Goal: Task Accomplishment & Management: Complete application form

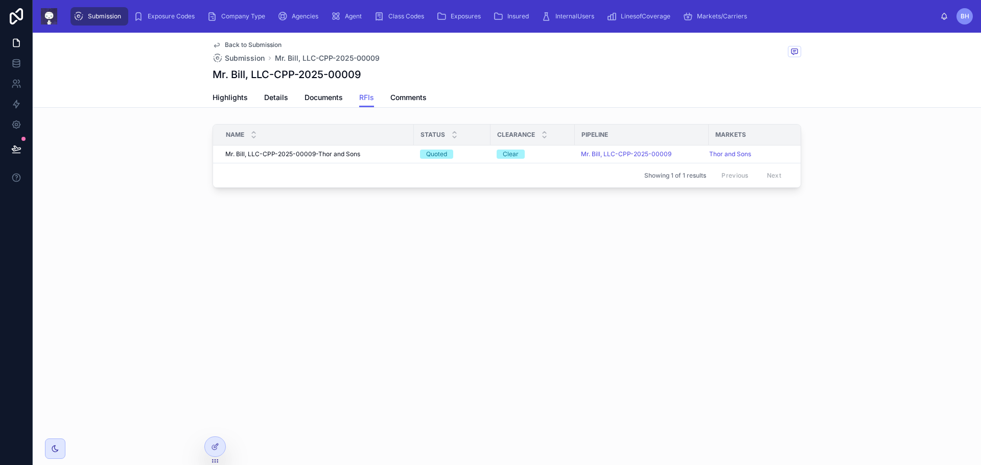
click at [342, 135] on div "Name" at bounding box center [313, 134] width 200 height 19
click at [218, 456] on div at bounding box center [215, 446] width 20 height 19
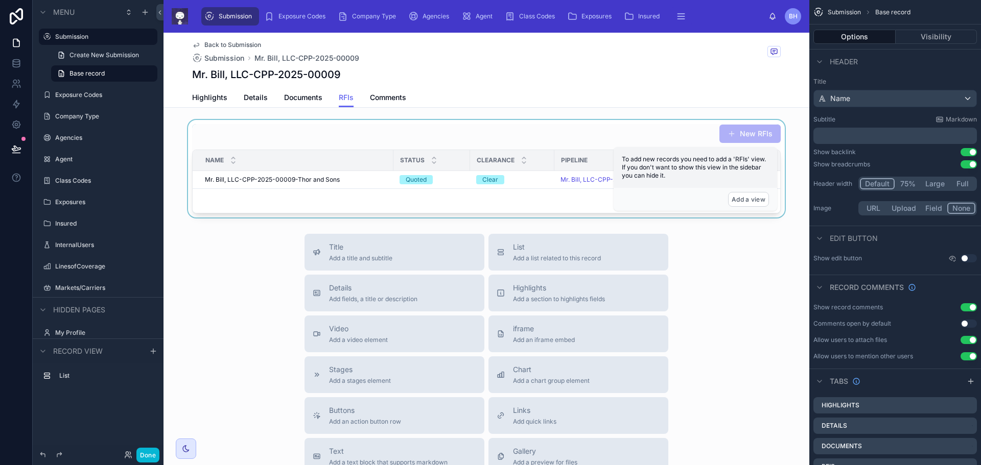
click at [364, 142] on div at bounding box center [486, 169] width 646 height 98
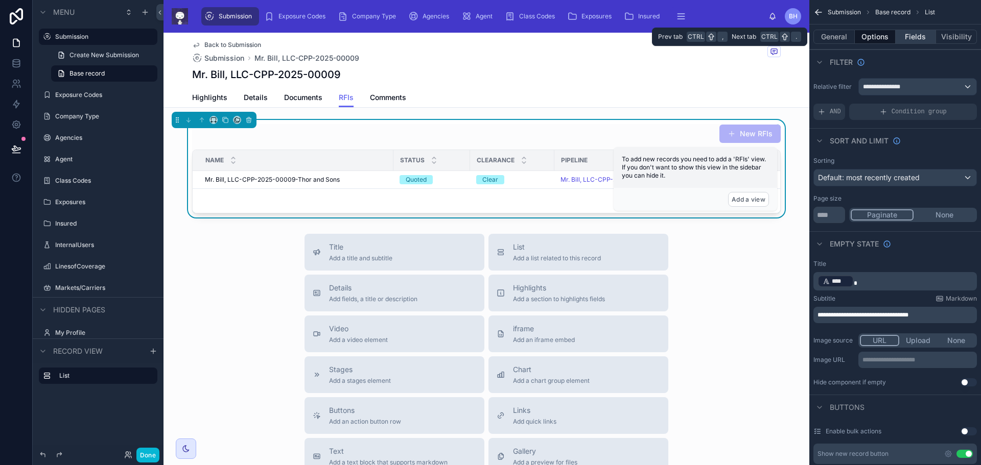
click at [919, 37] on button "Fields" at bounding box center [915, 37] width 41 height 14
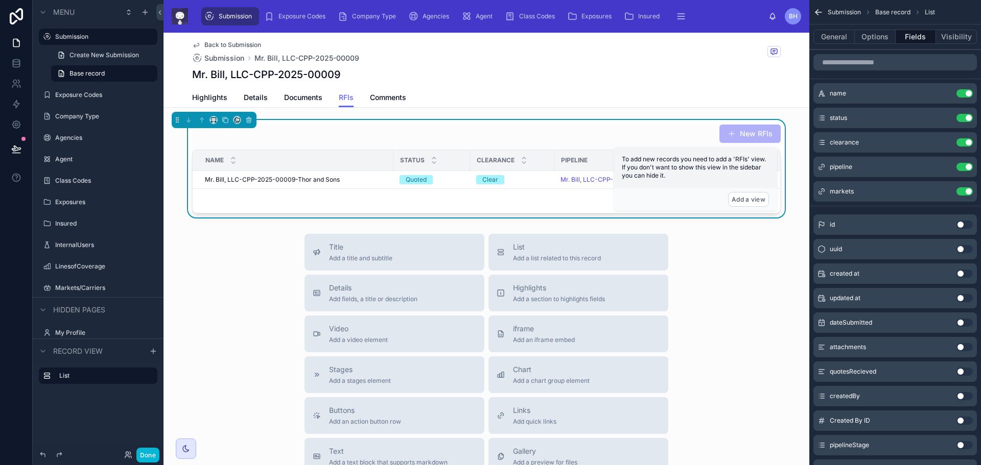
click at [970, 324] on button "Use setting" at bounding box center [964, 323] width 16 height 8
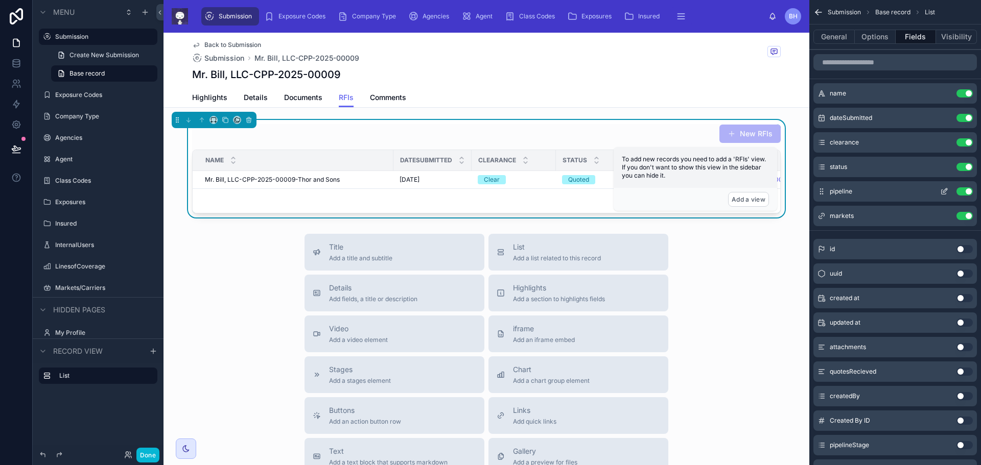
click at [961, 192] on button "Use setting" at bounding box center [964, 191] width 16 height 8
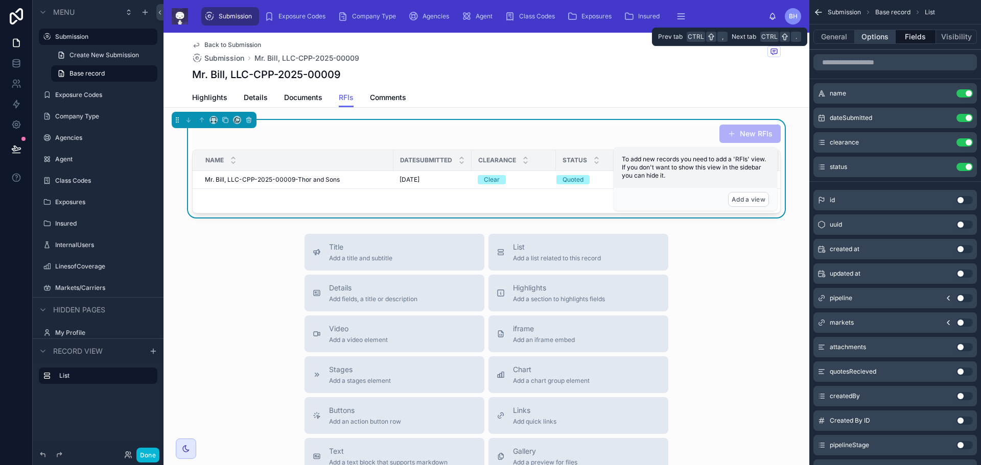
click at [876, 36] on button "Options" at bounding box center [874, 37] width 41 height 14
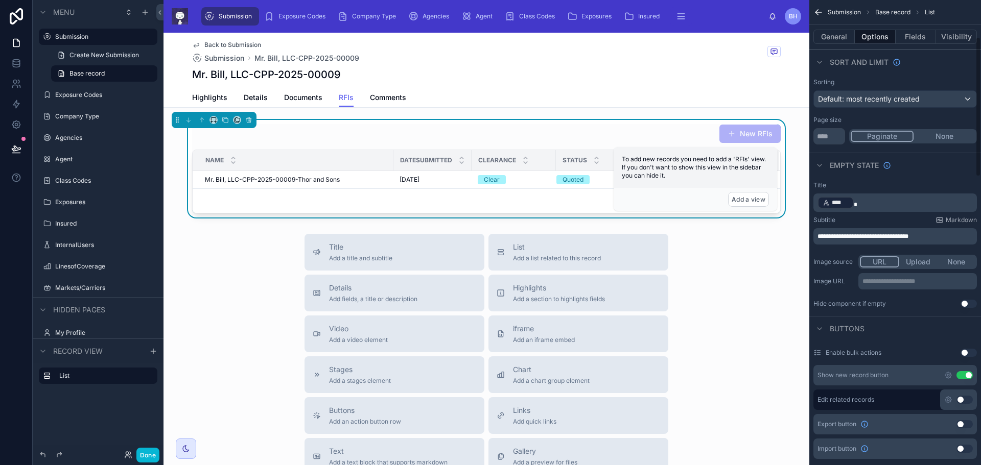
scroll to position [153, 0]
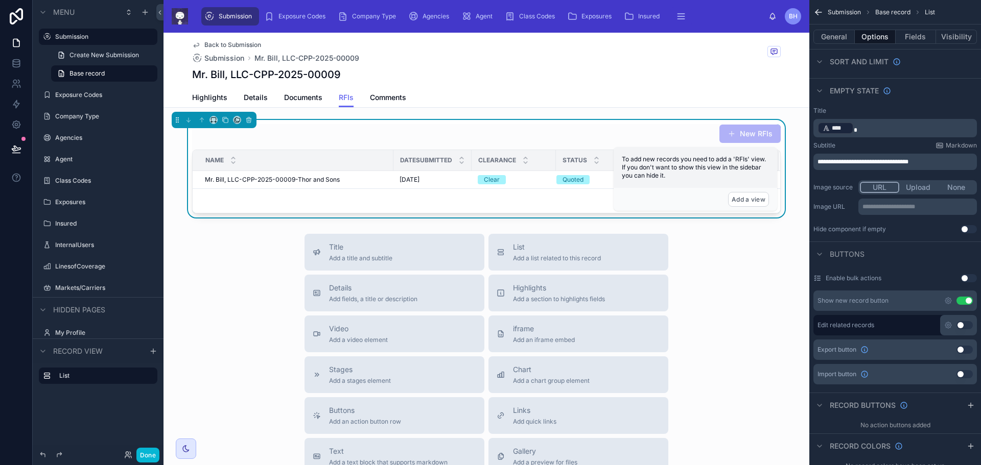
click at [961, 302] on button "Use setting" at bounding box center [964, 301] width 16 height 8
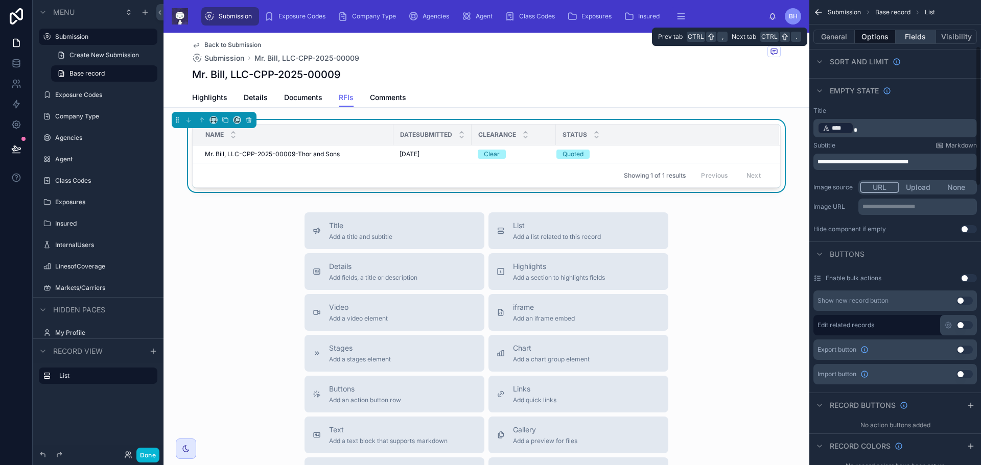
click at [909, 37] on button "Fields" at bounding box center [915, 37] width 41 height 14
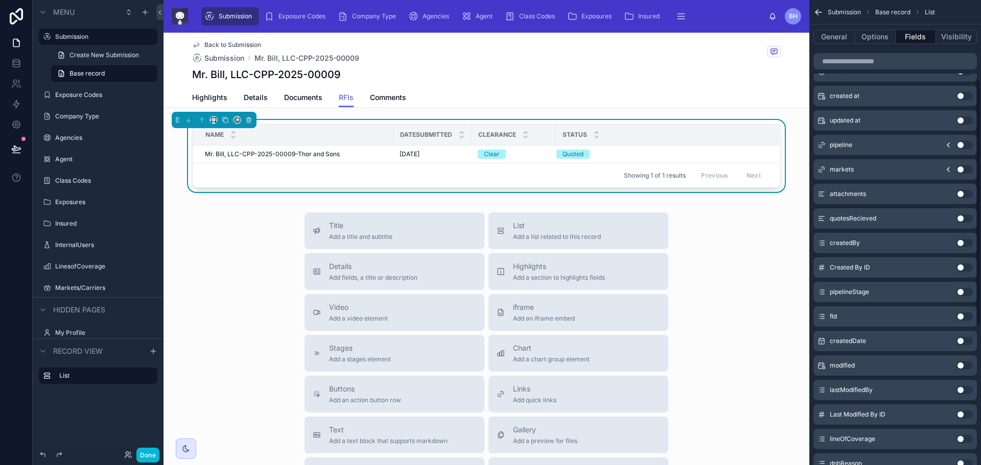
scroll to position [0, 0]
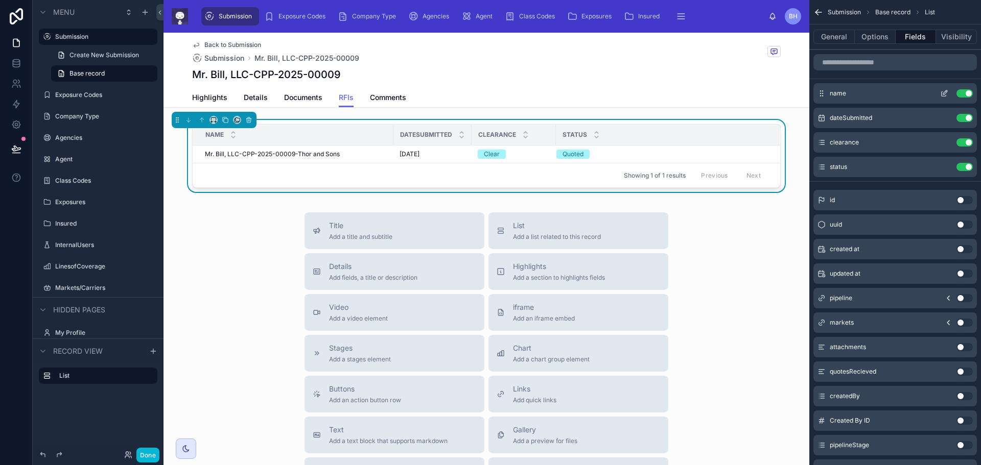
click at [943, 93] on icon "scrollable content" at bounding box center [945, 92] width 4 height 4
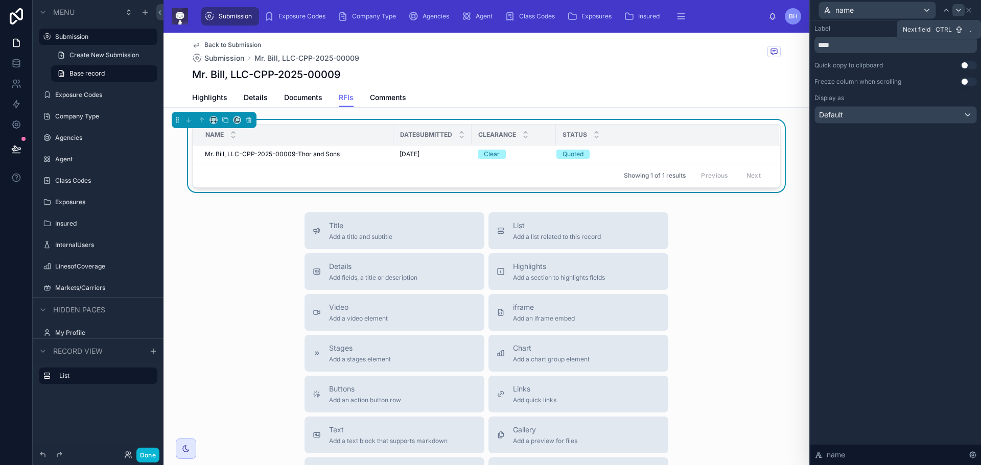
click at [958, 12] on icon at bounding box center [958, 10] width 8 height 8
click at [918, 225] on div "Label Use setting ****** Enable editing inline Use setting status" at bounding box center [895, 242] width 171 height 445
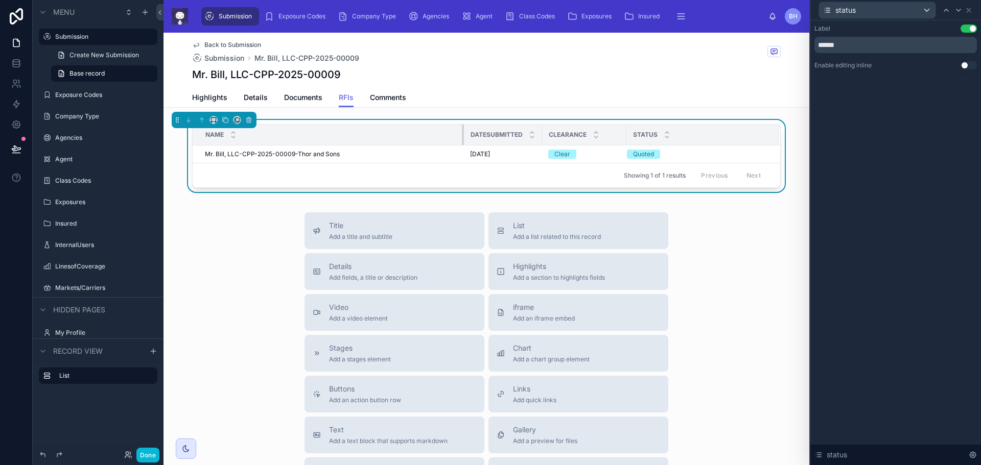
drag, startPoint x: 387, startPoint y: 136, endPoint x: 458, endPoint y: 132, distance: 70.6
click at [462, 132] on div at bounding box center [464, 135] width 4 height 20
click at [971, 8] on icon at bounding box center [968, 10] width 8 height 8
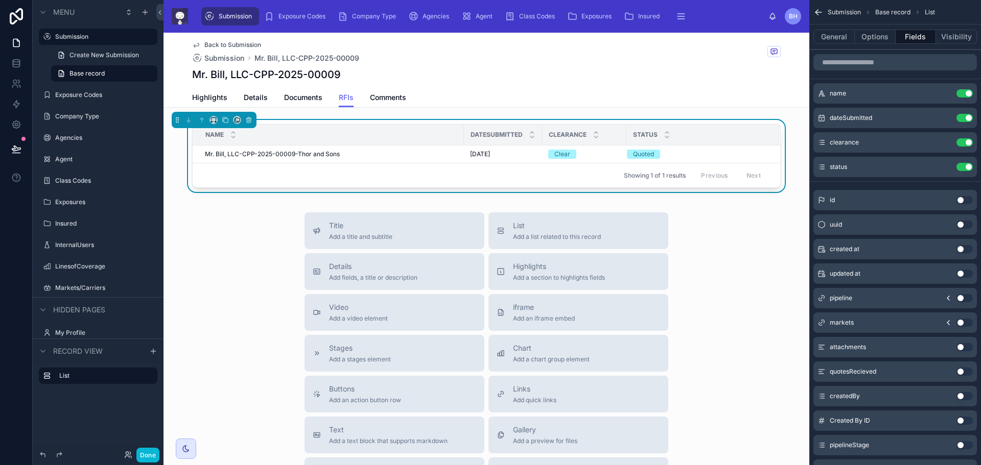
click at [396, 62] on div "Back to Submission Submission Mr. Bill, LLC-CPP-2025-00009" at bounding box center [486, 52] width 588 height 22
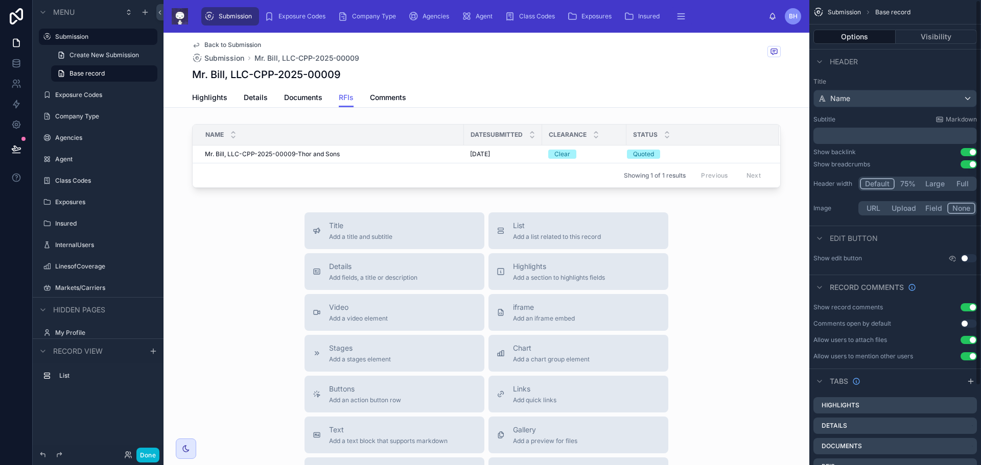
click at [921, 137] on p "﻿" at bounding box center [895, 136] width 157 height 10
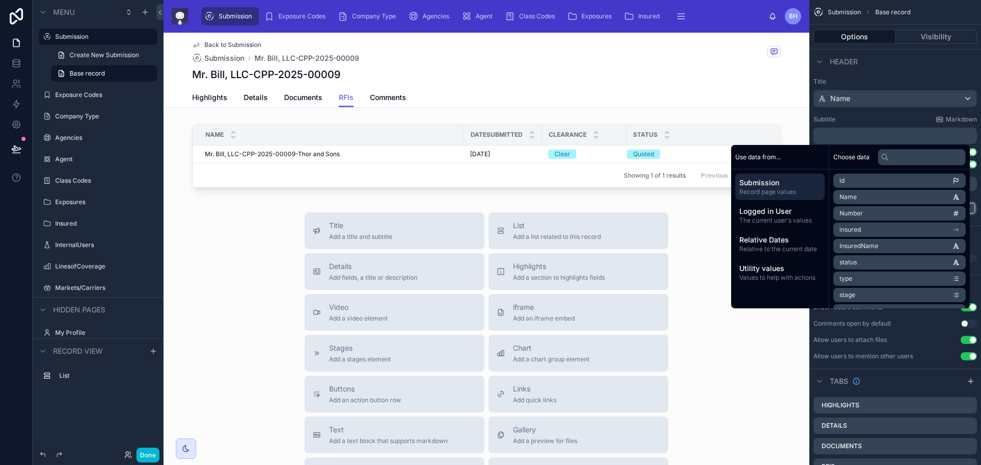
click at [691, 283] on div "Title Add a title and subtitle List Add a list related to this record Details A…" at bounding box center [486, 394] width 646 height 364
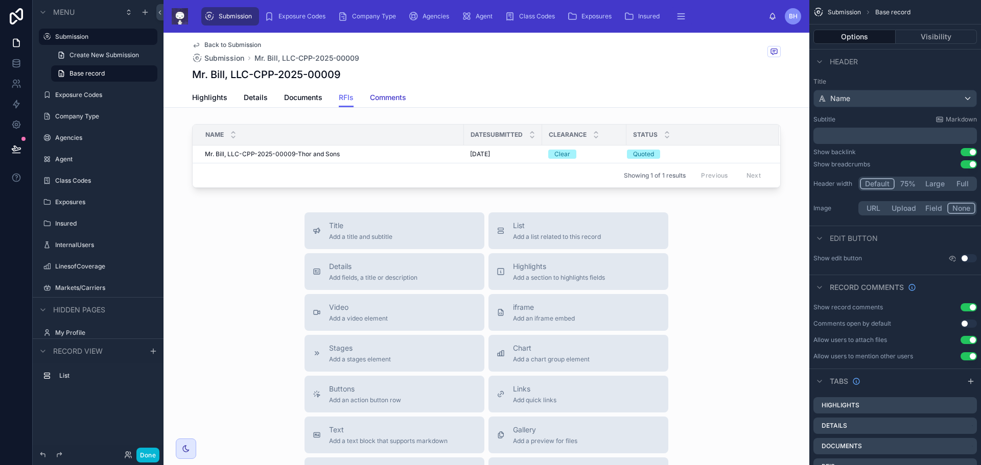
click at [391, 100] on span "Comments" at bounding box center [388, 97] width 36 height 10
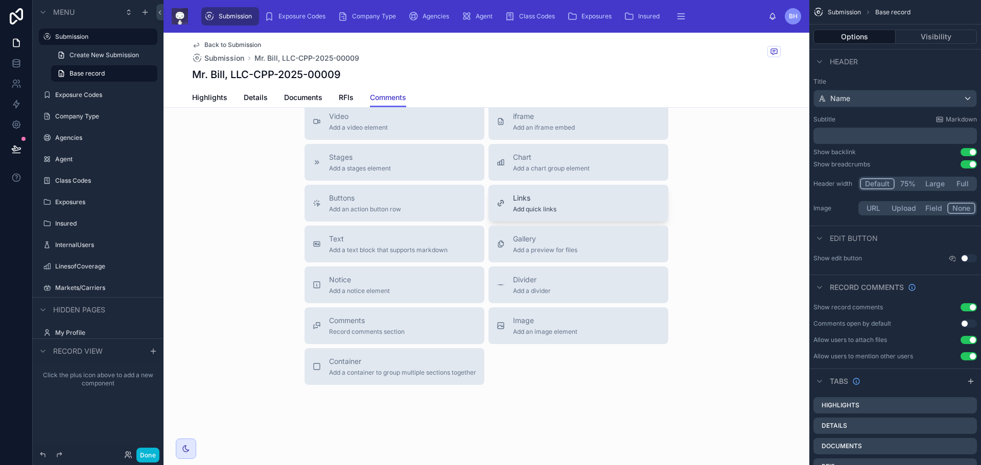
scroll to position [116, 0]
click at [363, 328] on span "Record comments section" at bounding box center [367, 330] width 76 height 8
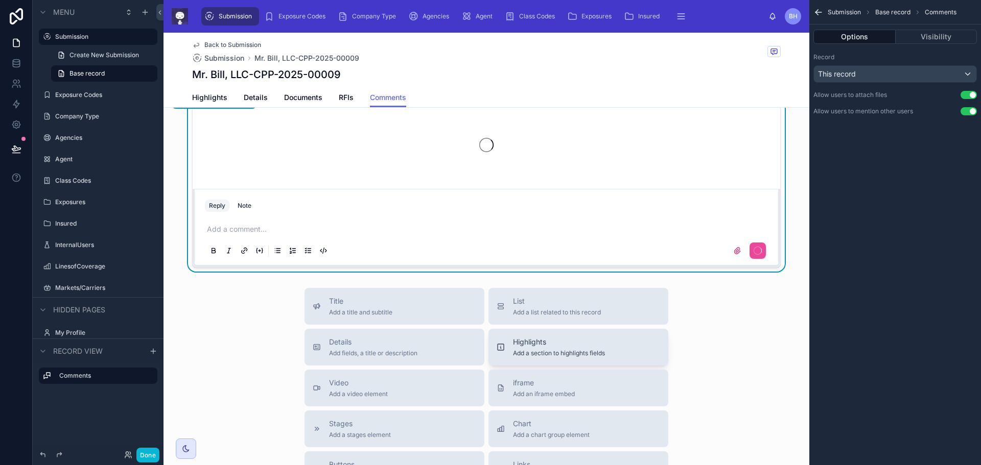
scroll to position [0, 0]
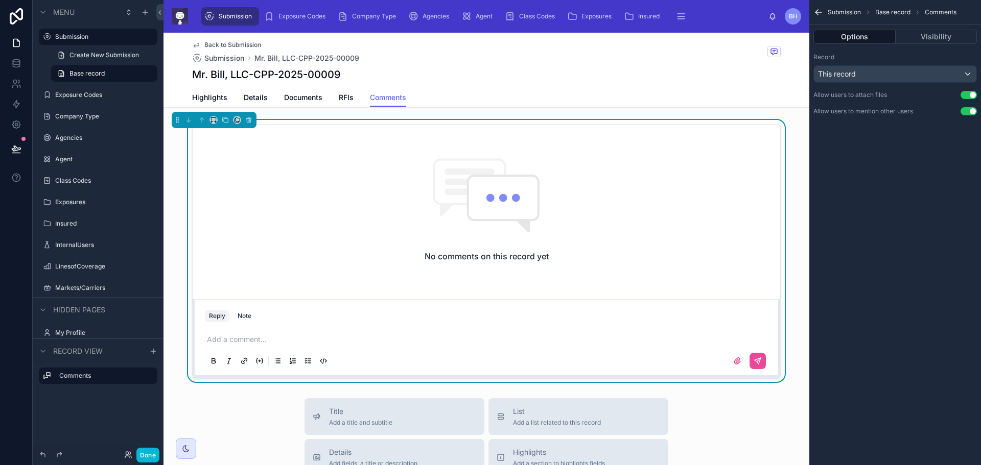
click at [346, 101] on span "RFIs" at bounding box center [346, 97] width 15 height 10
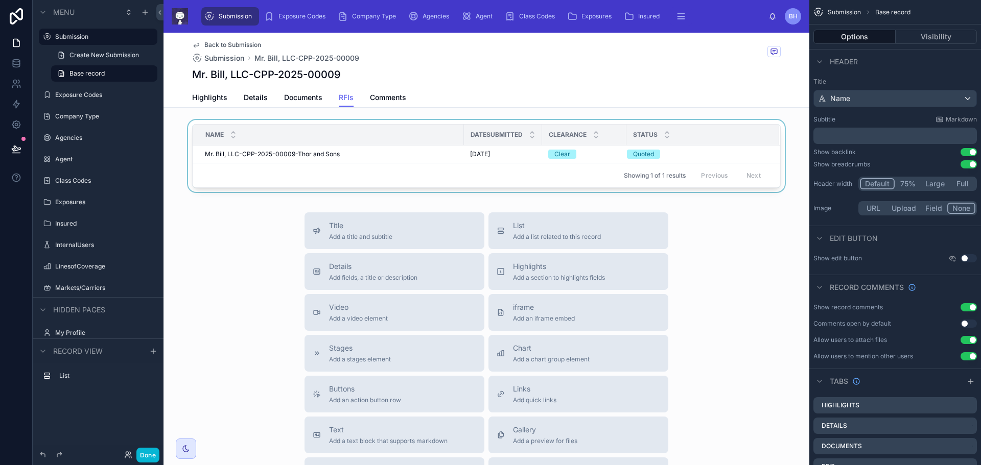
click at [550, 122] on div at bounding box center [486, 158] width 646 height 76
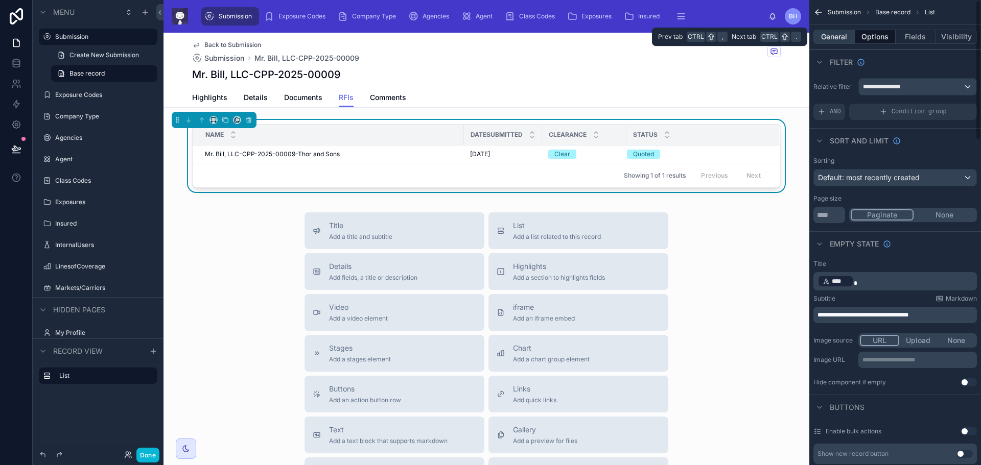
click at [829, 39] on button "General" at bounding box center [833, 37] width 41 height 14
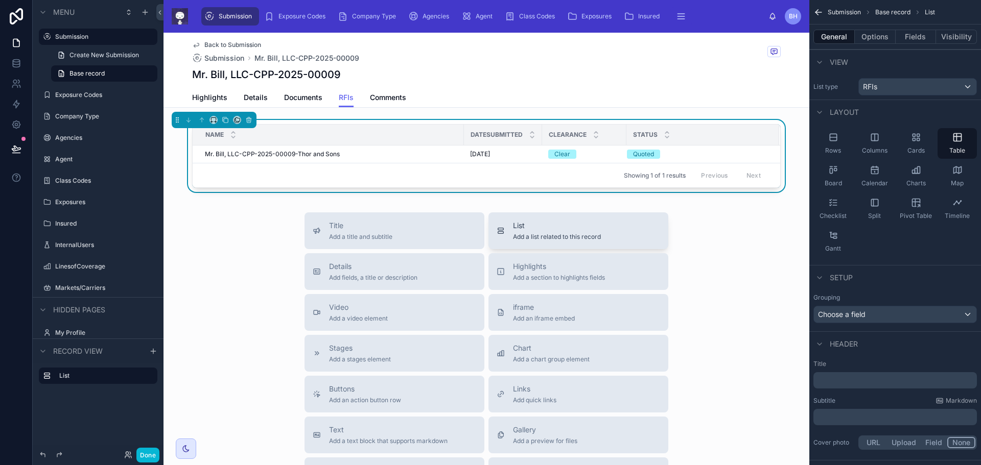
click at [563, 237] on span "Add a list related to this record" at bounding box center [557, 237] width 88 height 8
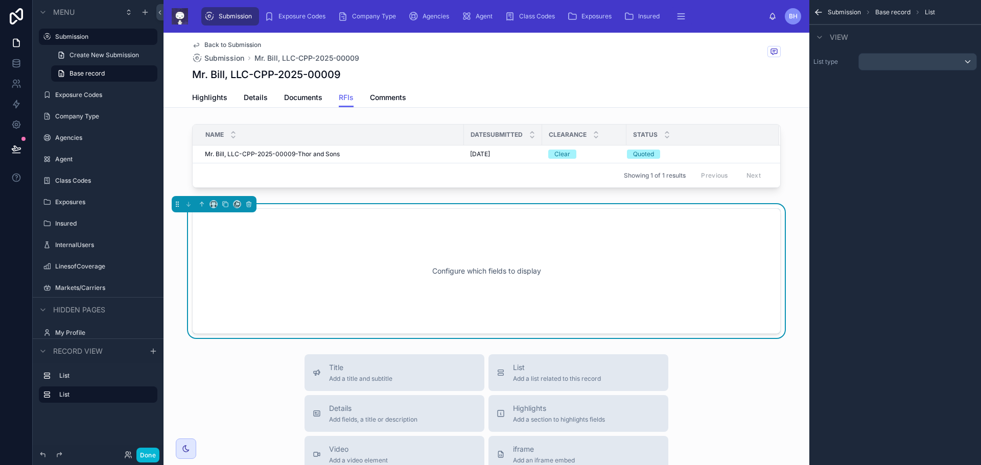
scroll to position [22, 0]
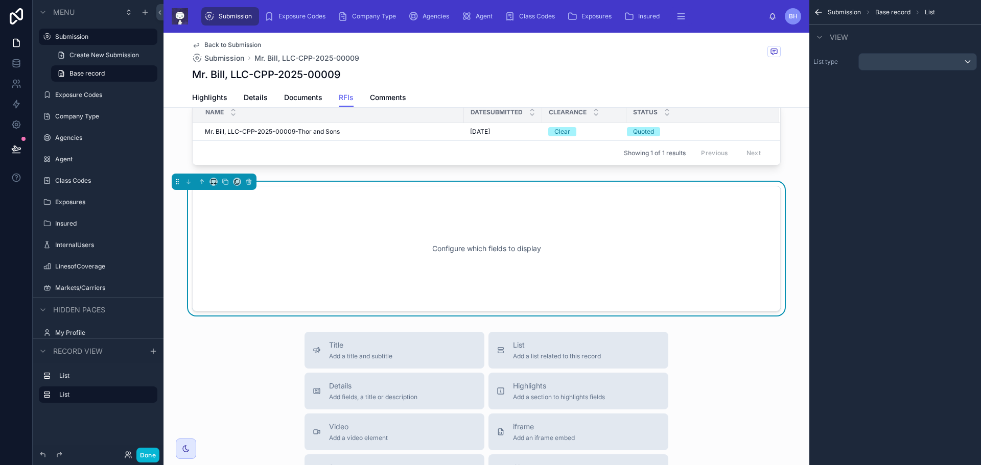
click at [373, 191] on div "Configure which fields to display" at bounding box center [486, 249] width 588 height 126
click at [969, 62] on div "scrollable content" at bounding box center [917, 62] width 117 height 16
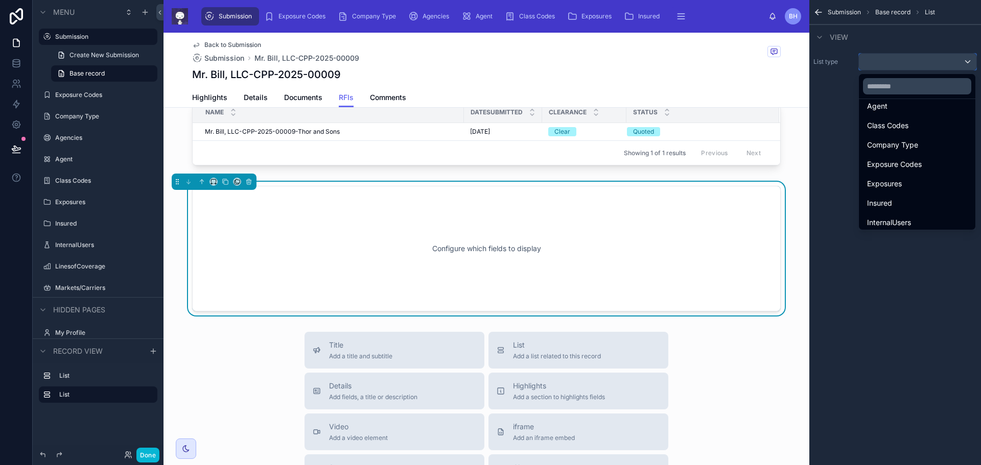
scroll to position [153, 0]
click at [907, 186] on span "Markets/Carriers" at bounding box center [895, 188] width 56 height 12
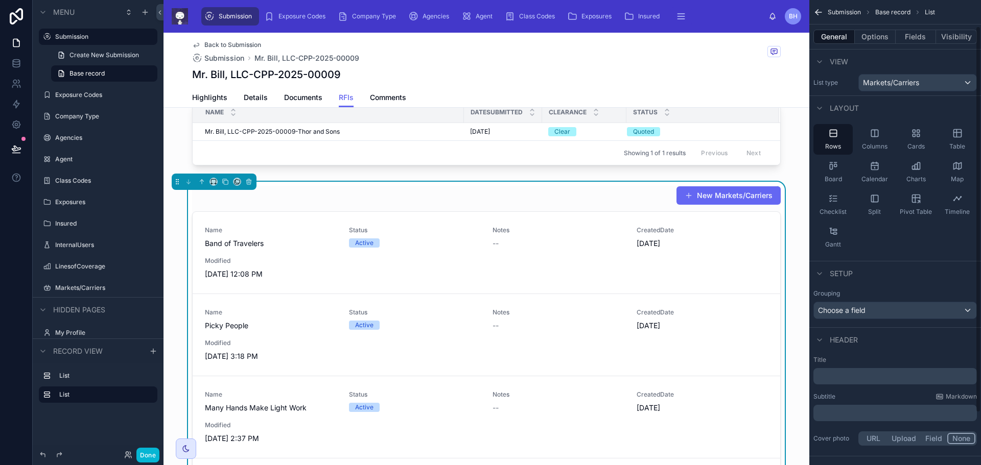
scroll to position [0, 0]
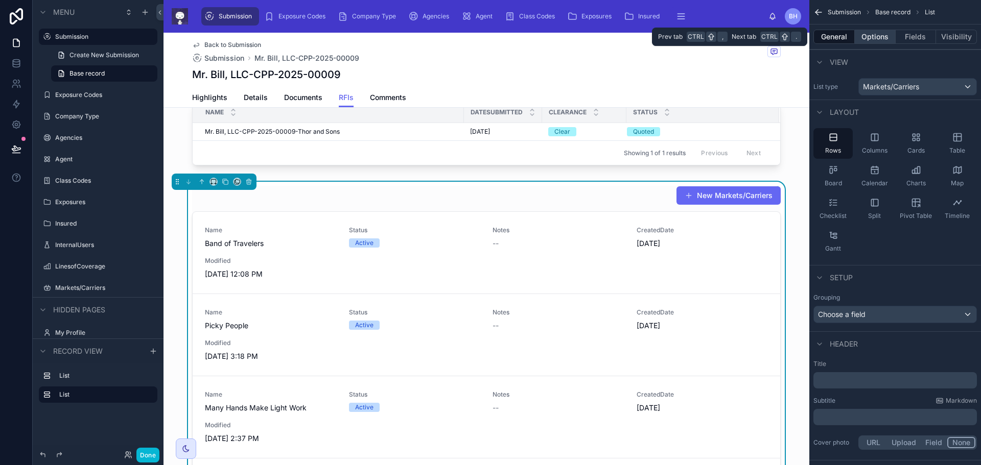
click at [872, 37] on button "Options" at bounding box center [874, 37] width 41 height 14
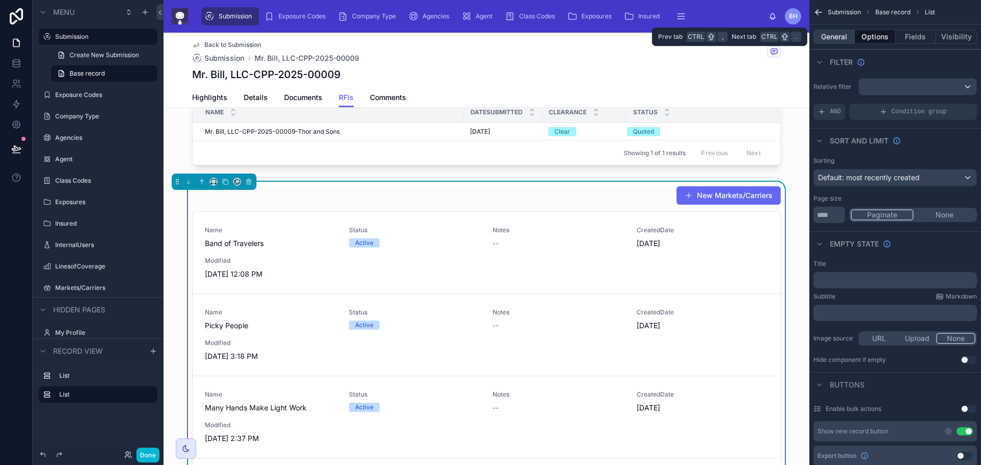
click at [831, 40] on button "General" at bounding box center [833, 37] width 41 height 14
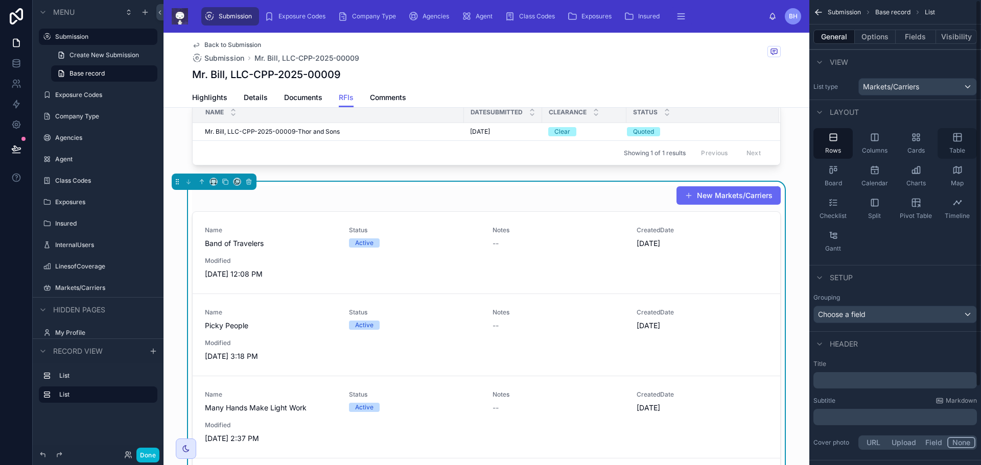
click at [961, 140] on icon "scrollable content" at bounding box center [957, 138] width 8 height 8
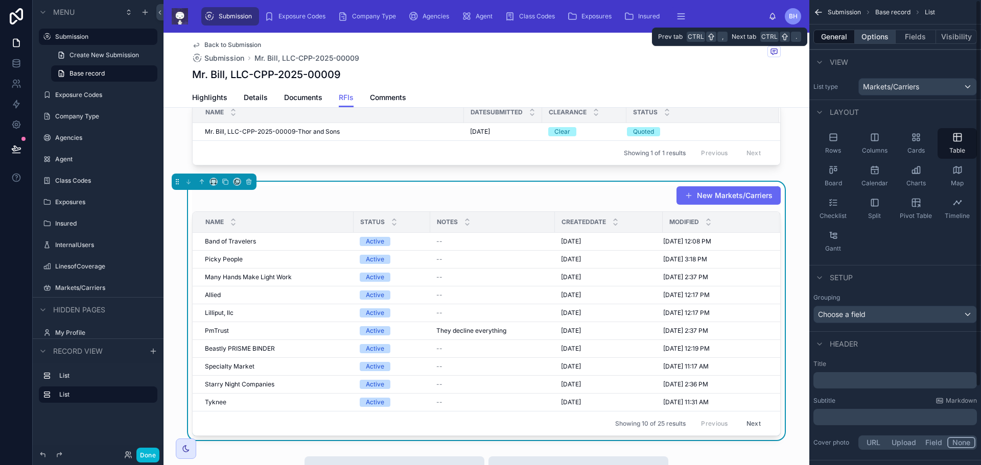
click at [870, 38] on button "Options" at bounding box center [874, 37] width 41 height 14
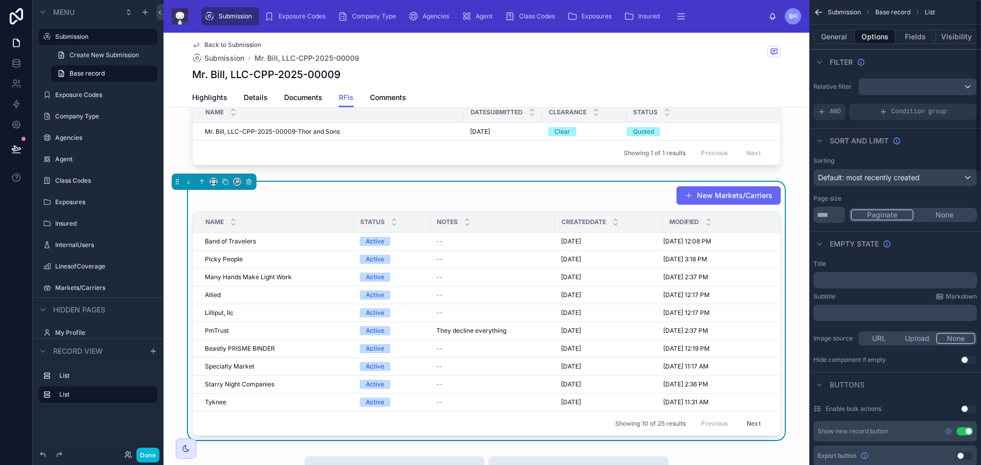
click at [962, 433] on button "Use setting" at bounding box center [964, 431] width 16 height 8
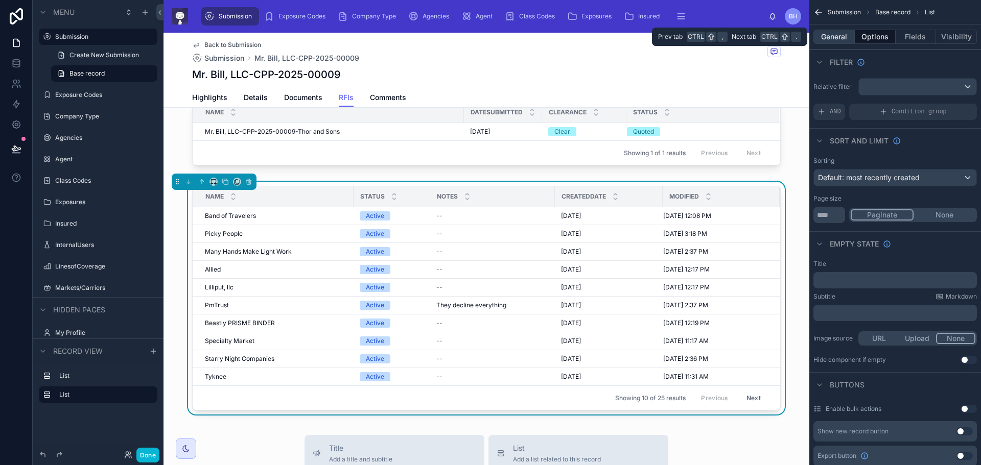
click at [831, 38] on button "General" at bounding box center [833, 37] width 41 height 14
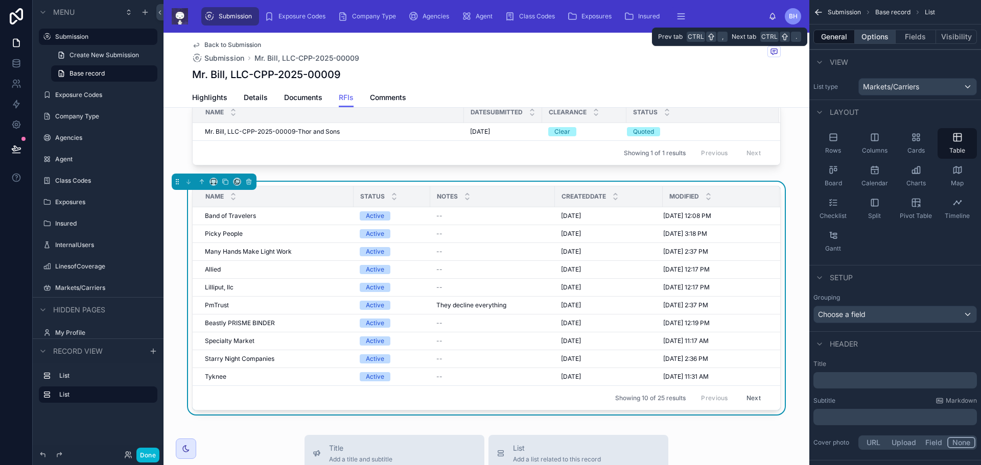
click at [871, 38] on button "Options" at bounding box center [874, 37] width 41 height 14
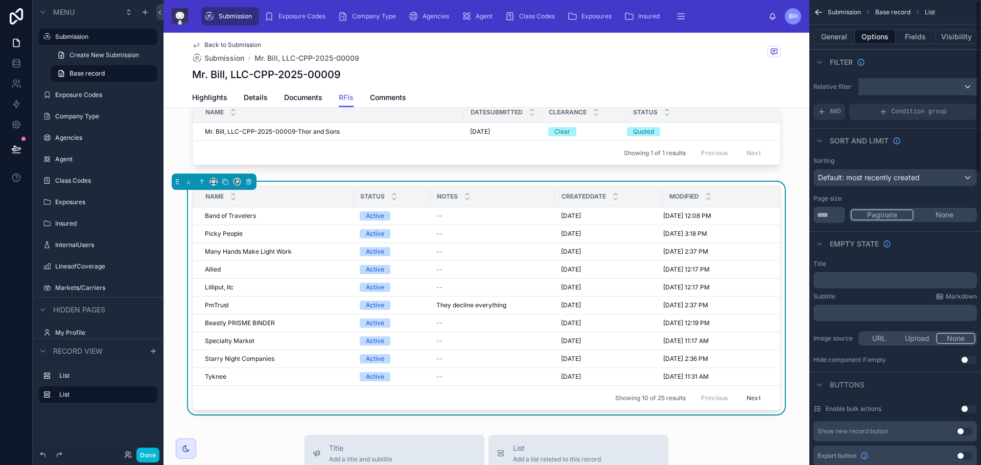
click at [965, 88] on div "scrollable content" at bounding box center [917, 87] width 117 height 16
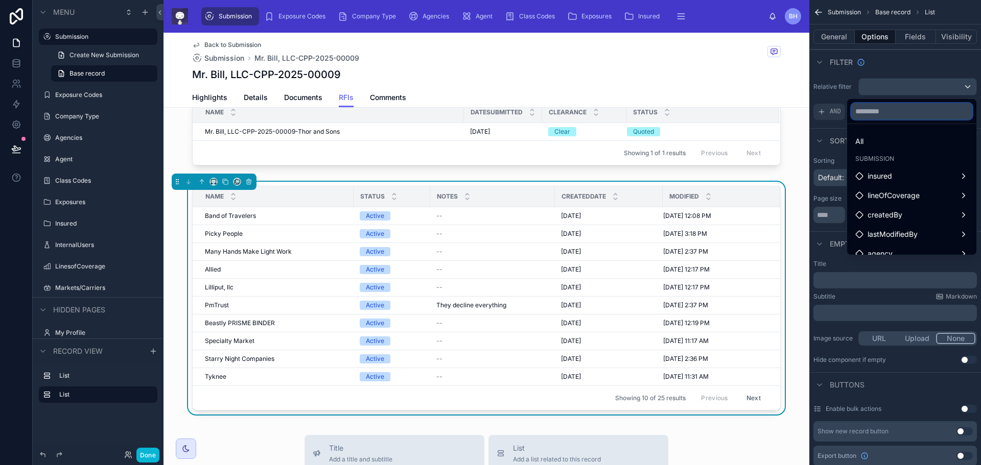
click at [860, 114] on input "text" at bounding box center [911, 111] width 121 height 16
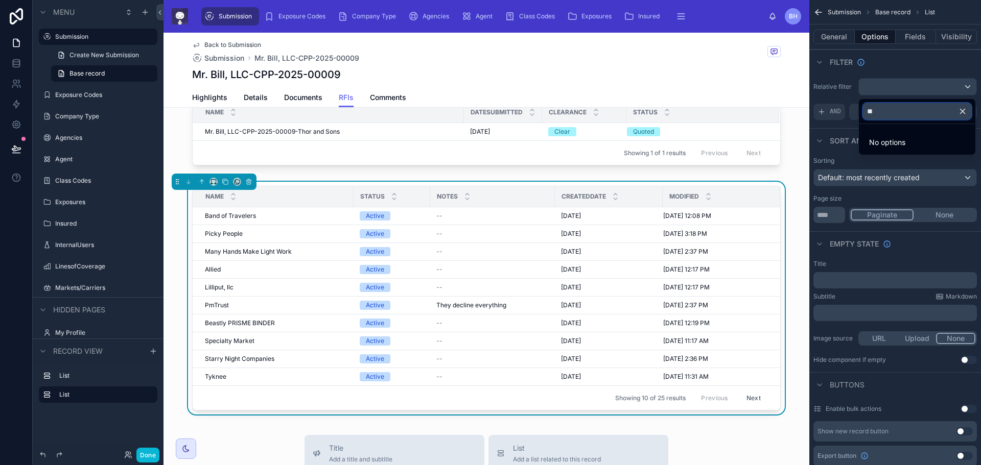
type input "**"
click at [965, 113] on icon "button" at bounding box center [962, 111] width 9 height 9
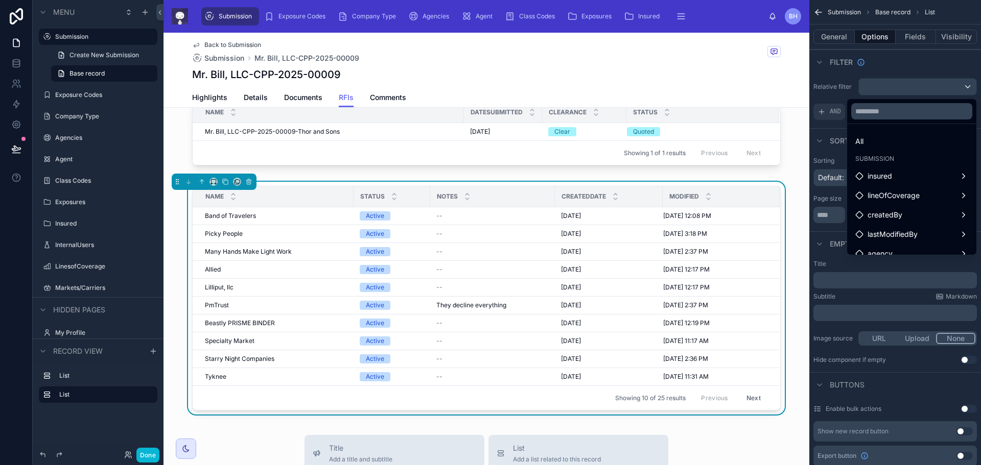
click at [14, 150] on div "scrollable content" at bounding box center [490, 232] width 981 height 465
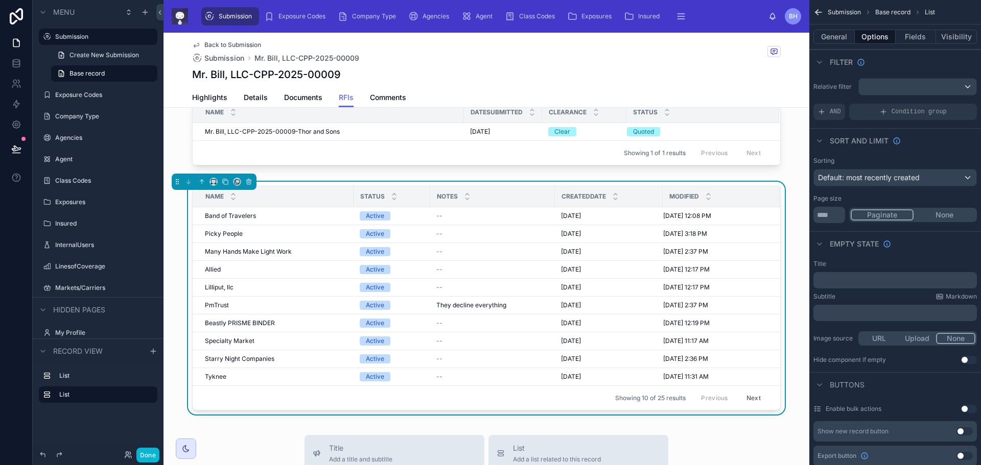
click at [12, 227] on div at bounding box center [16, 232] width 33 height 465
click at [20, 63] on icon at bounding box center [16, 63] width 10 height 10
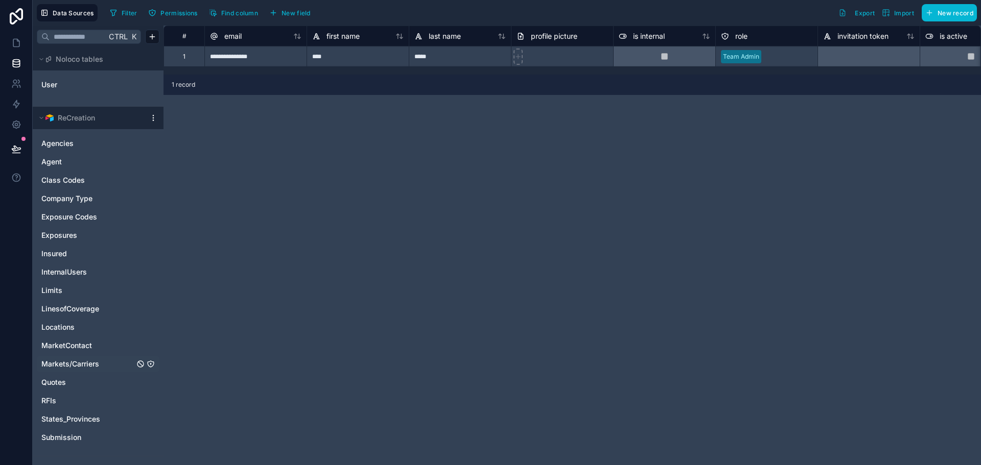
click at [78, 364] on span "Markets/Carriers" at bounding box center [70, 364] width 58 height 10
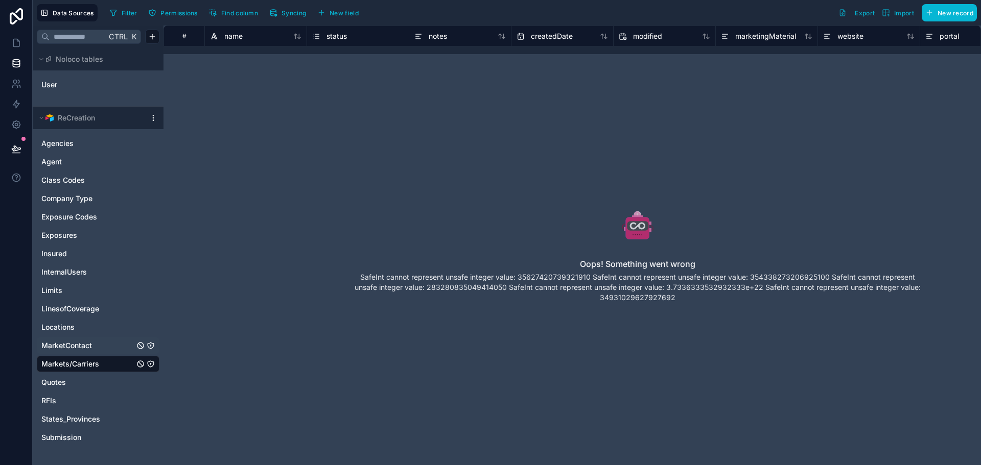
click at [81, 344] on span "MarketContact" at bounding box center [66, 346] width 51 height 10
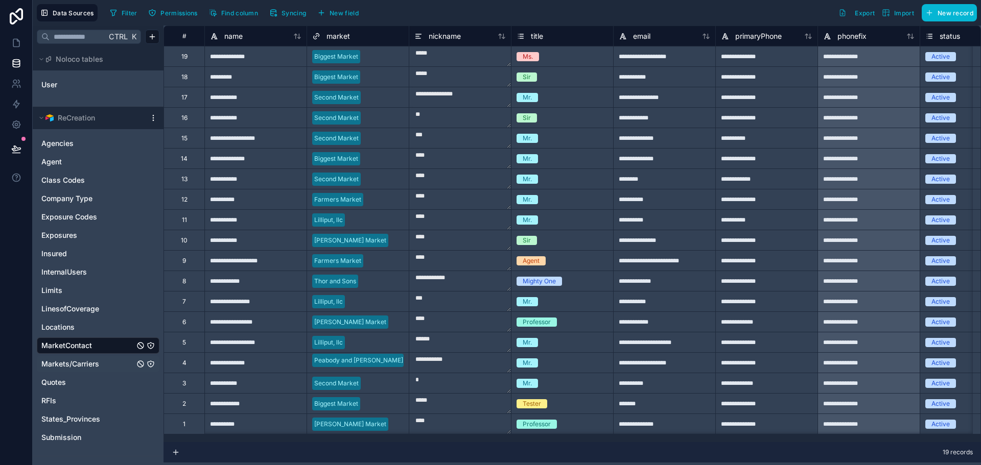
click at [66, 367] on span "Markets/Carriers" at bounding box center [70, 364] width 58 height 10
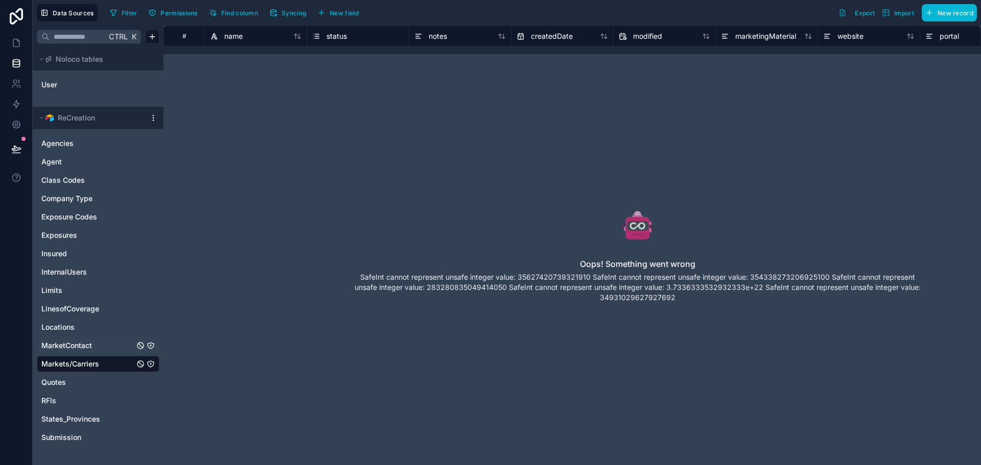
drag, startPoint x: 67, startPoint y: 364, endPoint x: 310, endPoint y: 389, distance: 244.5
click at [311, 390] on div "Oops! Something went wrong SafeInt cannot represent unsafe integer value: 35627…" at bounding box center [637, 262] width 686 height 342
click at [74, 310] on span "LinesofCoverage" at bounding box center [70, 309] width 58 height 10
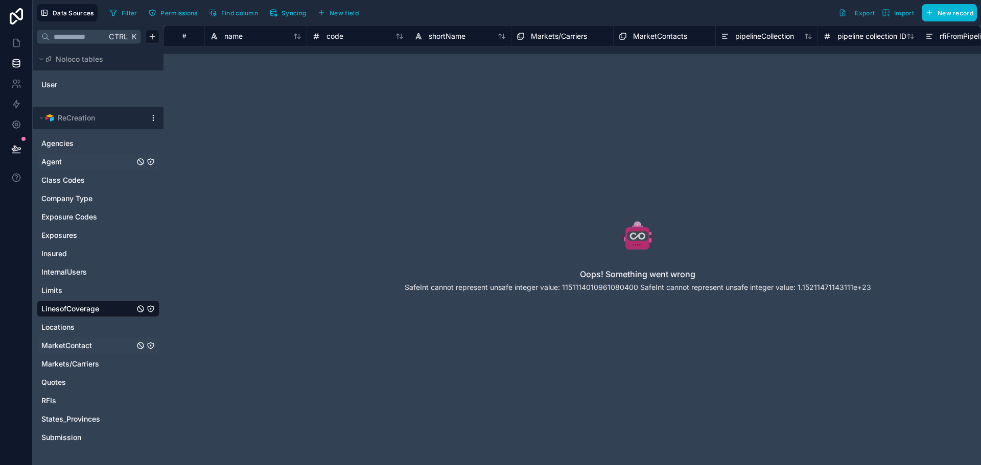
click at [50, 161] on span "Agent" at bounding box center [51, 162] width 20 height 10
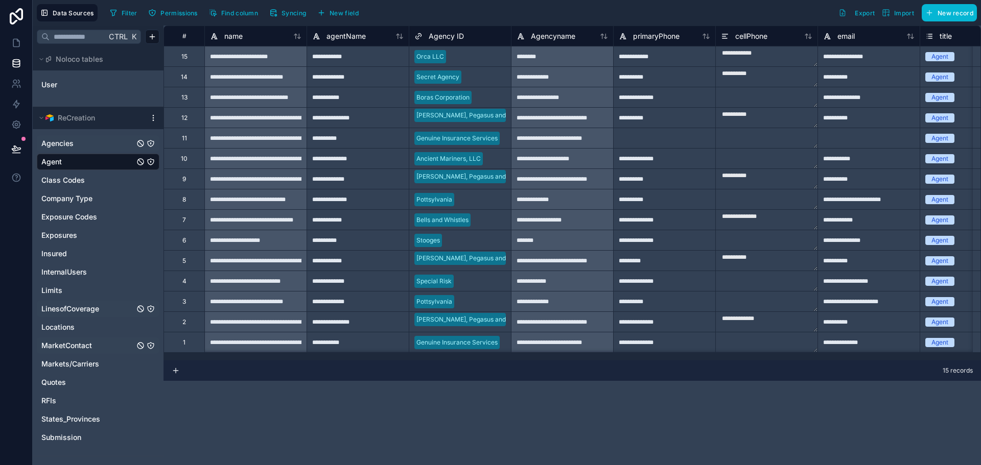
click at [49, 143] on span "Agencies" at bounding box center [57, 143] width 32 height 10
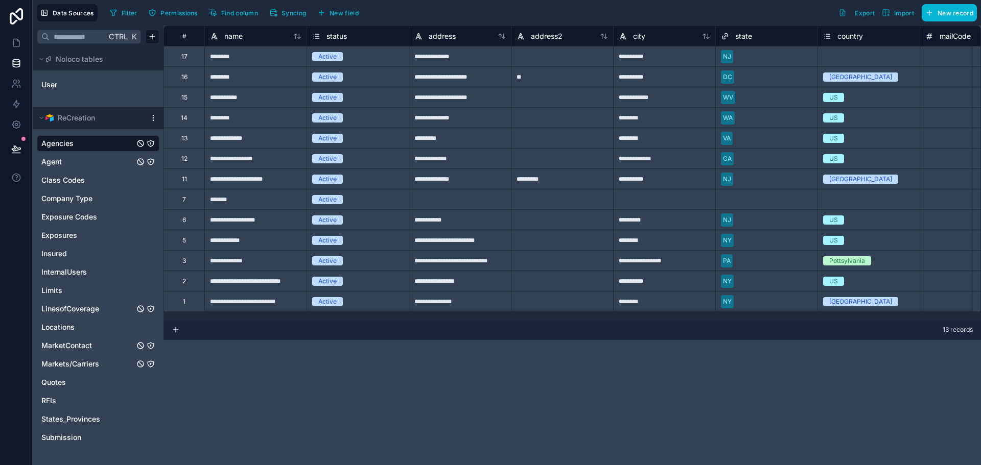
click at [75, 359] on span "Markets/Carriers" at bounding box center [70, 364] width 58 height 10
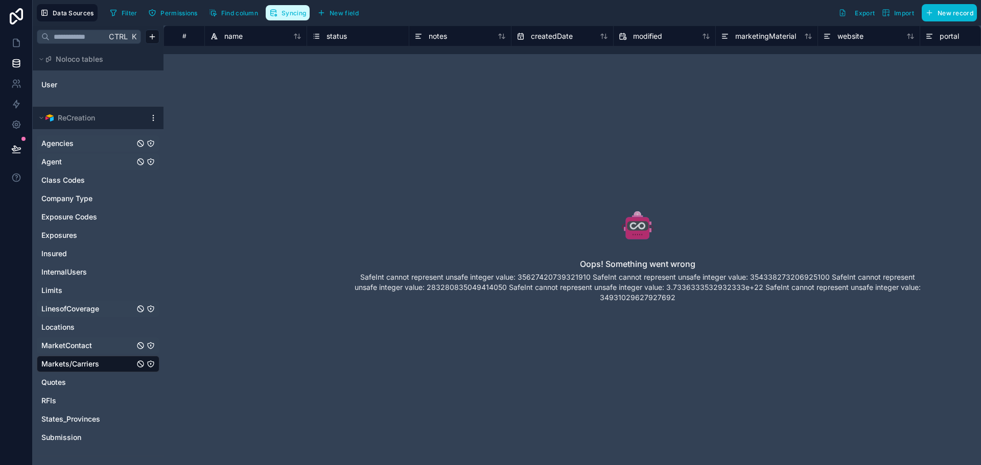
click at [292, 13] on span "Syncing" at bounding box center [293, 13] width 25 height 8
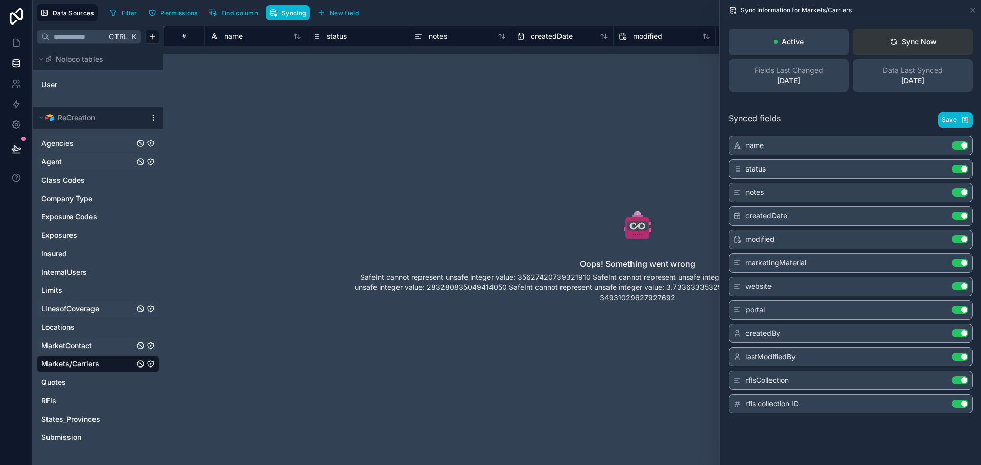
click at [921, 39] on div "Sync Now" at bounding box center [912, 42] width 47 height 10
click at [500, 200] on div "Oops! Something went wrong SafeInt cannot represent unsafe integer value: 35627…" at bounding box center [637, 262] width 621 height 276
click at [831, 443] on div "Active Sync Now Fields Last Changed [DATE] Data Last Synced 3 seconds ago Synce…" at bounding box center [850, 242] width 260 height 445
click at [533, 173] on div "Oops! Something went wrong SafeInt cannot represent unsafe integer value: 35627…" at bounding box center [637, 262] width 621 height 276
click at [655, 154] on div "Oops! Something went wrong SafeInt cannot represent unsafe integer value: 35627…" at bounding box center [637, 262] width 621 height 276
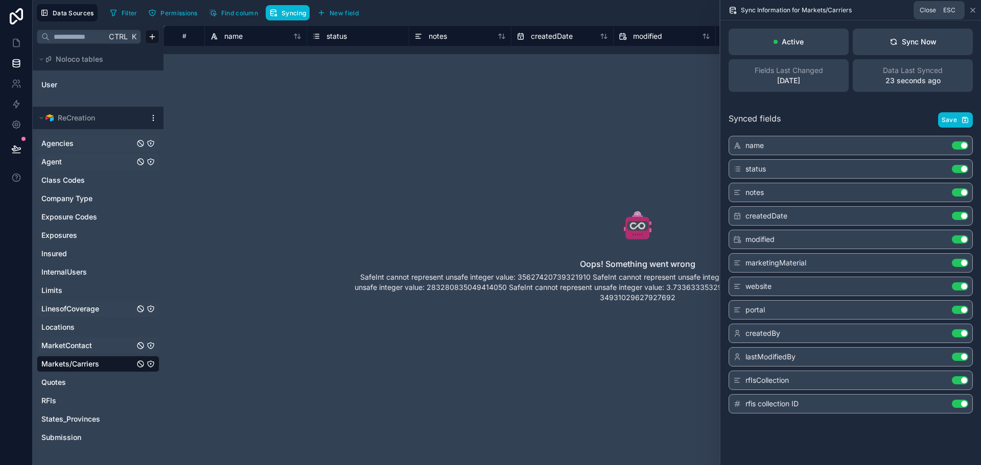
click at [971, 9] on icon at bounding box center [972, 10] width 8 height 8
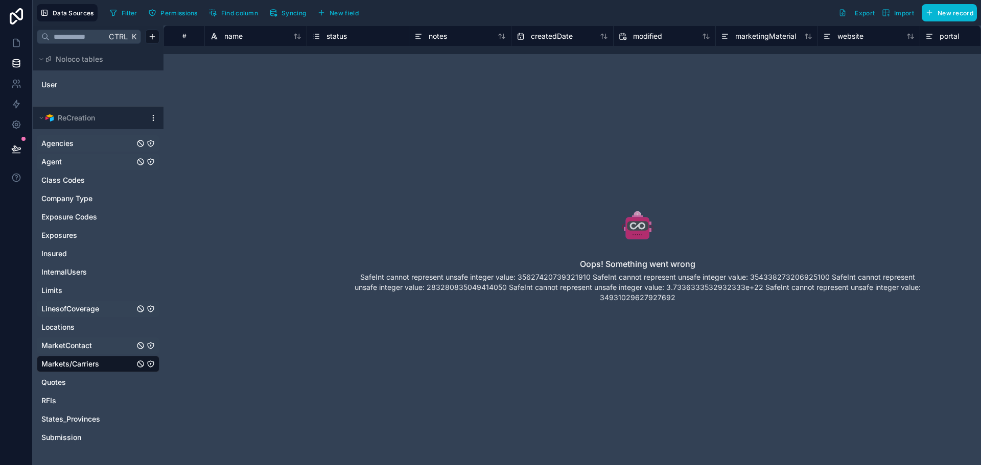
click at [58, 309] on span "LinesofCoverage" at bounding box center [70, 309] width 58 height 10
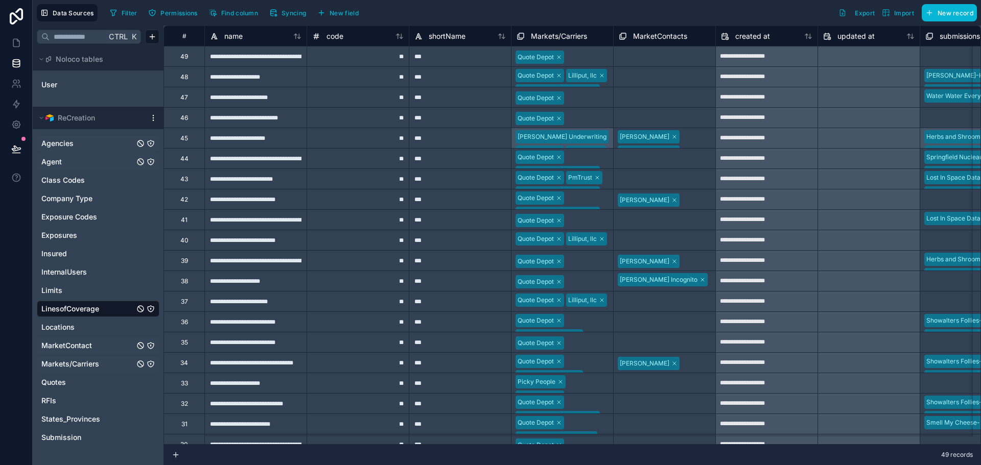
click at [75, 363] on span "Markets/Carriers" at bounding box center [70, 364] width 58 height 10
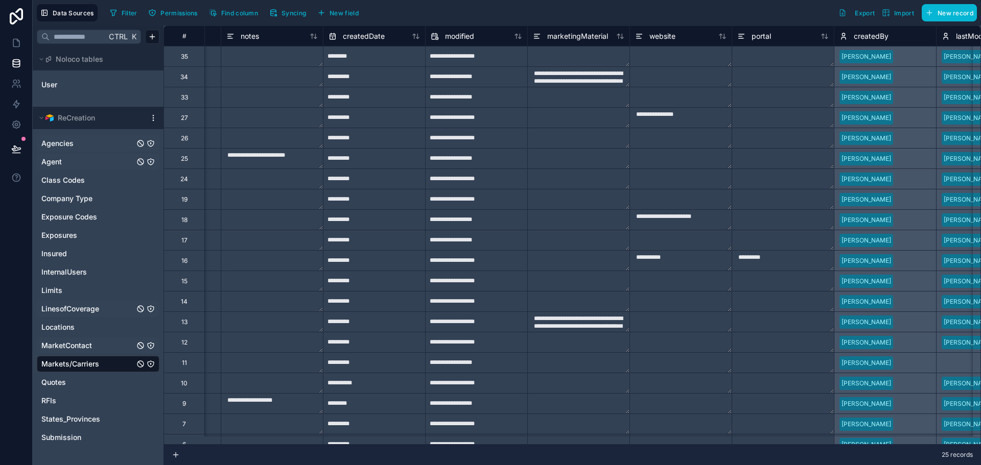
scroll to position [0, 110]
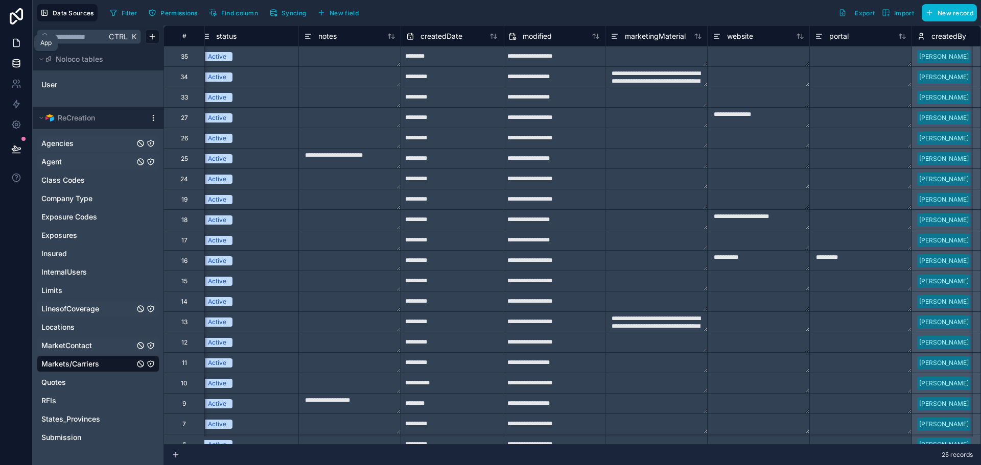
click at [14, 45] on icon at bounding box center [16, 43] width 10 height 10
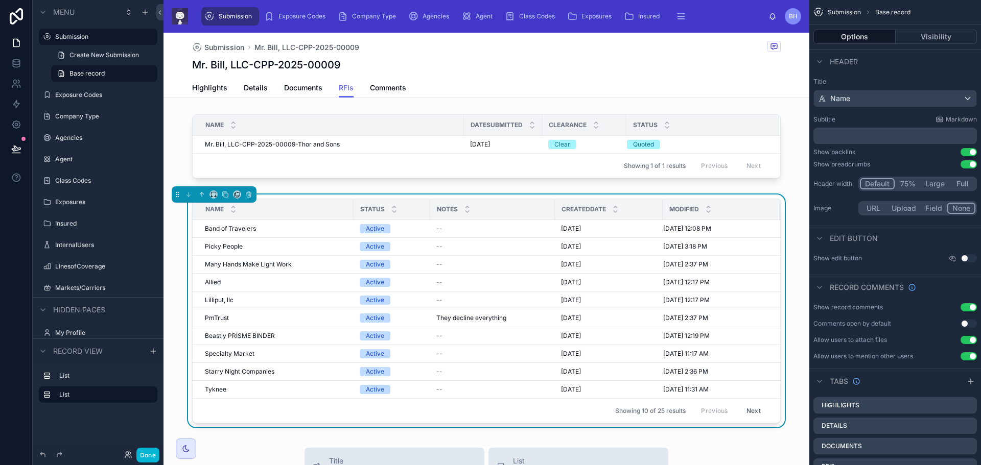
click at [510, 199] on div "Name Status Notes CreatedDate Modified Band of Travelers Band of Travelers Acti…" at bounding box center [486, 311] width 588 height 225
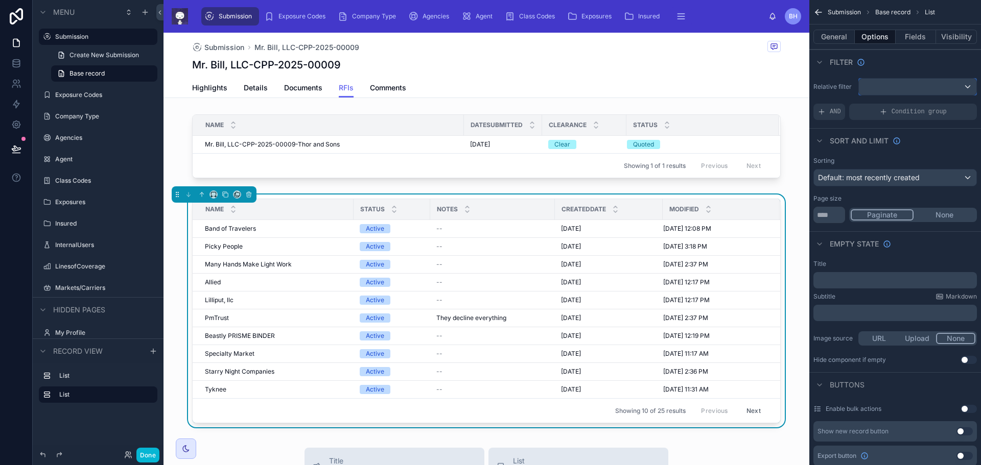
click at [969, 86] on div "scrollable content" at bounding box center [917, 87] width 117 height 16
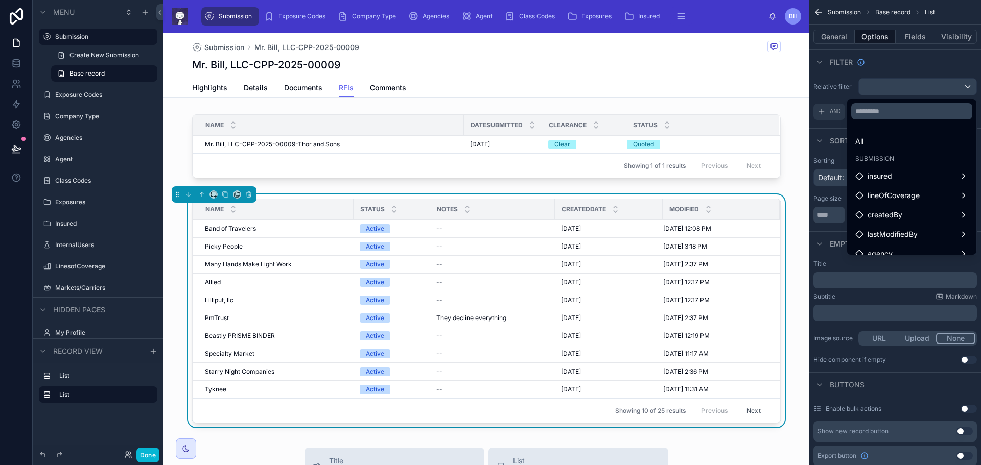
click at [638, 206] on div "CreatedDate" at bounding box center [608, 209] width 107 height 19
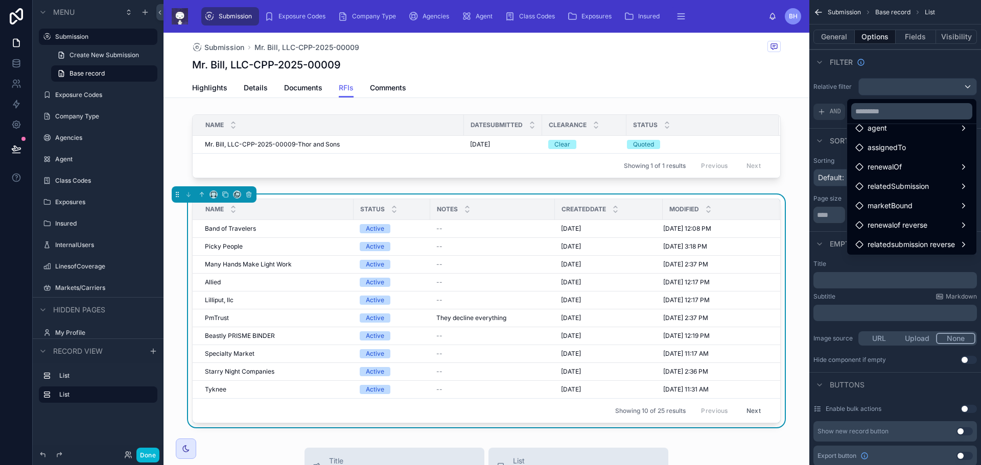
scroll to position [146, 0]
click at [517, 210] on div "Notes" at bounding box center [493, 209] width 124 height 19
click at [17, 65] on div "scrollable content" at bounding box center [490, 232] width 981 height 465
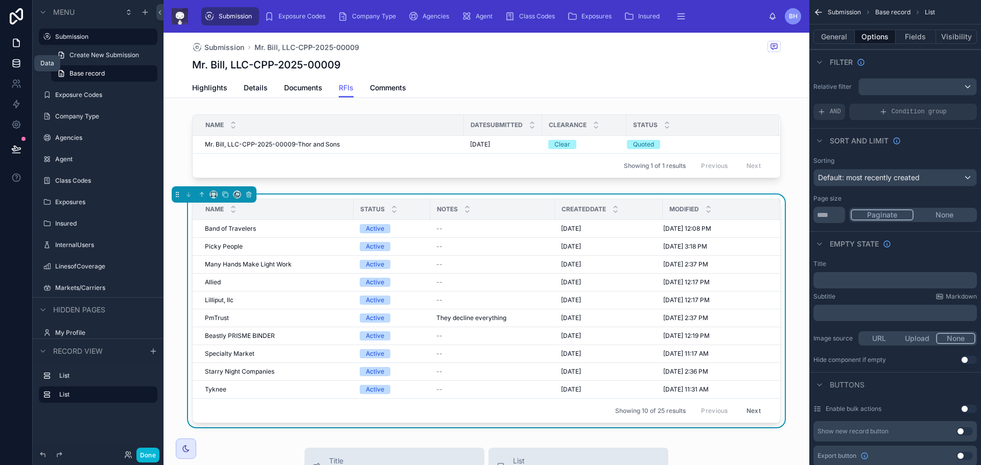
click at [18, 61] on icon at bounding box center [16, 63] width 10 height 10
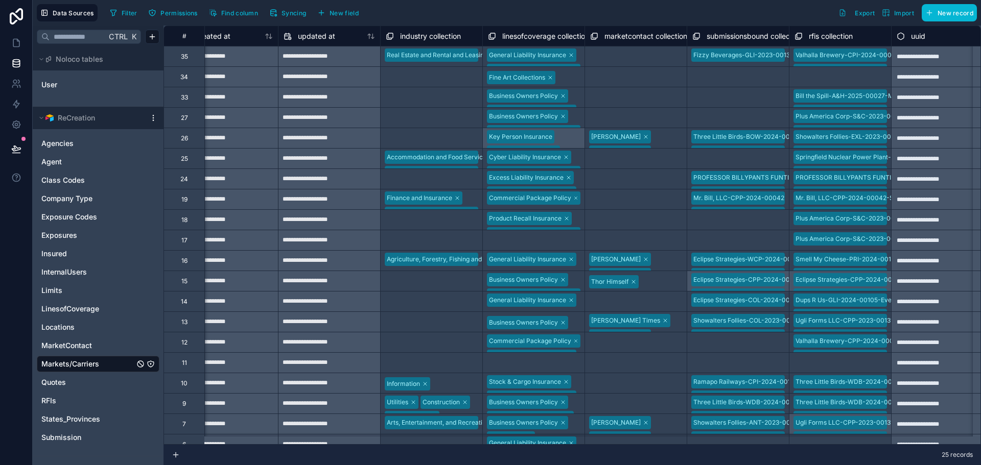
scroll to position [0, 1071]
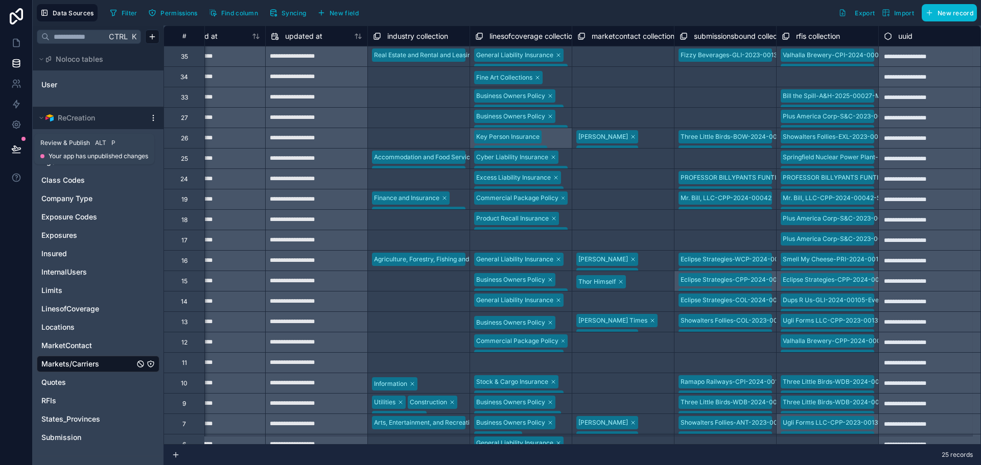
click at [12, 152] on icon at bounding box center [16, 149] width 10 height 10
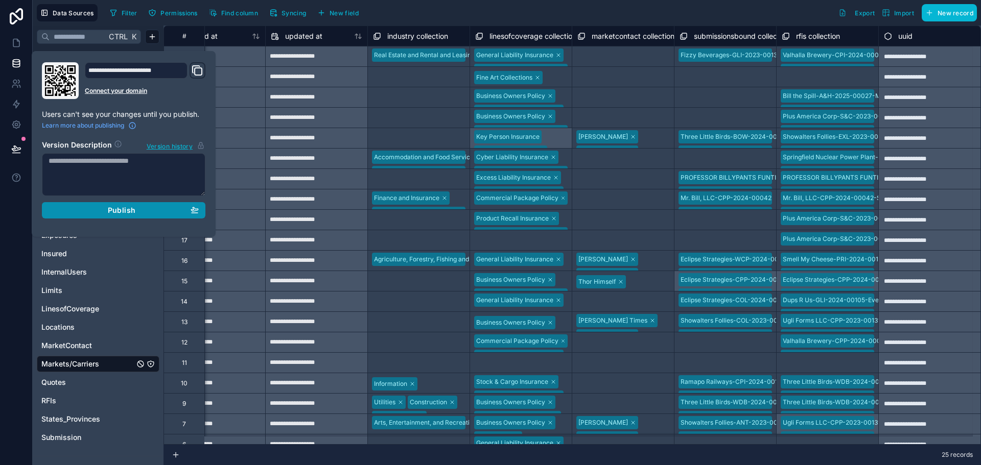
click at [131, 208] on span "Publish" at bounding box center [122, 210] width 28 height 9
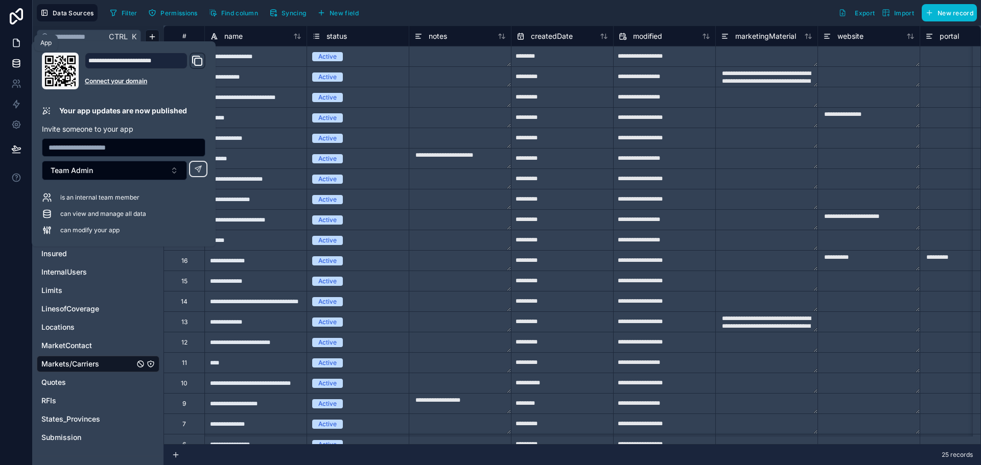
click at [16, 42] on icon at bounding box center [16, 43] width 10 height 10
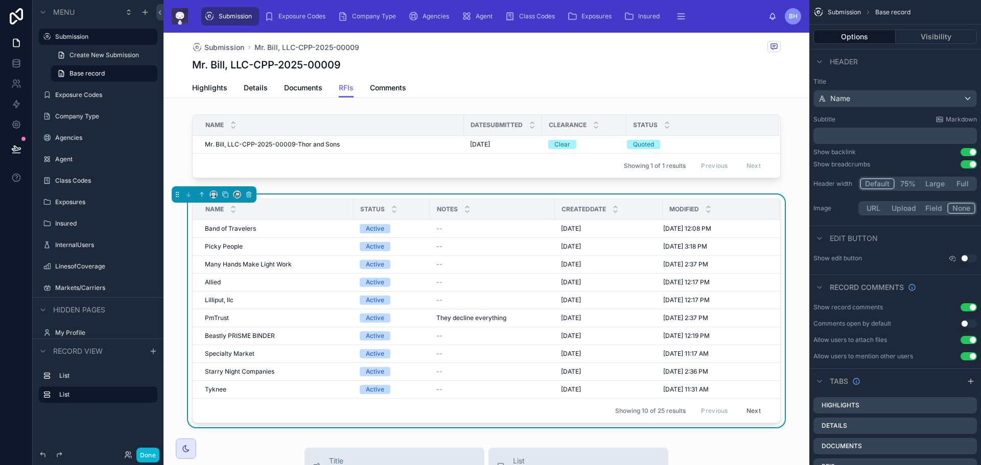
click at [769, 194] on div "Name DateSubmitted Clearance Status Mr. Bill, LLC-CPP-2025-00009-Thor and Sons …" at bounding box center [486, 270] width 646 height 321
click at [857, 37] on button "Options" at bounding box center [854, 37] width 82 height 14
click at [316, 195] on div "Name Status Notes CreatedDate Modified Band of Travelers Band of Travelers Acti…" at bounding box center [486, 313] width 646 height 237
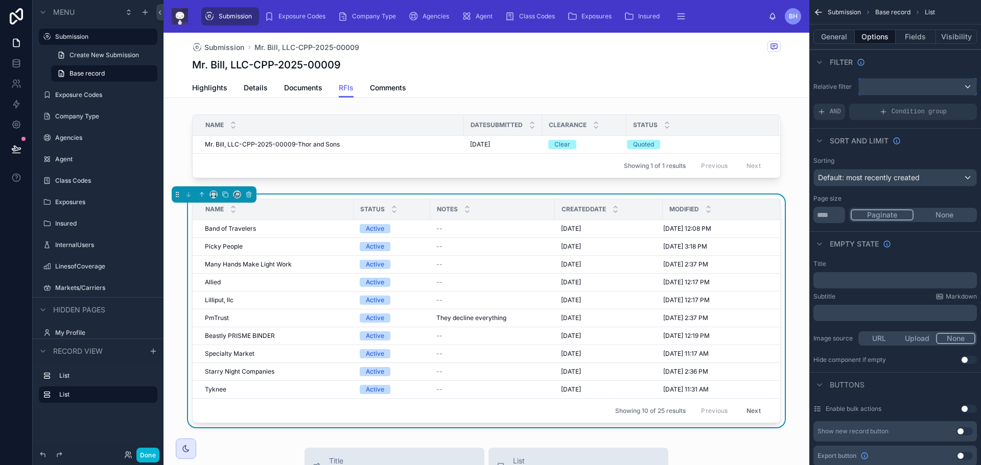
click at [968, 87] on div "scrollable content" at bounding box center [917, 87] width 117 height 16
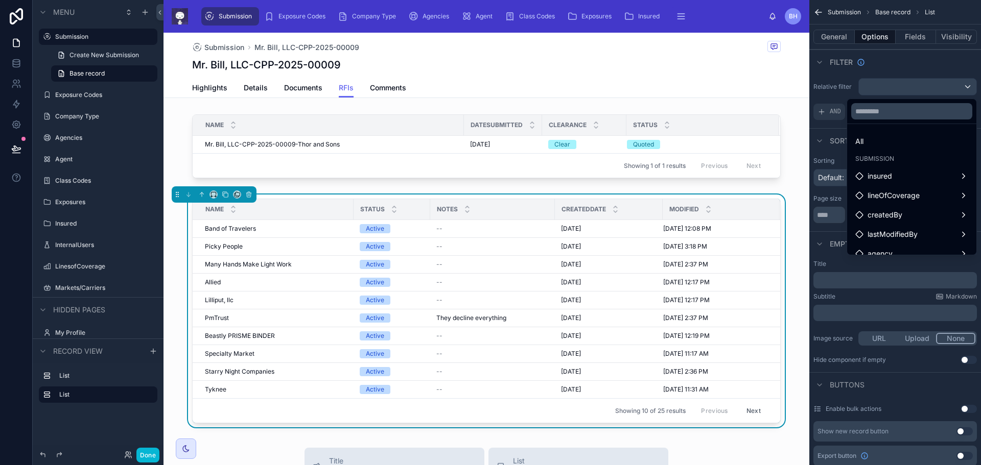
click at [835, 40] on div "scrollable content" at bounding box center [490, 232] width 981 height 465
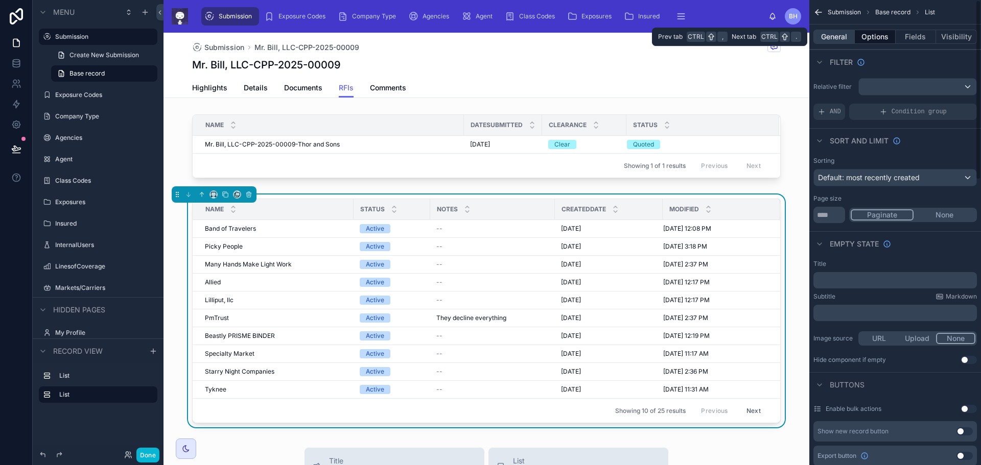
click at [835, 38] on button "General" at bounding box center [833, 37] width 41 height 14
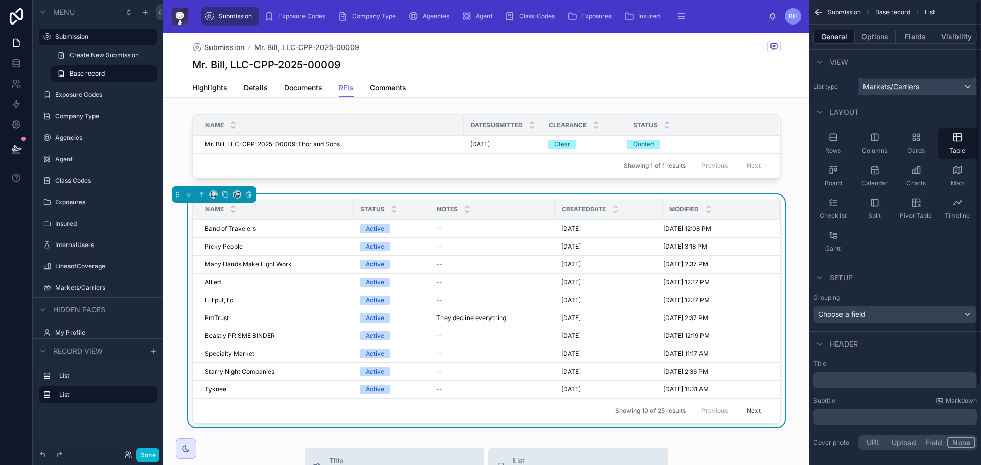
click at [966, 86] on div "Markets/Carriers" at bounding box center [917, 87] width 117 height 16
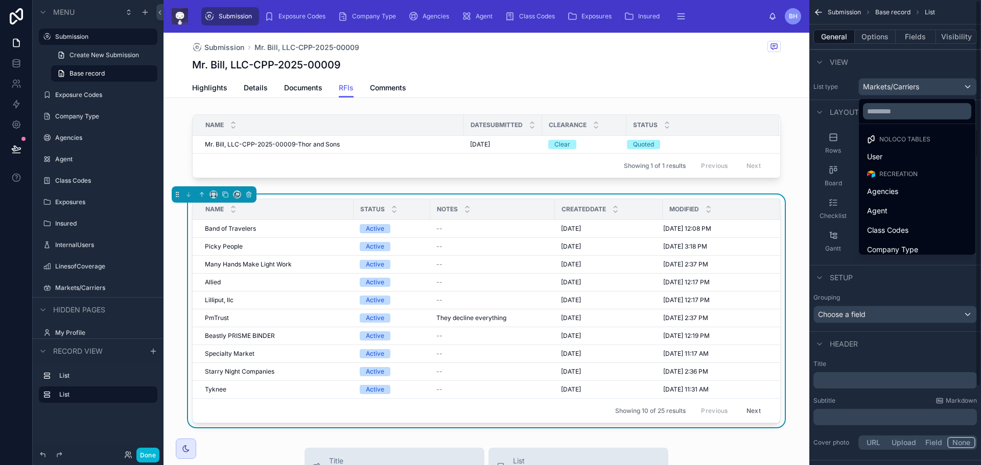
click at [896, 193] on span "Agencies" at bounding box center [882, 191] width 31 height 12
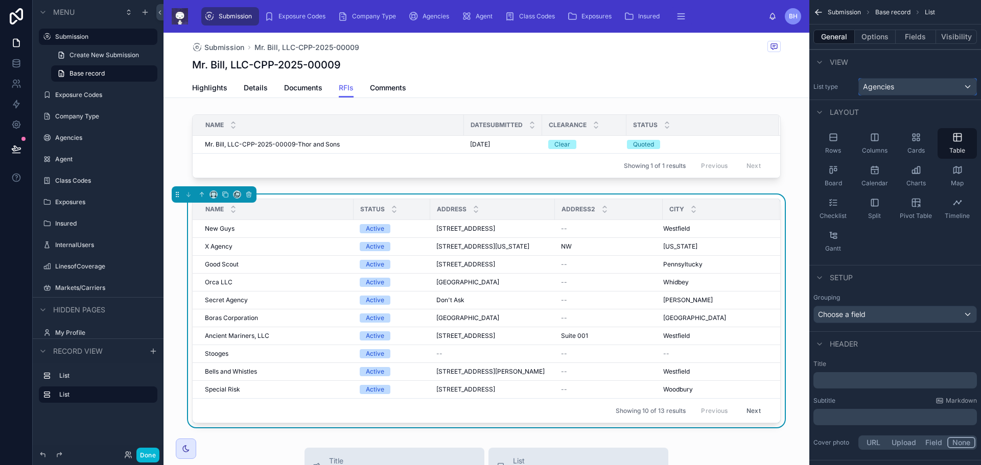
click at [966, 89] on div "Agencies" at bounding box center [917, 87] width 117 height 16
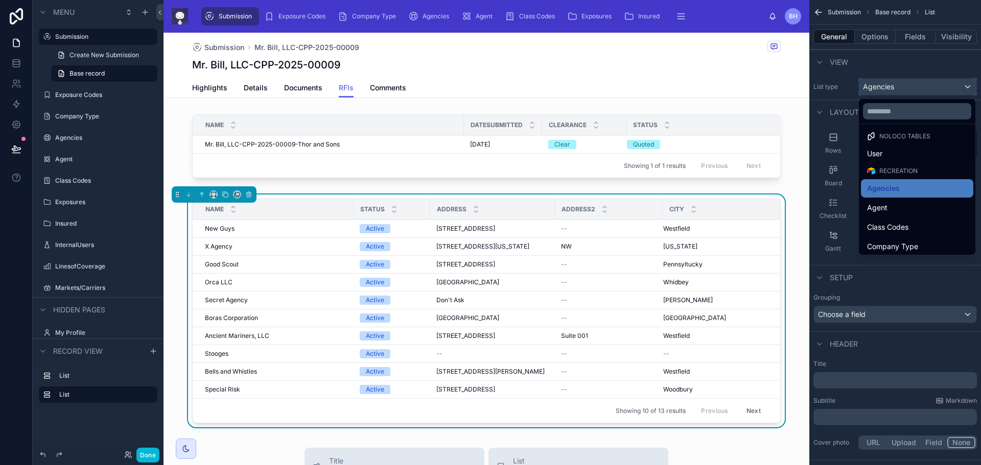
scroll to position [156, 0]
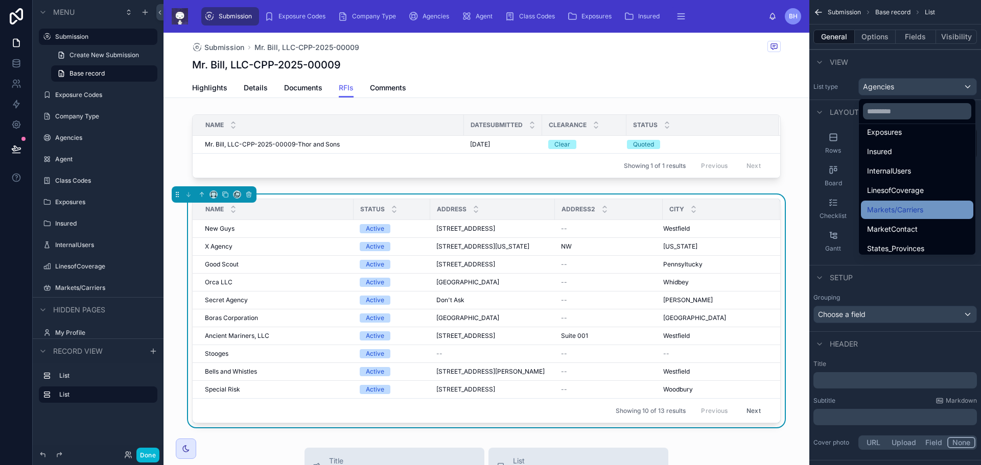
click at [886, 205] on span "Markets/Carriers" at bounding box center [895, 210] width 56 height 12
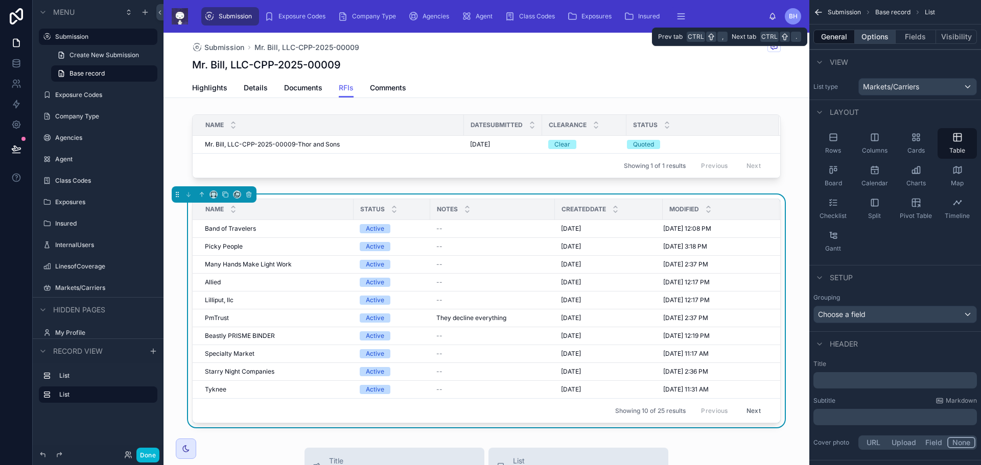
click at [875, 34] on button "Options" at bounding box center [874, 37] width 41 height 14
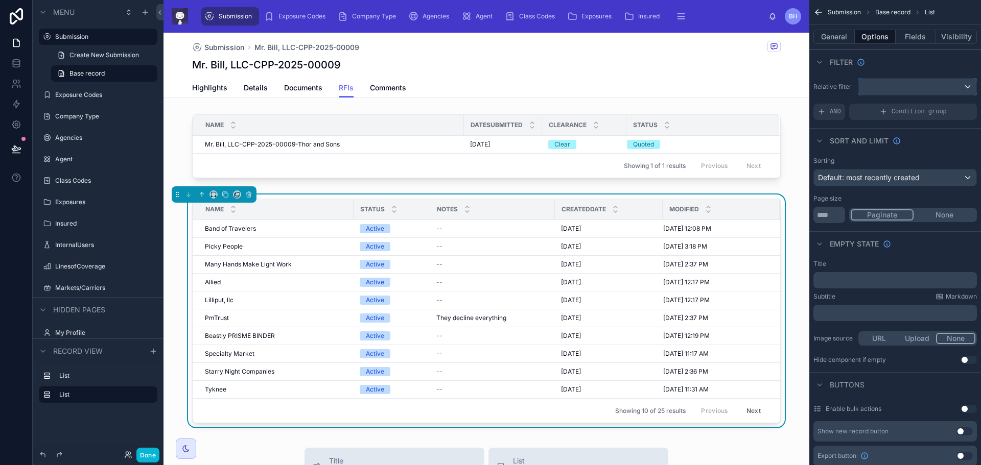
click at [967, 84] on div "scrollable content" at bounding box center [917, 87] width 117 height 16
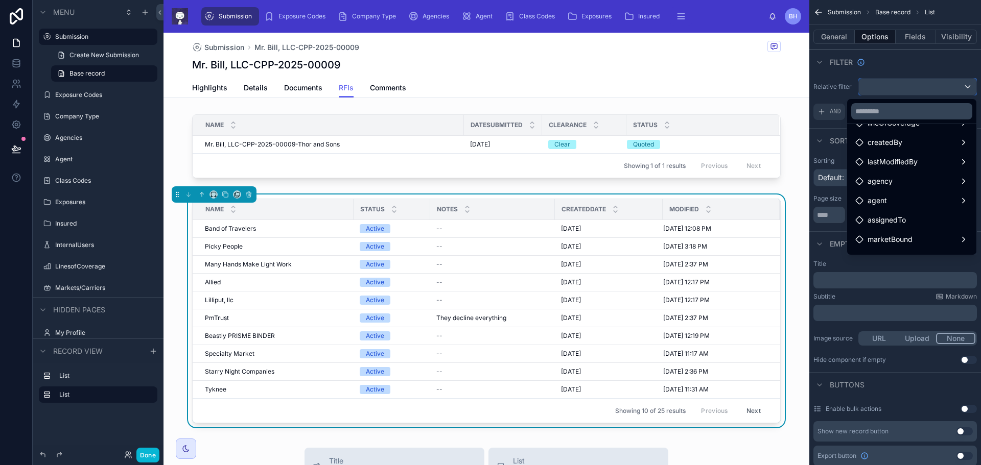
scroll to position [0, 0]
click at [855, 141] on span "All" at bounding box center [859, 141] width 8 height 12
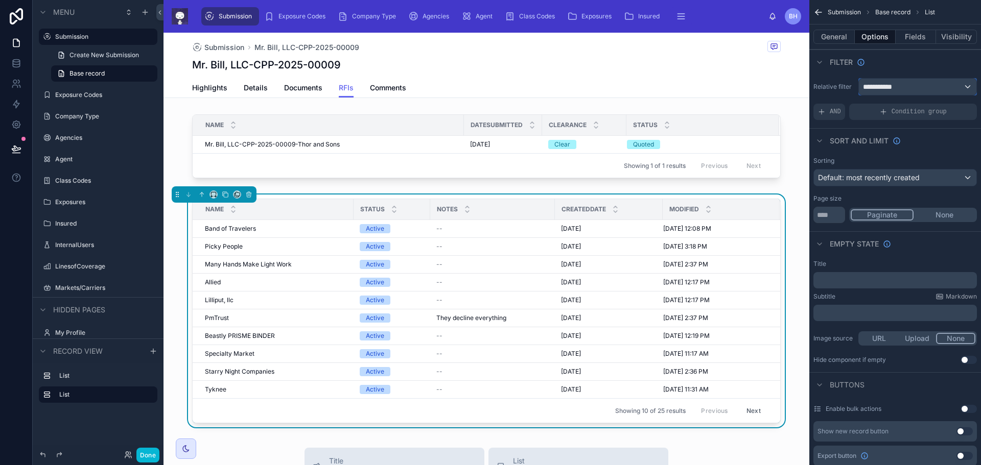
click at [971, 87] on div "**********" at bounding box center [917, 87] width 117 height 16
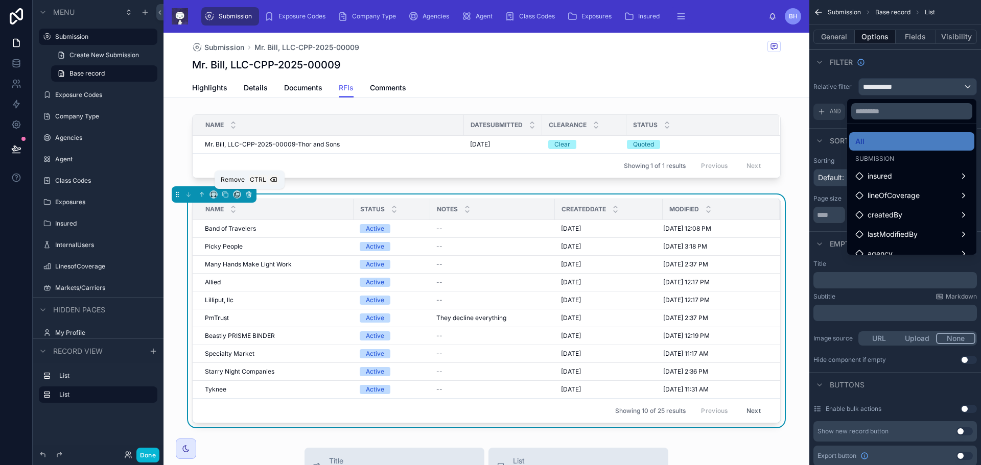
click at [249, 196] on icon at bounding box center [248, 194] width 7 height 7
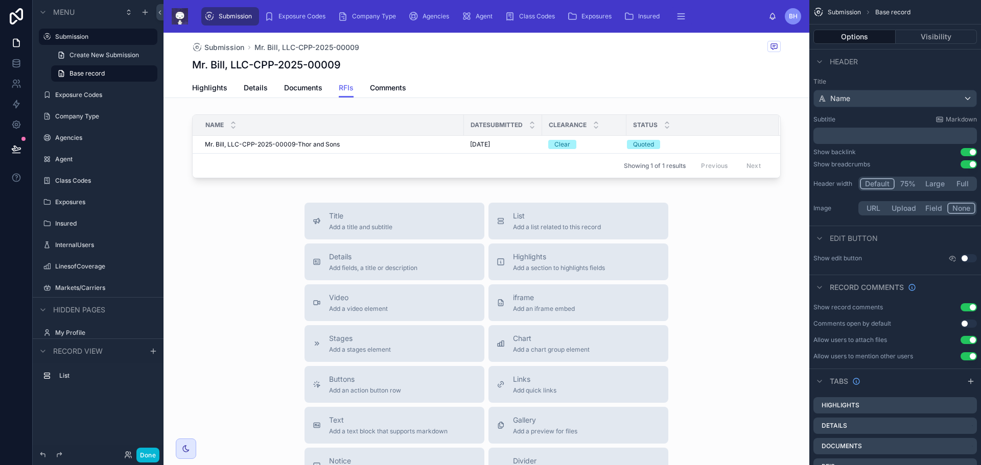
click at [229, 224] on div "Title Add a title and subtitle List Add a list related to this record Details A…" at bounding box center [486, 385] width 646 height 364
click at [18, 149] on icon at bounding box center [16, 148] width 9 height 5
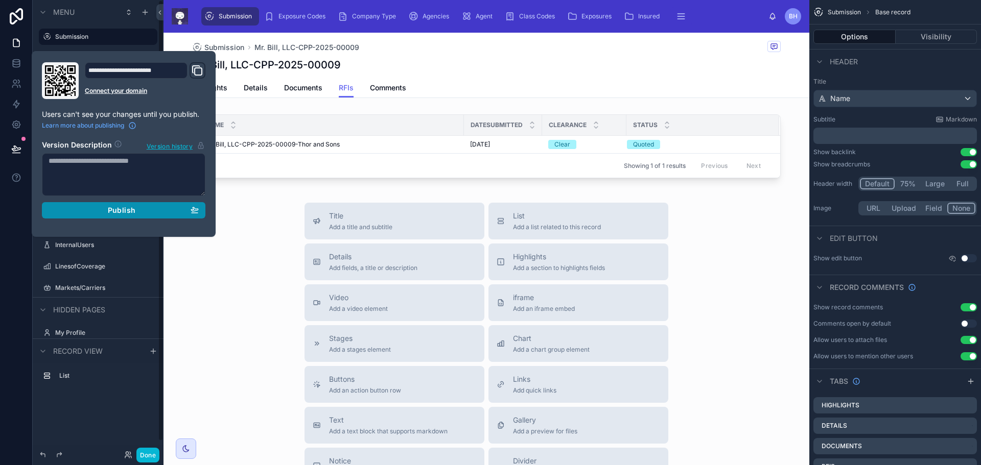
click at [133, 210] on span "Publish" at bounding box center [122, 210] width 28 height 9
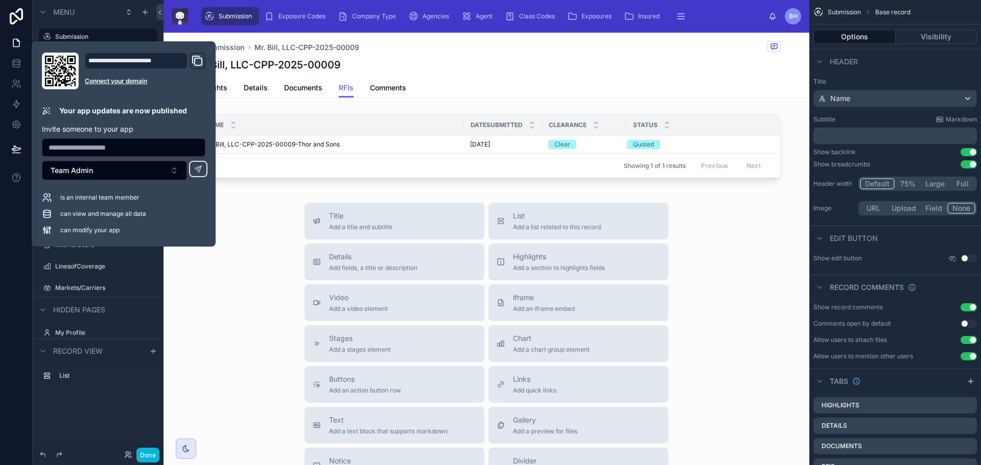
click at [246, 322] on div "Title Add a title and subtitle List Add a list related to this record Details A…" at bounding box center [486, 385] width 646 height 364
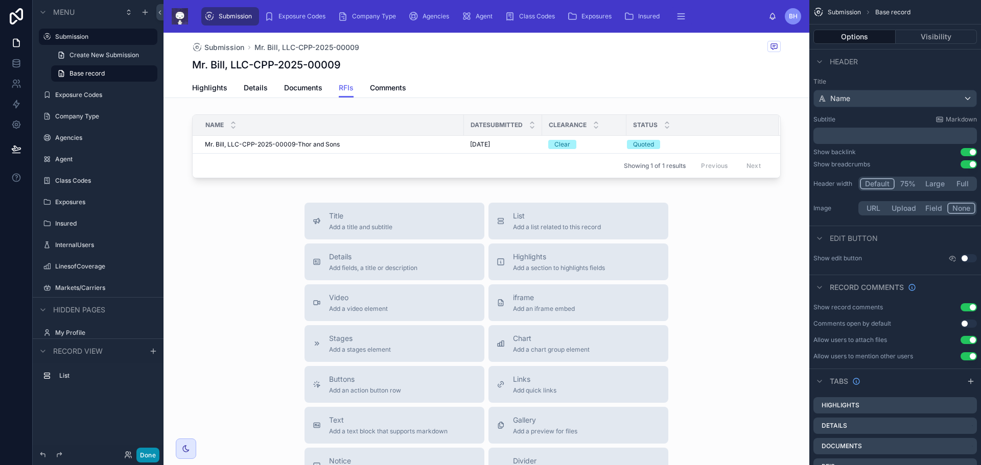
click at [139, 459] on button "Done" at bounding box center [147, 455] width 23 height 15
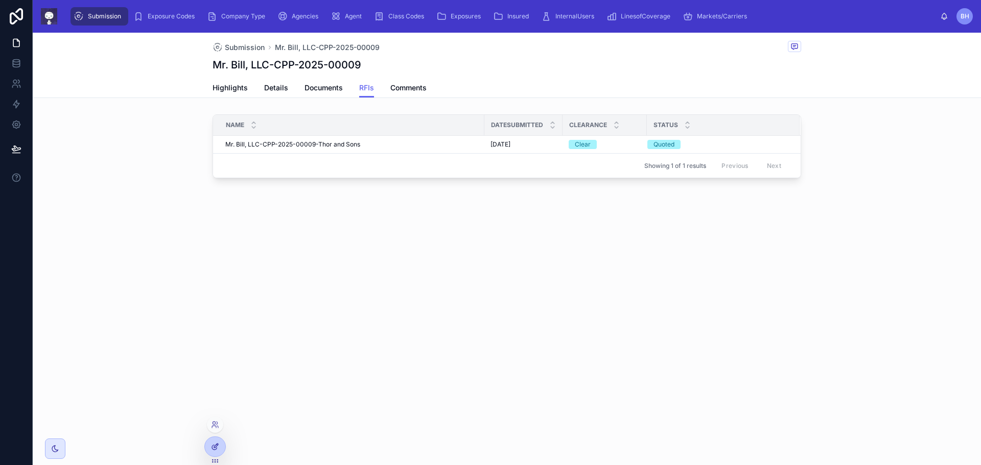
click at [219, 446] on icon at bounding box center [215, 447] width 8 height 8
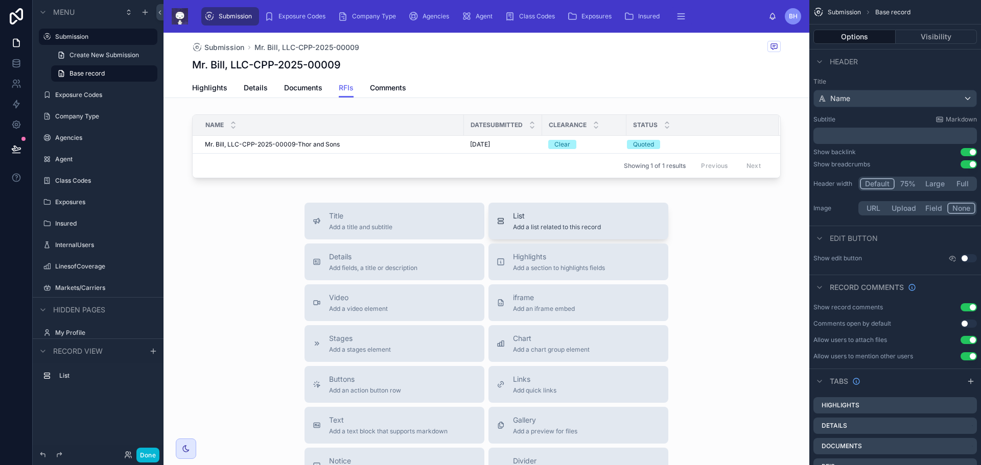
click at [562, 223] on span "Add a list related to this record" at bounding box center [557, 227] width 88 height 8
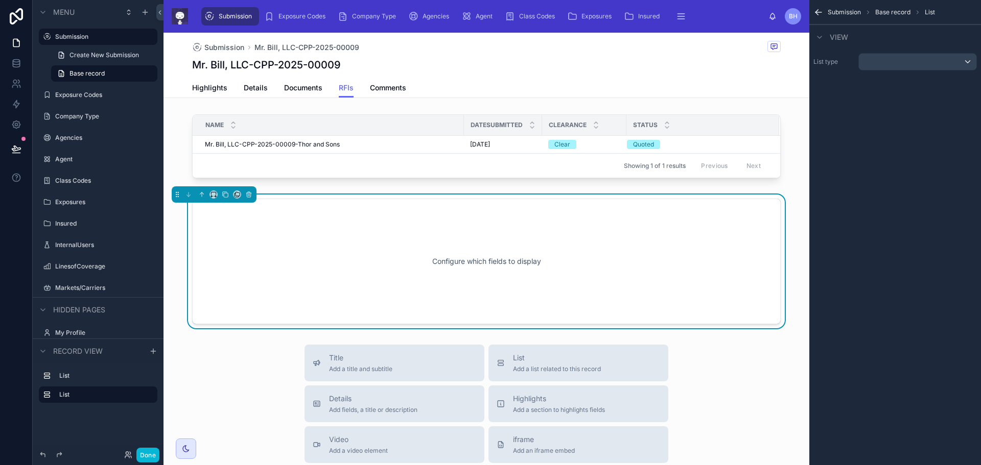
scroll to position [13, 0]
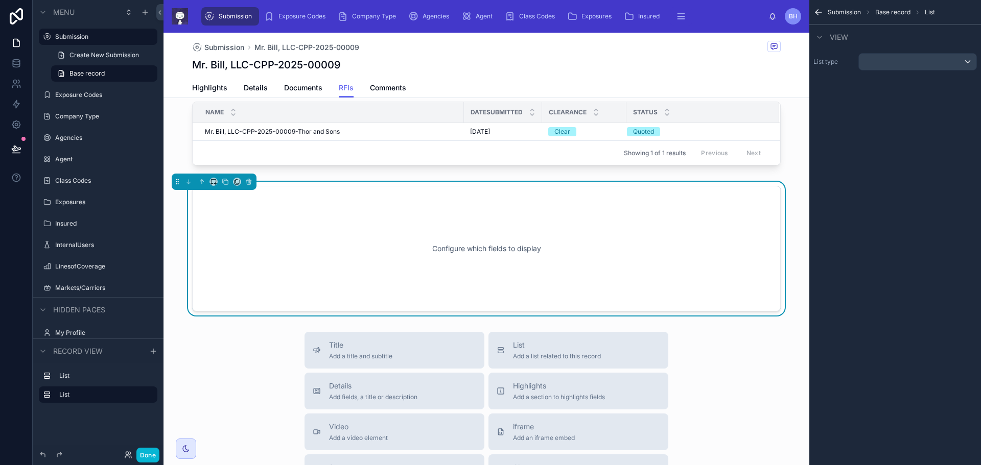
click at [480, 188] on div "Configure which fields to display" at bounding box center [486, 249] width 588 height 126
click at [964, 61] on div "scrollable content" at bounding box center [917, 62] width 117 height 16
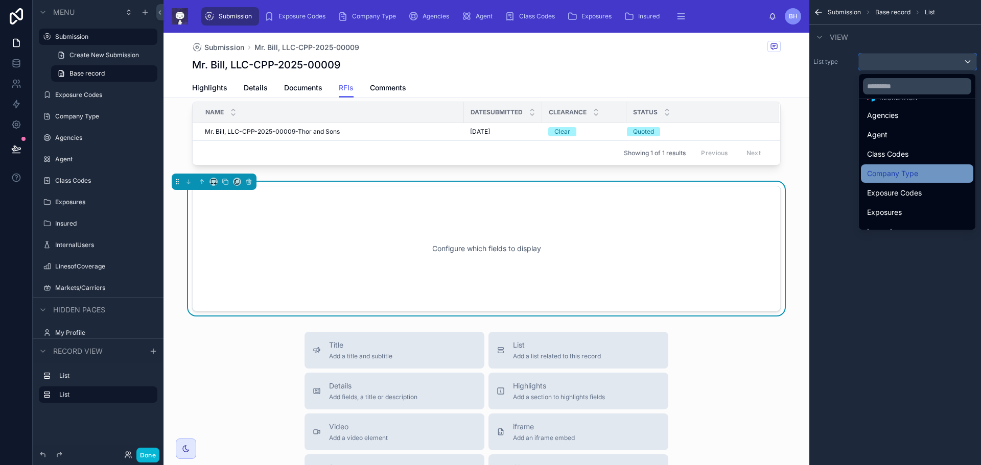
scroll to position [204, 0]
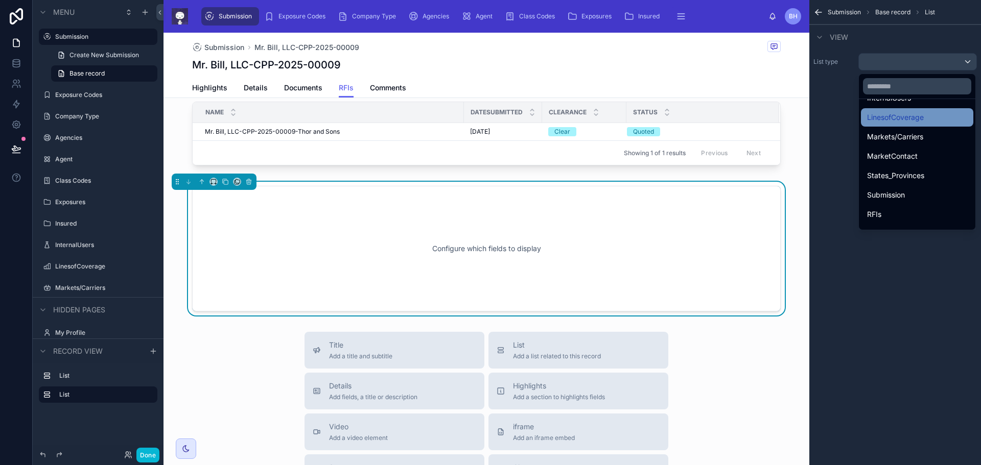
click at [922, 120] on span "LinesofCoverage" at bounding box center [895, 117] width 57 height 12
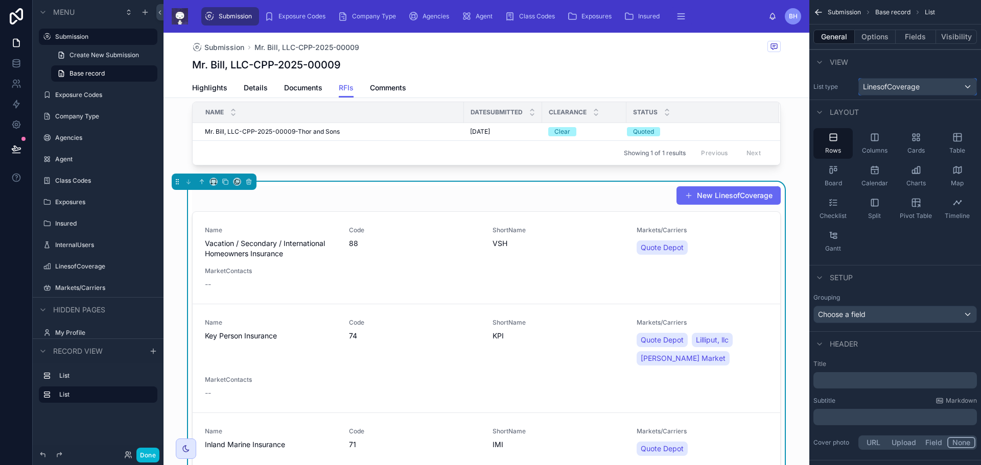
click at [966, 84] on div "LinesofCoverage" at bounding box center [917, 87] width 117 height 16
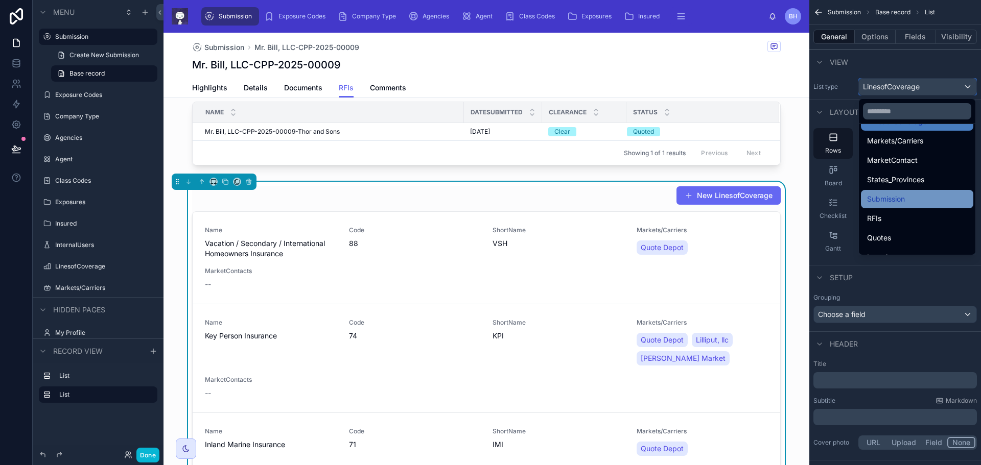
scroll to position [207, 0]
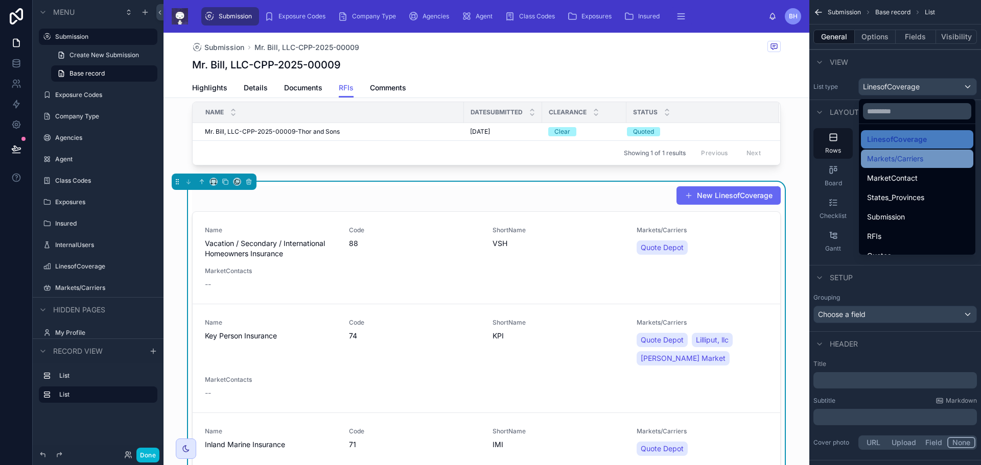
click at [925, 159] on div "Markets/Carriers" at bounding box center [917, 159] width 100 height 12
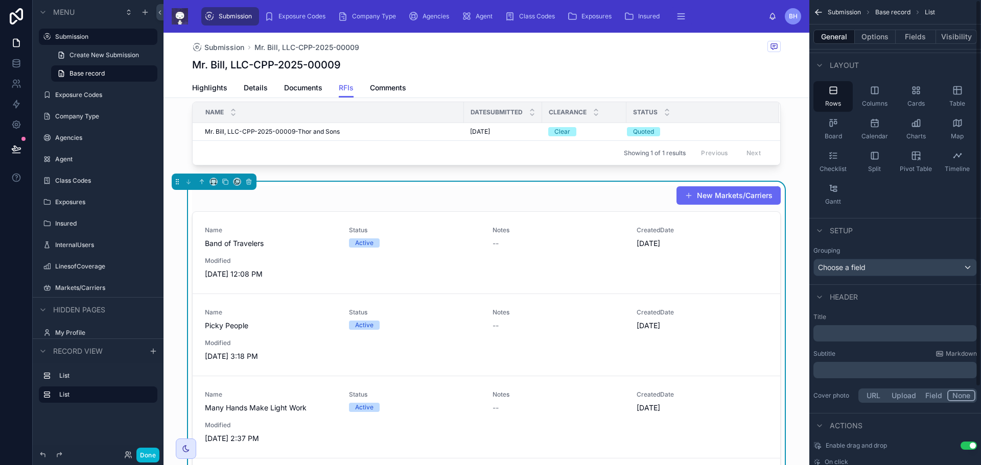
scroll to position [0, 0]
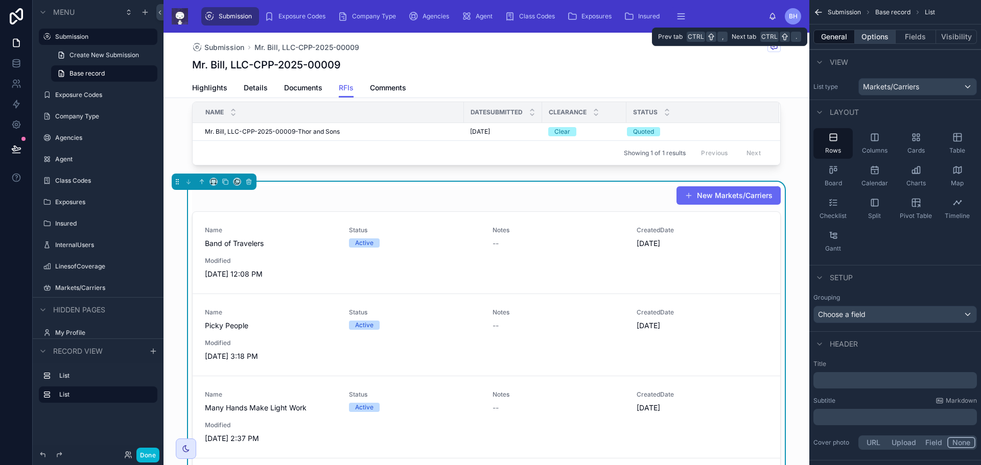
click at [882, 35] on button "Options" at bounding box center [874, 37] width 41 height 14
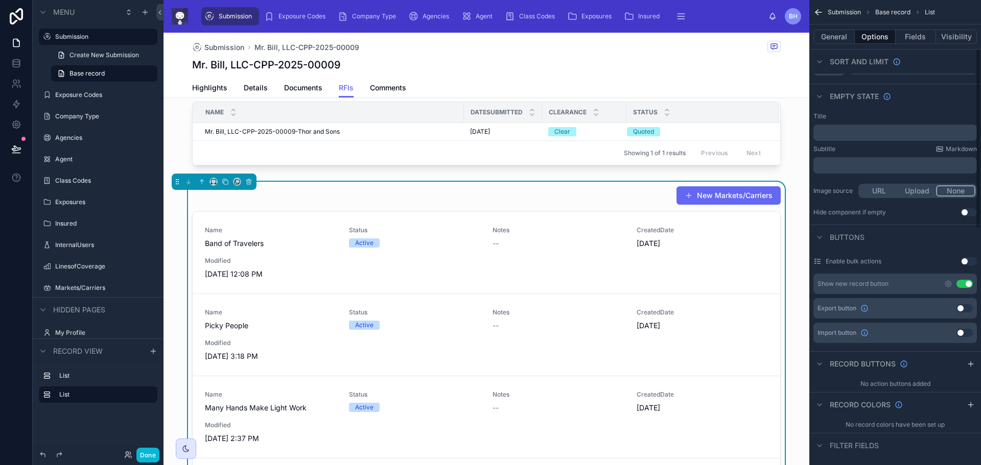
scroll to position [153, 0]
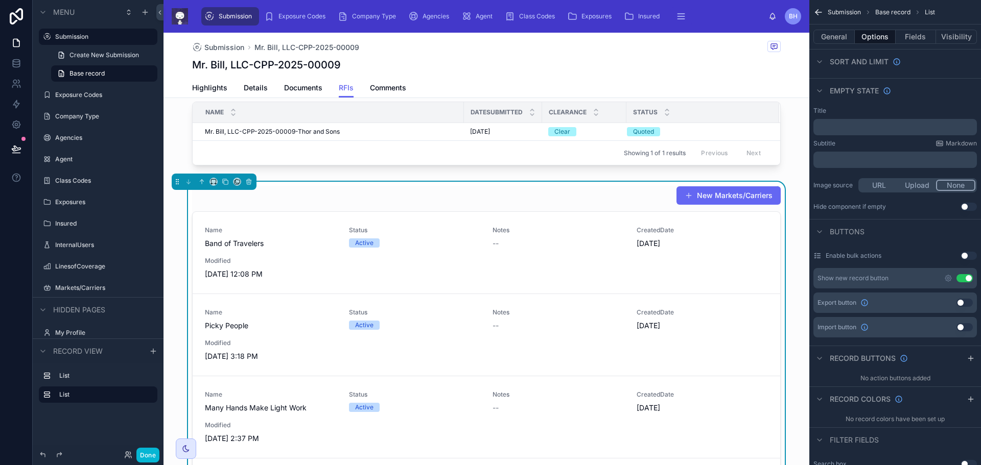
click at [959, 279] on button "Use setting" at bounding box center [964, 278] width 16 height 8
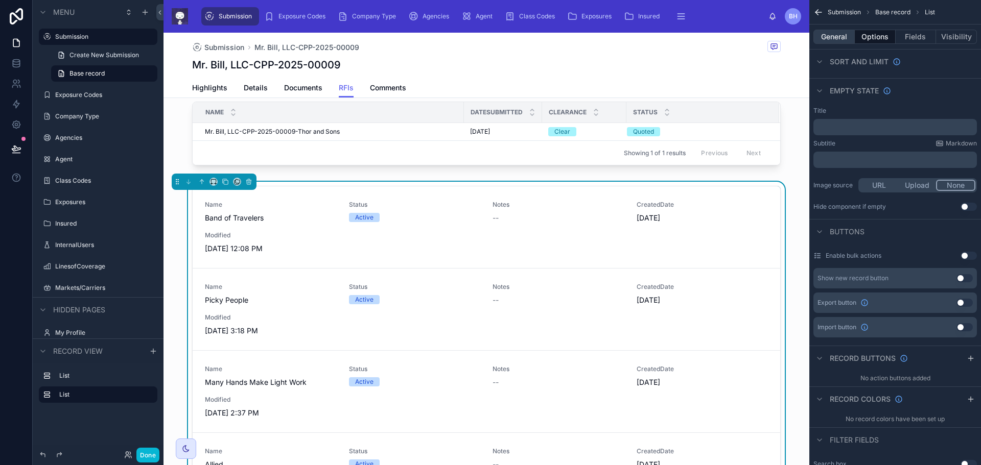
click at [836, 35] on button "General" at bounding box center [833, 37] width 41 height 14
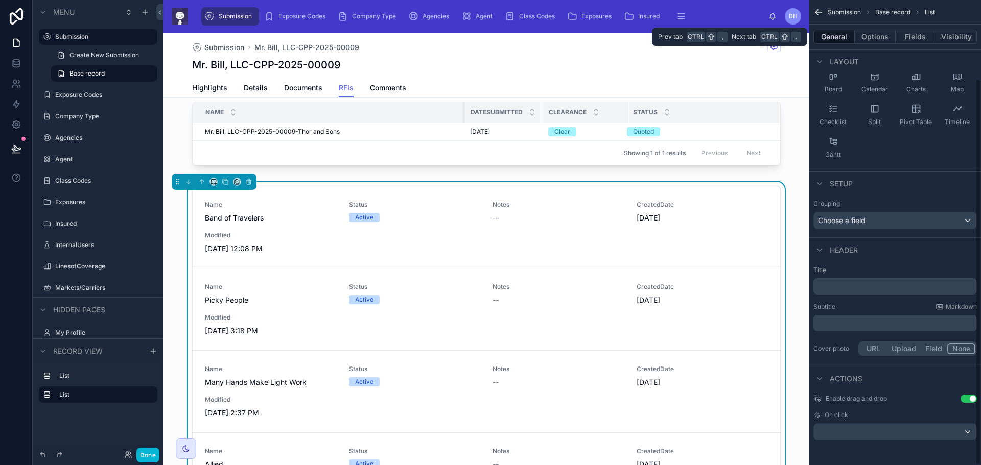
scroll to position [94, 0]
click at [869, 34] on button "Options" at bounding box center [874, 37] width 41 height 14
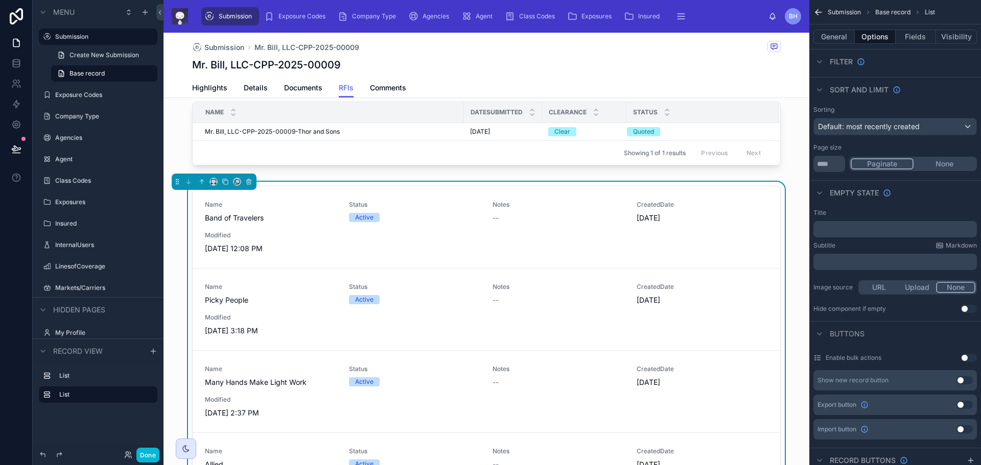
scroll to position [0, 0]
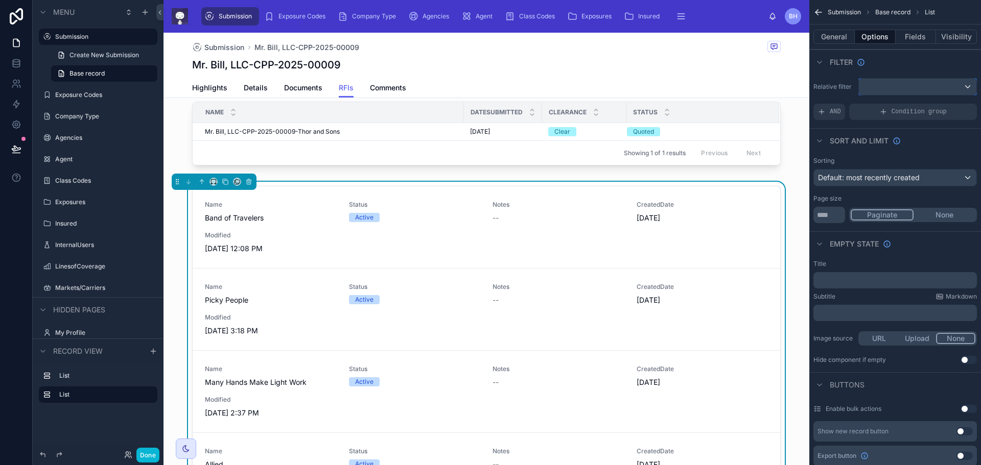
click at [967, 86] on div "scrollable content" at bounding box center [917, 87] width 117 height 16
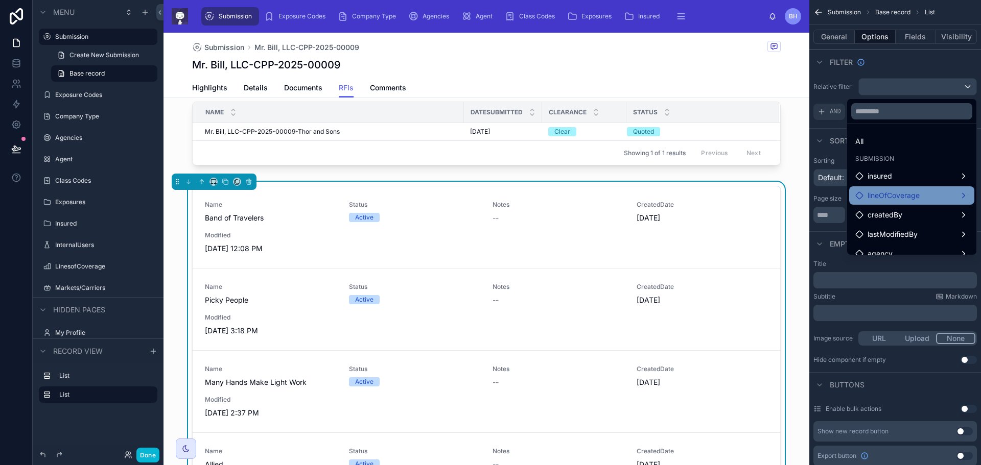
click at [932, 191] on div "lineOfCoverage" at bounding box center [911, 195] width 113 height 12
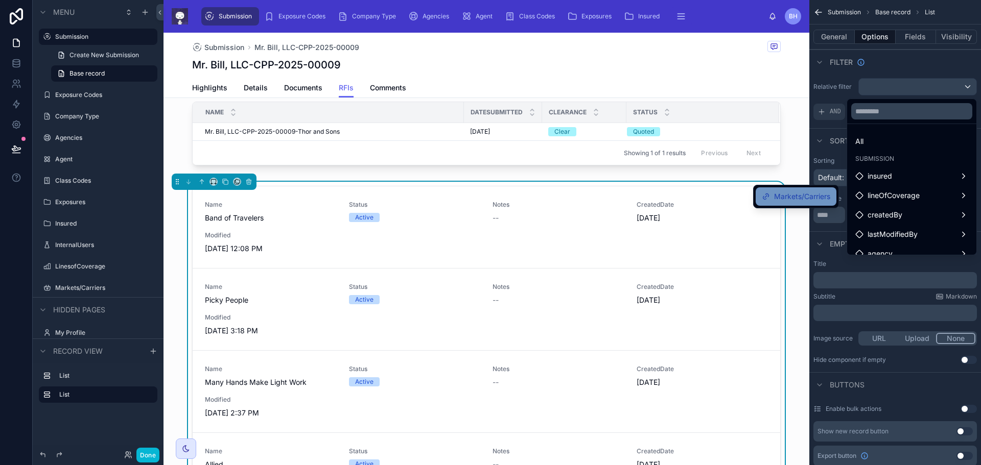
click at [816, 194] on span "Markets/Carriers" at bounding box center [802, 197] width 56 height 12
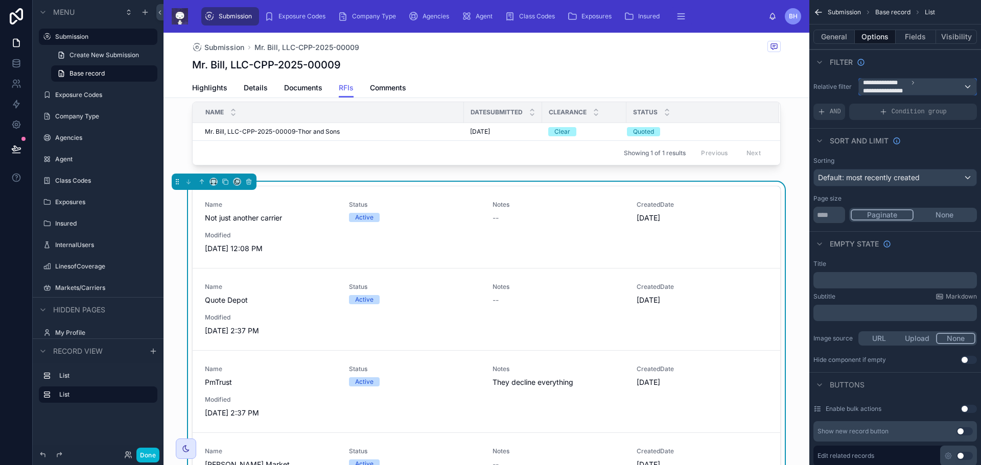
click at [947, 84] on span "**********" at bounding box center [913, 87] width 100 height 16
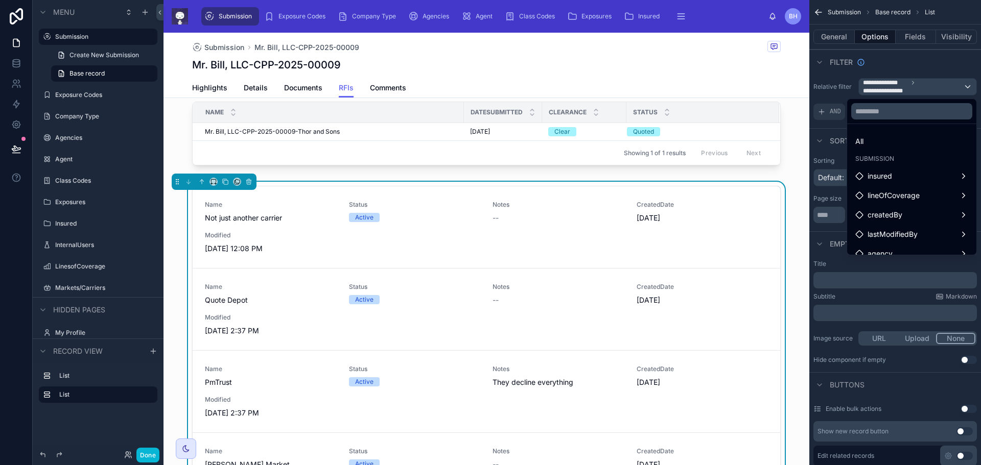
click at [947, 84] on div "scrollable content" at bounding box center [490, 232] width 981 height 465
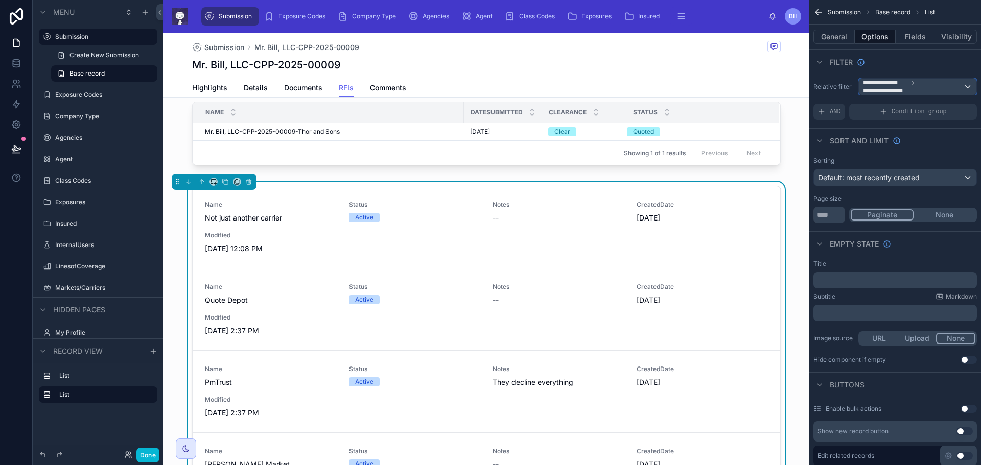
click at [925, 84] on span "**********" at bounding box center [913, 87] width 100 height 16
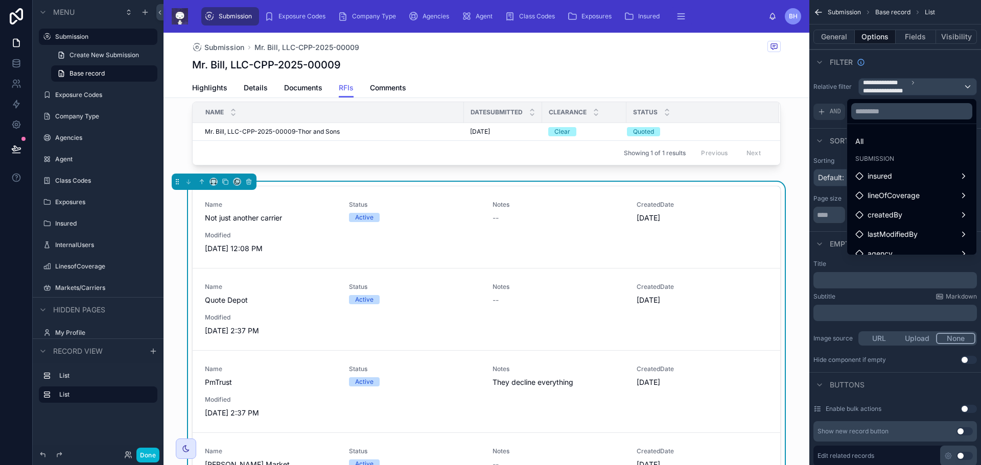
click at [925, 84] on div "scrollable content" at bounding box center [490, 232] width 981 height 465
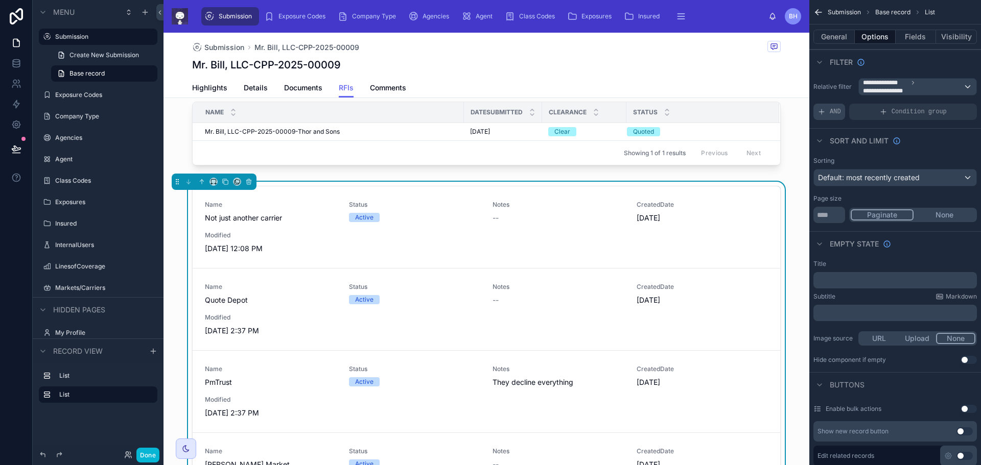
click at [835, 111] on span "AND" at bounding box center [834, 112] width 11 height 8
click at [952, 106] on icon "scrollable content" at bounding box center [951, 105] width 6 height 6
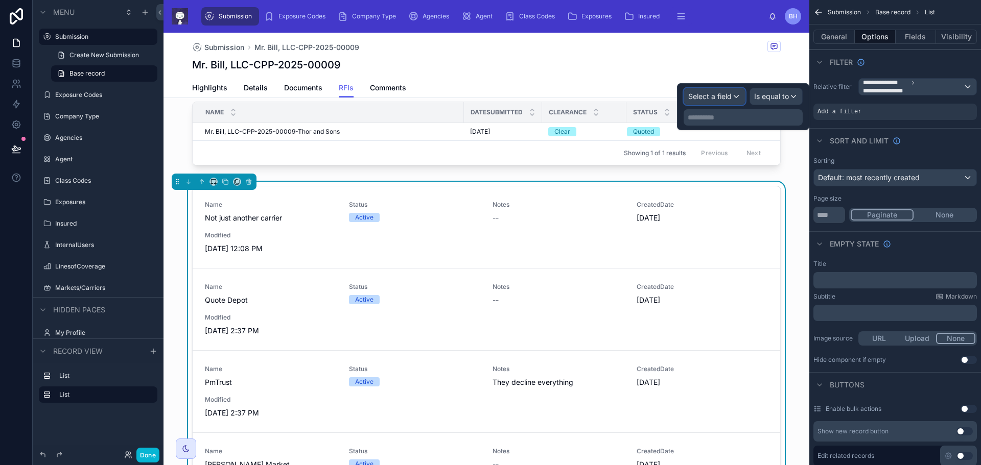
click at [735, 96] on div "Select a field" at bounding box center [714, 96] width 61 height 16
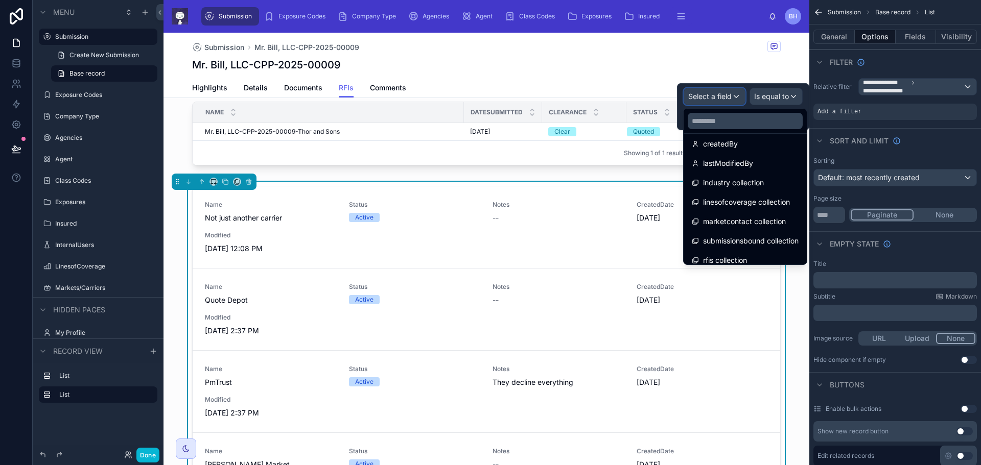
scroll to position [247, 0]
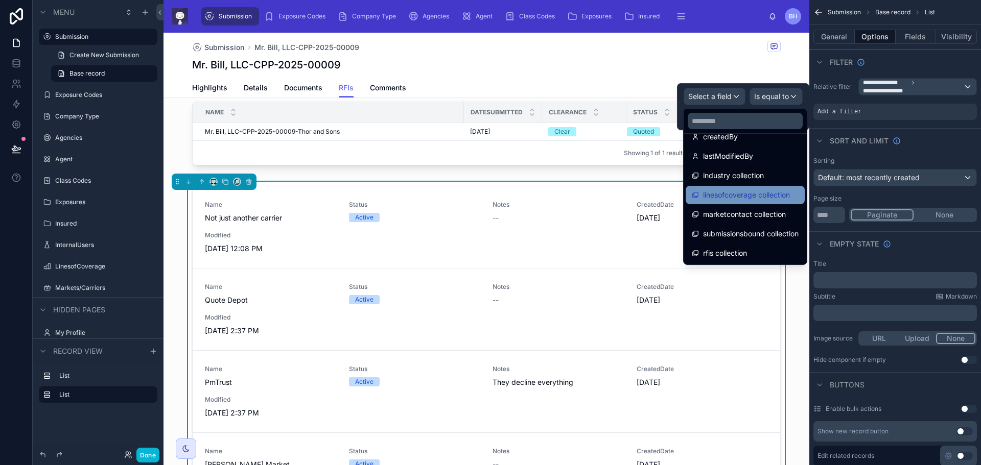
click at [772, 200] on span "linesofcoverage collection" at bounding box center [746, 195] width 87 height 12
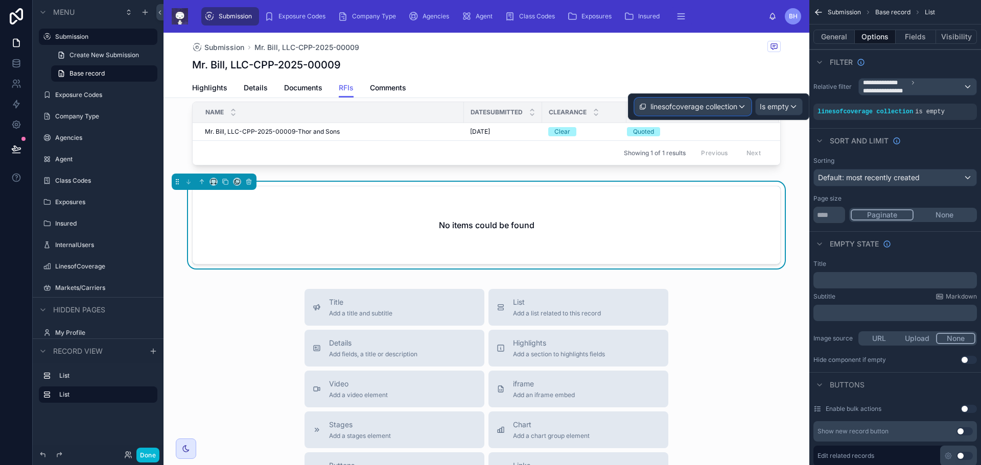
click at [742, 107] on div "linesofcoverage collection" at bounding box center [692, 107] width 115 height 16
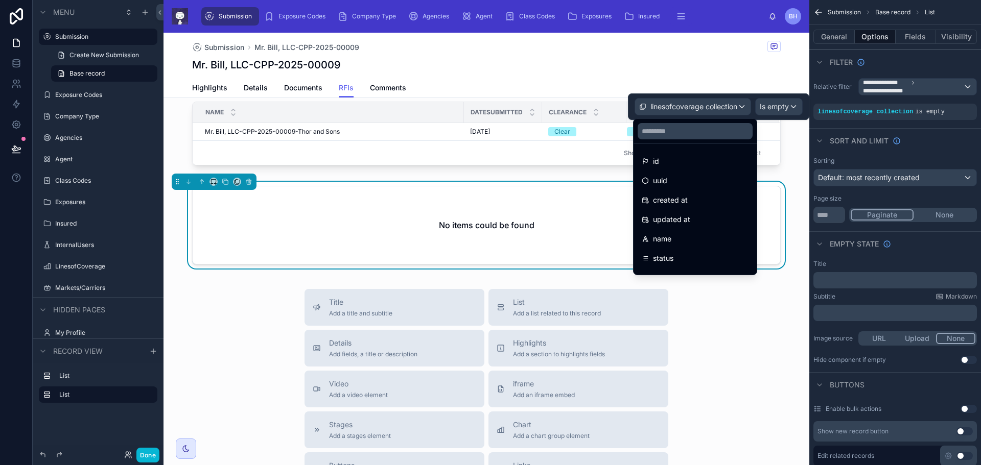
click at [742, 107] on div at bounding box center [718, 106] width 181 height 27
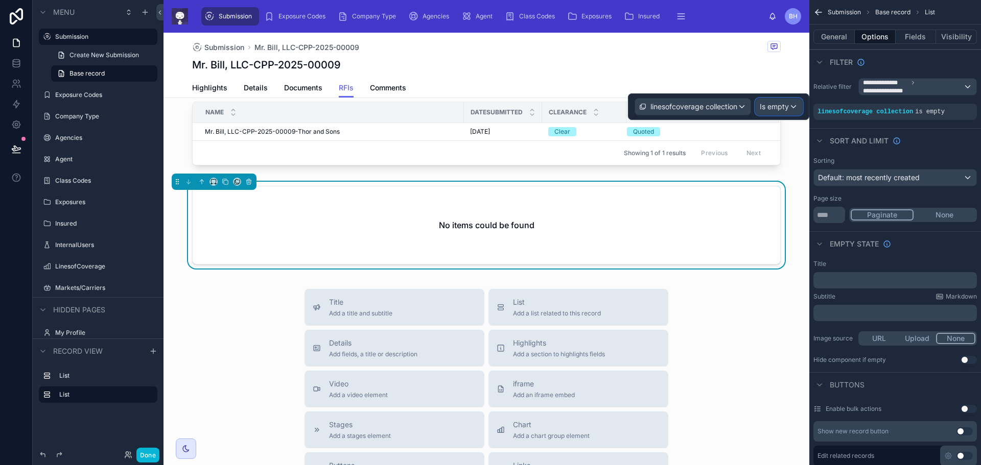
click at [793, 106] on div "Is empty" at bounding box center [778, 107] width 46 height 16
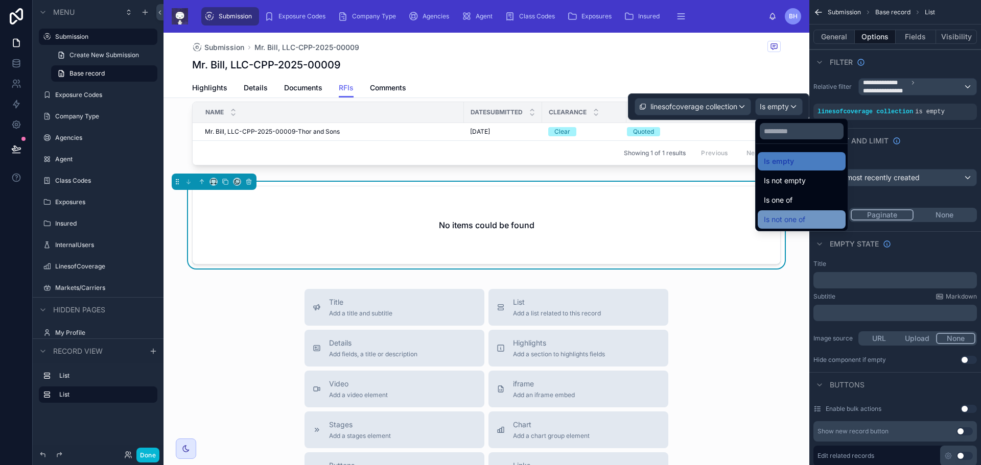
click at [788, 222] on span "Is not one of" at bounding box center [784, 219] width 41 height 12
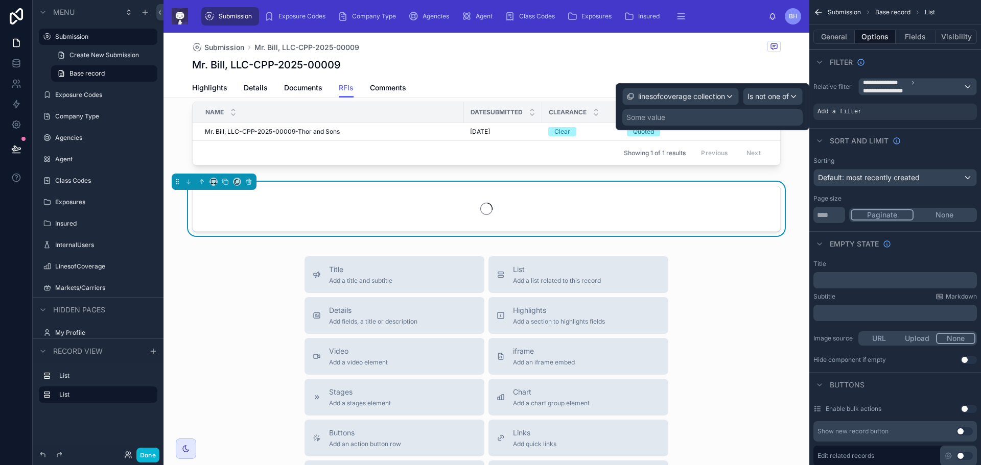
click at [685, 118] on div "Some value" at bounding box center [712, 117] width 180 height 16
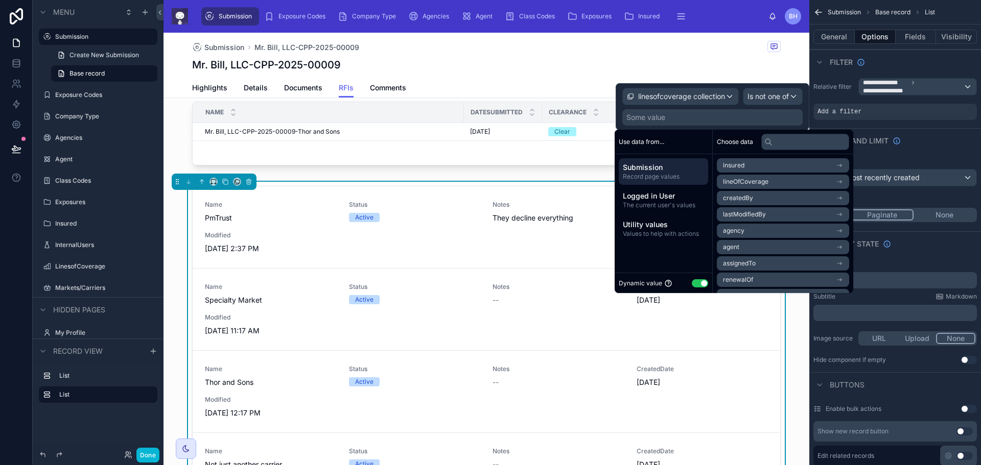
click at [843, 184] on icon "scrollable content" at bounding box center [839, 181] width 7 height 7
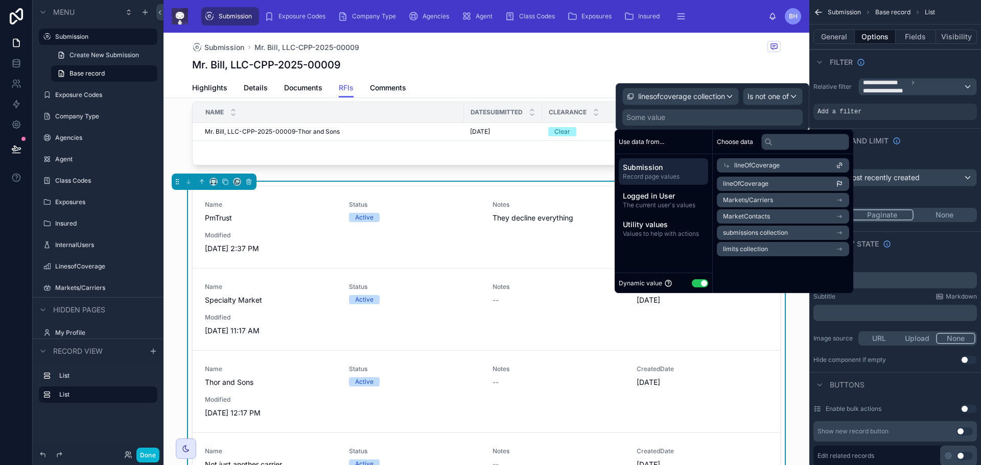
click at [843, 201] on icon "scrollable content" at bounding box center [839, 200] width 7 height 7
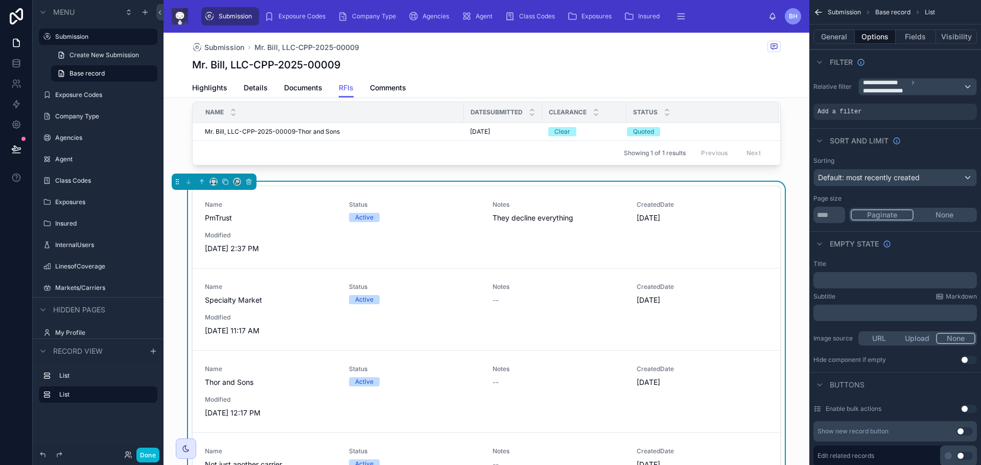
click at [605, 63] on div "Mr. Bill, LLC-CPP-2025-00009" at bounding box center [486, 65] width 588 height 14
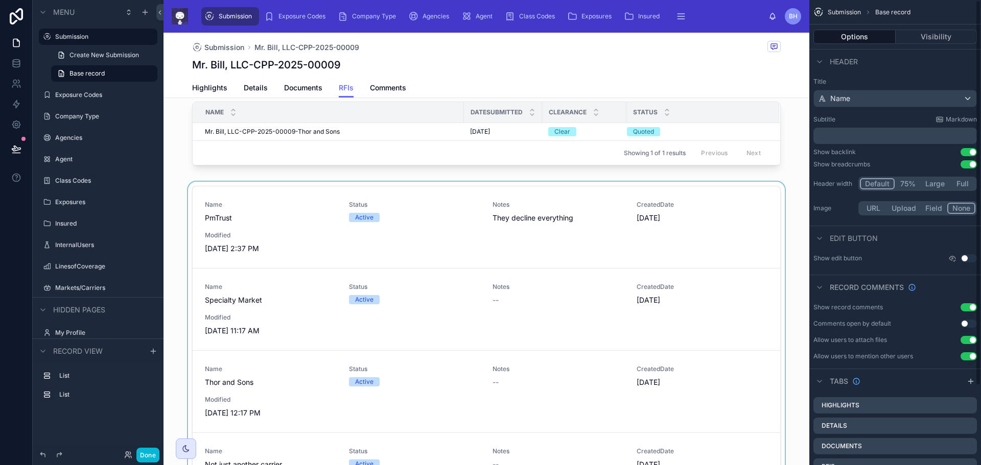
click at [589, 187] on div at bounding box center [486, 362] width 646 height 361
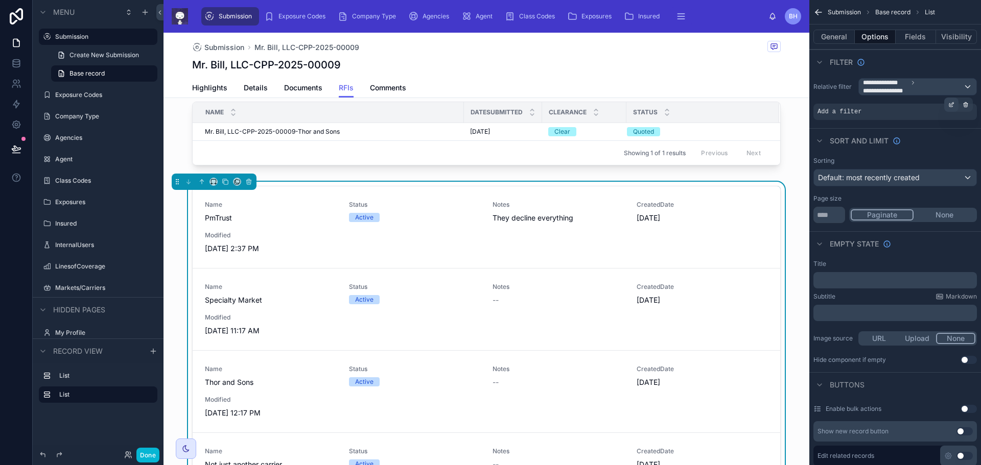
click at [950, 104] on icon "scrollable content" at bounding box center [951, 103] width 3 height 3
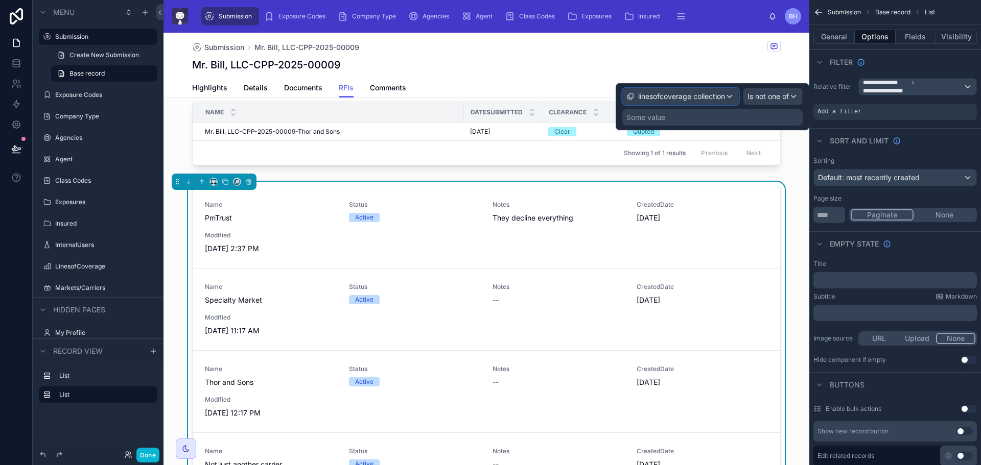
click at [729, 94] on div "linesofcoverage collection" at bounding box center [680, 96] width 115 height 16
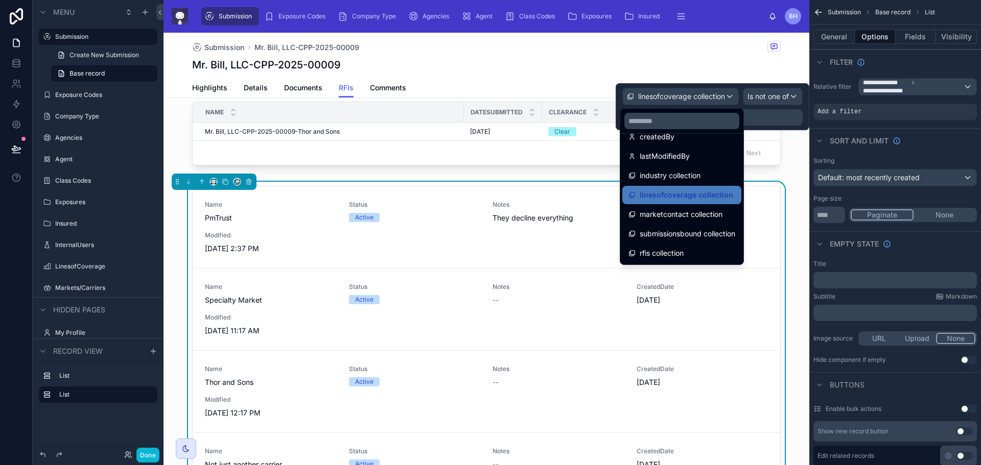
click at [742, 68] on div "Mr. Bill, LLC-CPP-2025-00009" at bounding box center [486, 65] width 588 height 14
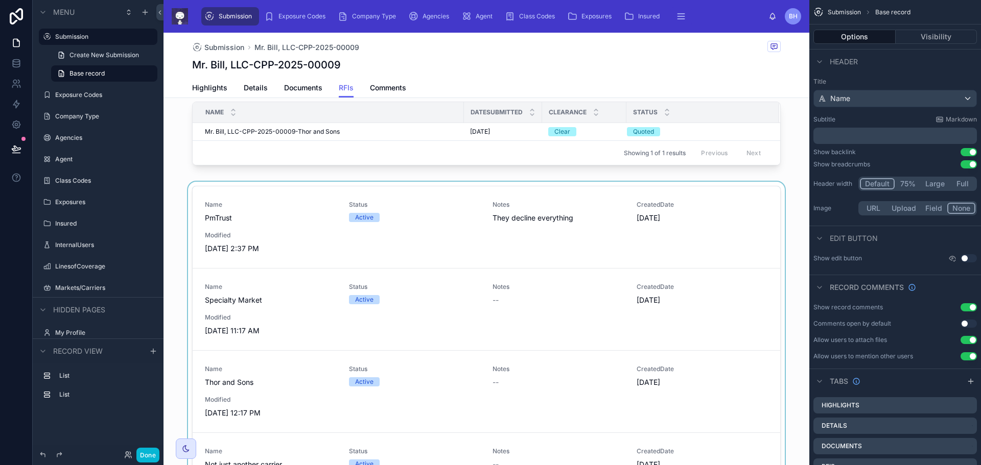
click at [729, 183] on div at bounding box center [486, 362] width 646 height 361
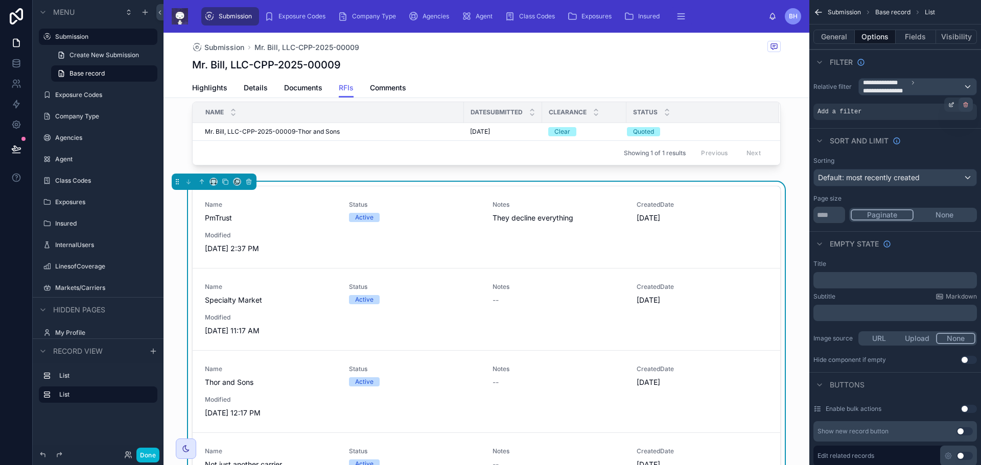
click at [967, 105] on icon "scrollable content" at bounding box center [966, 106] width 4 height 4
click at [968, 87] on div "**********" at bounding box center [917, 87] width 117 height 16
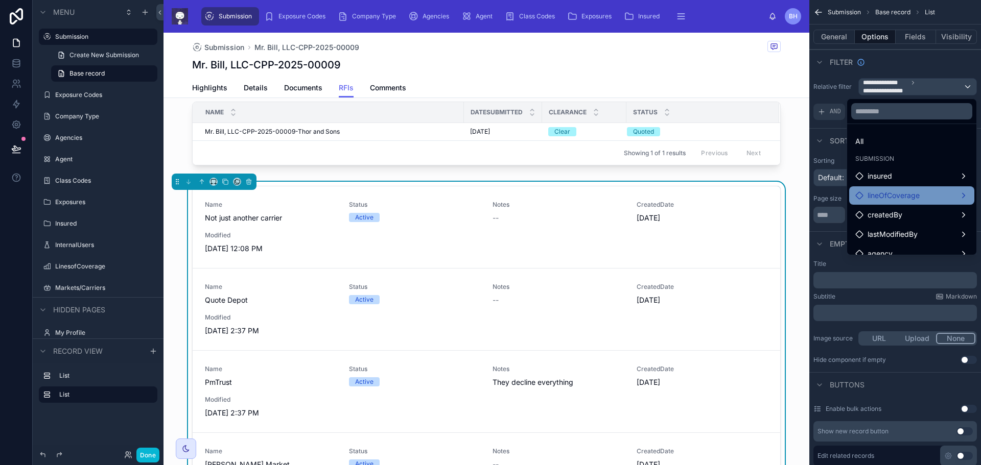
click at [941, 200] on div "lineOfCoverage" at bounding box center [911, 195] width 113 height 12
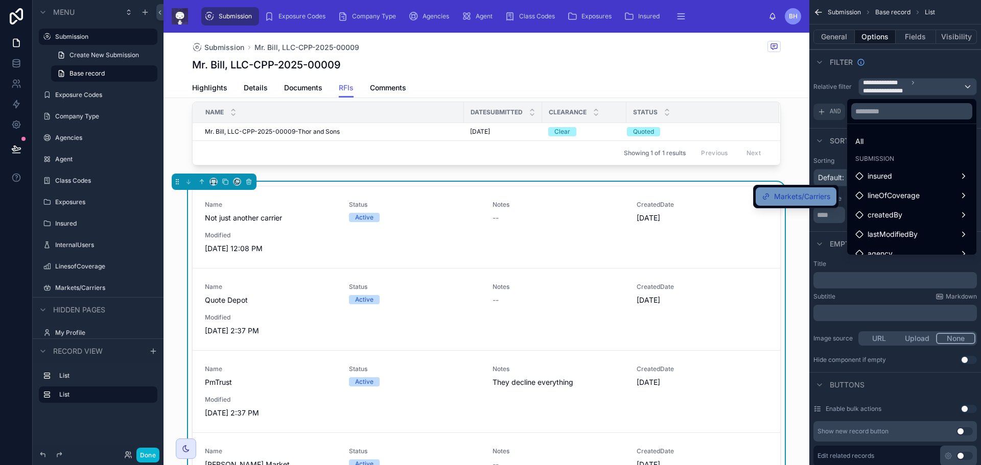
click at [822, 197] on span "Markets/Carriers" at bounding box center [802, 197] width 56 height 12
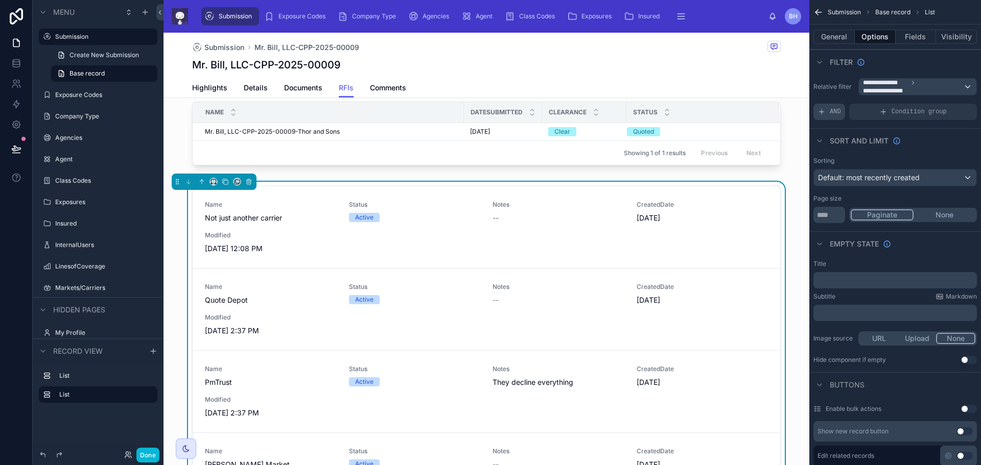
click at [835, 114] on span "AND" at bounding box center [834, 112] width 11 height 8
click at [951, 103] on icon "scrollable content" at bounding box center [951, 105] width 6 height 6
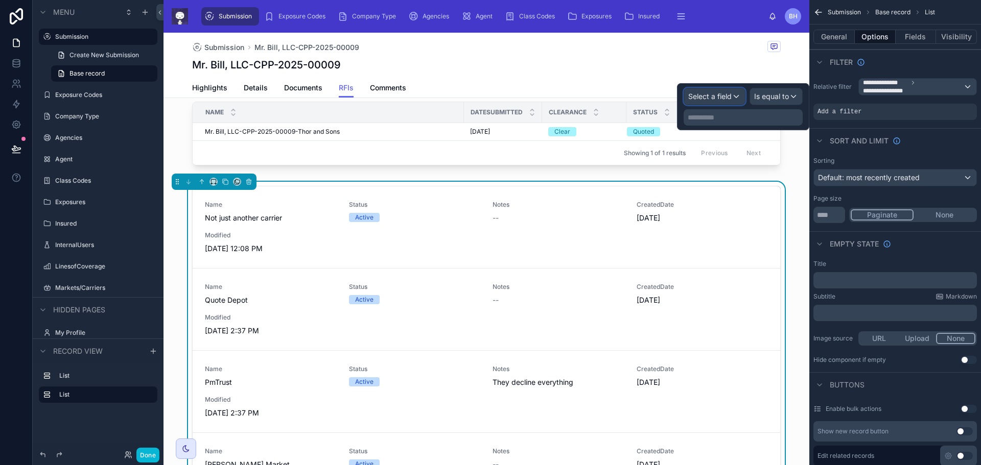
click at [736, 94] on div "Select a field" at bounding box center [714, 96] width 61 height 16
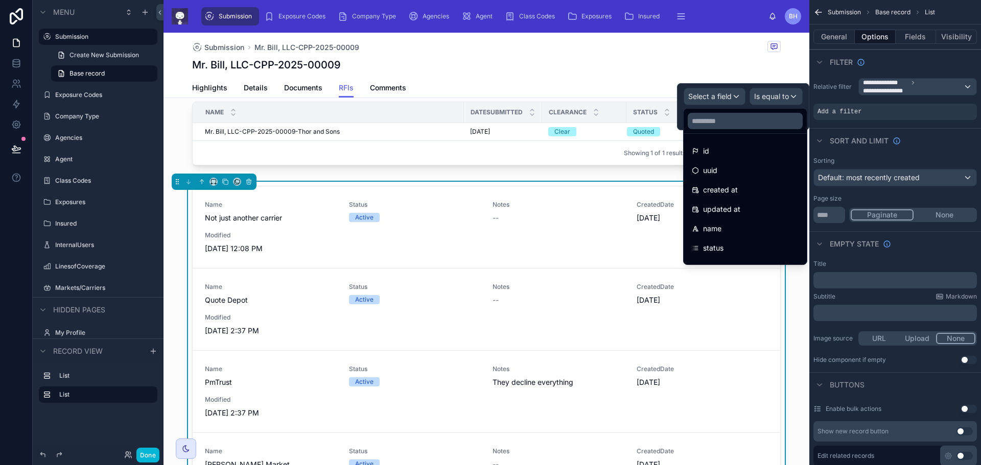
click at [735, 94] on div at bounding box center [743, 106] width 132 height 47
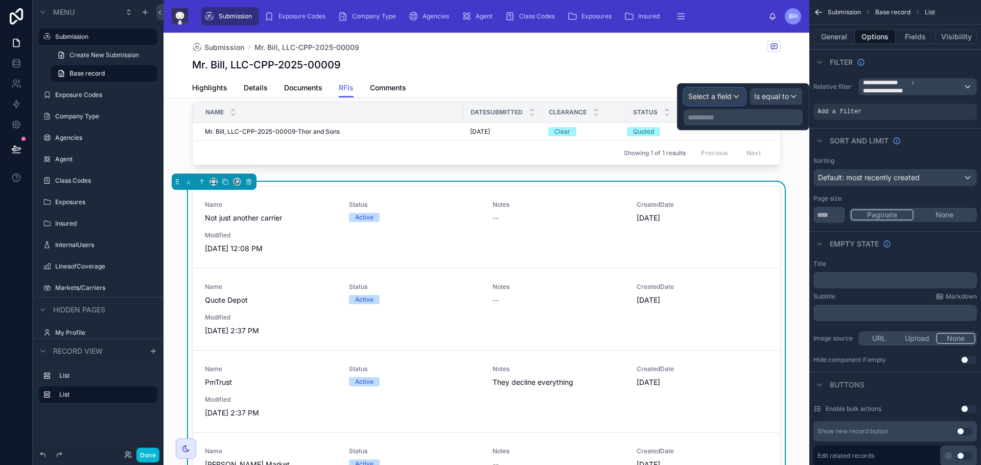
click at [737, 93] on div "Select a field" at bounding box center [714, 96] width 61 height 16
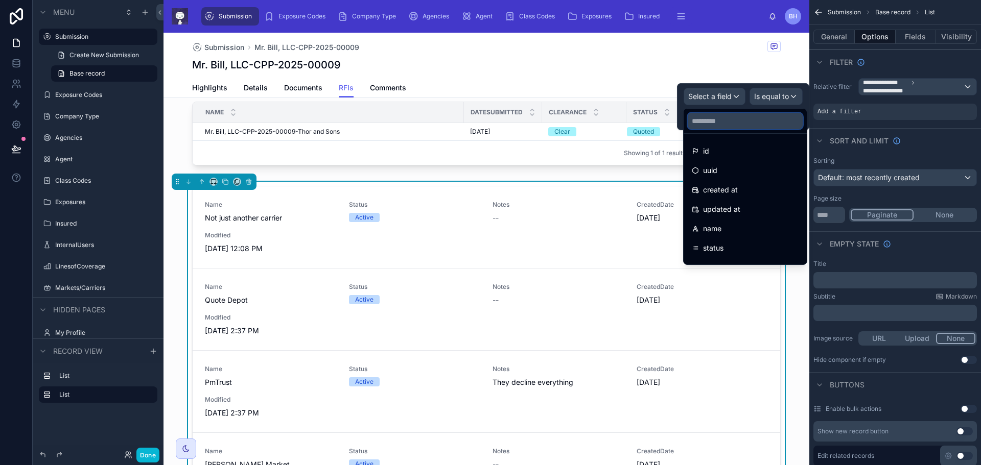
click at [729, 121] on input "text" at bounding box center [744, 121] width 115 height 16
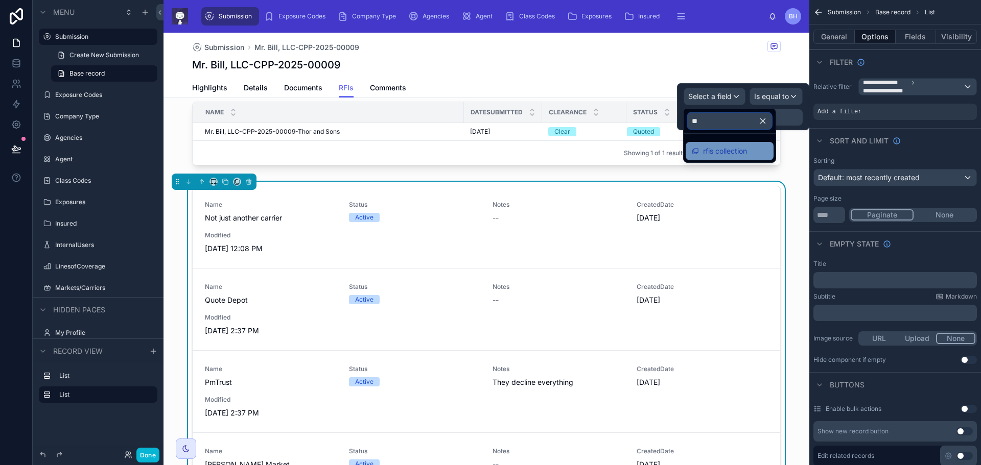
type input "**"
click at [736, 155] on span "rfis collection" at bounding box center [725, 151] width 44 height 12
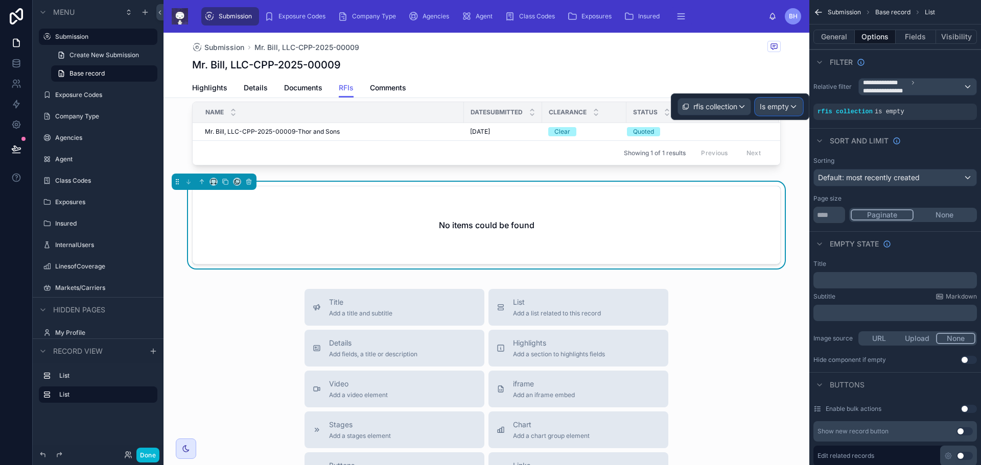
click at [794, 107] on div "Is empty" at bounding box center [778, 107] width 46 height 16
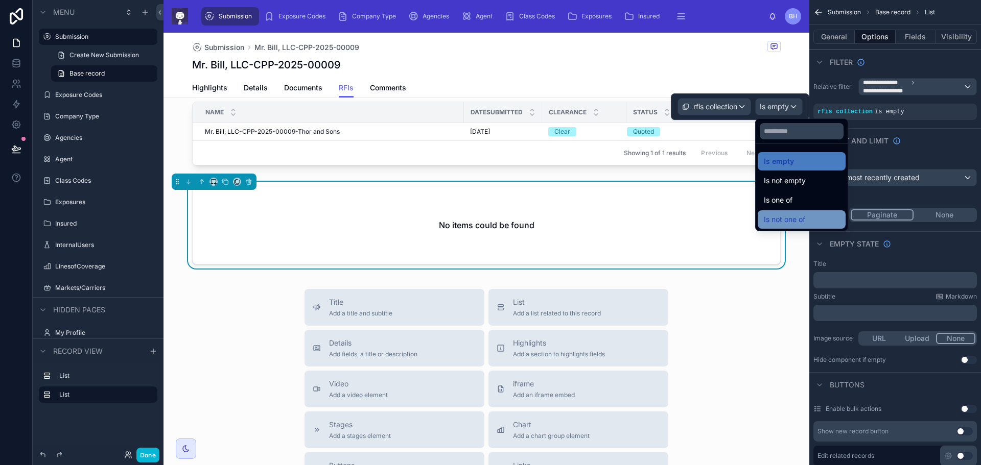
click at [796, 220] on span "Is not one of" at bounding box center [784, 219] width 41 height 12
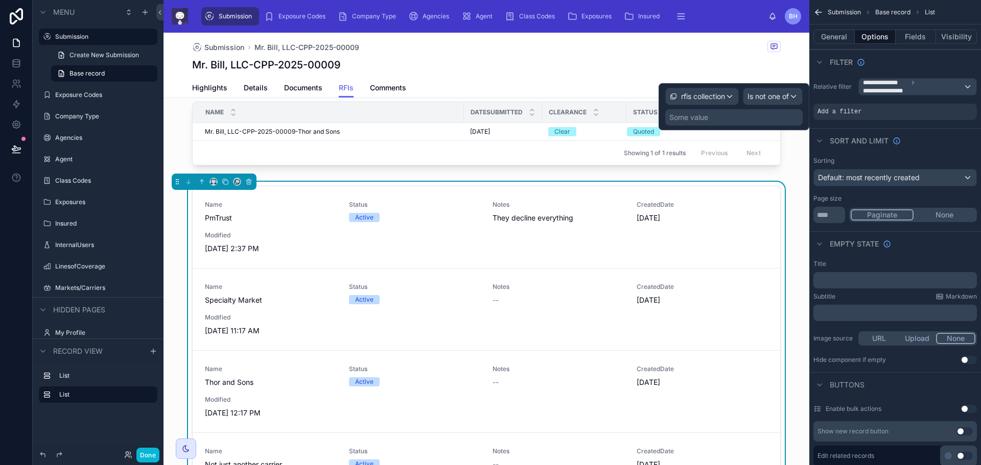
click at [702, 114] on div "Some value" at bounding box center [688, 117] width 39 height 10
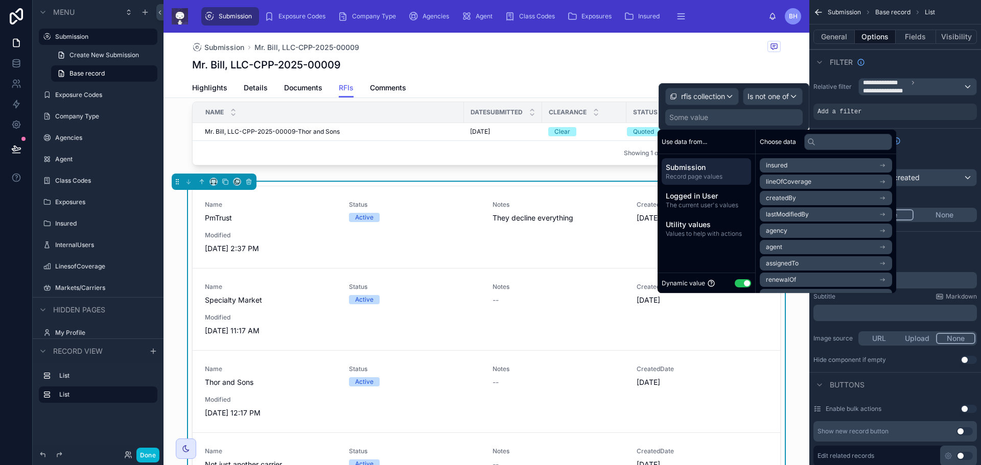
click at [703, 165] on span "Submission" at bounding box center [705, 167] width 81 height 10
click at [884, 266] on icon "scrollable content" at bounding box center [883, 266] width 1 height 1
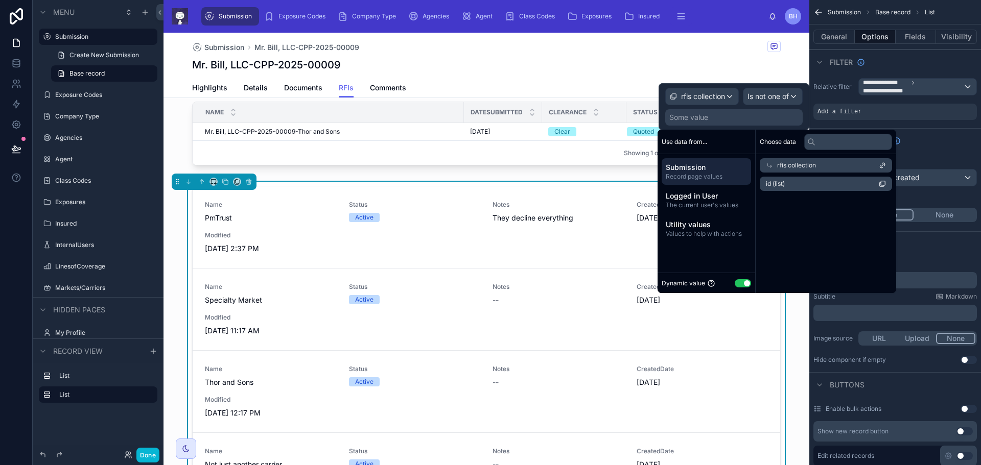
click at [777, 182] on span "id (list)" at bounding box center [775, 184] width 19 height 8
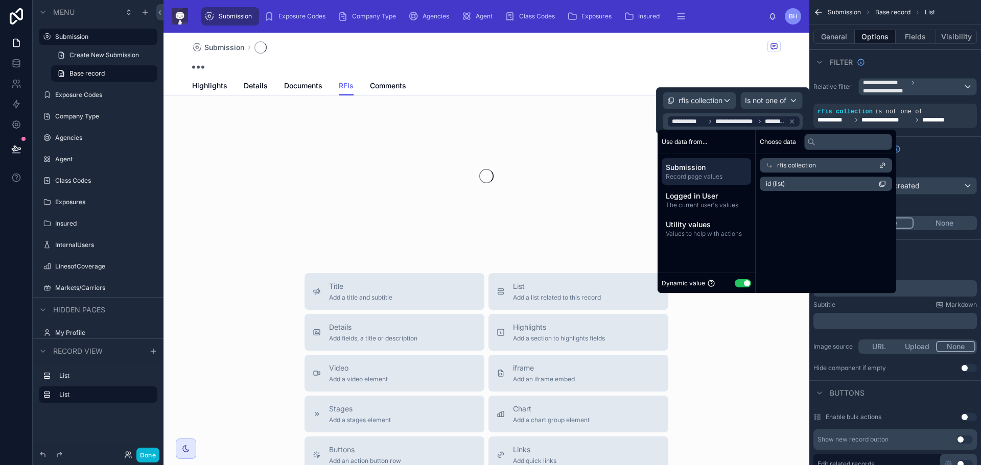
scroll to position [15, 0]
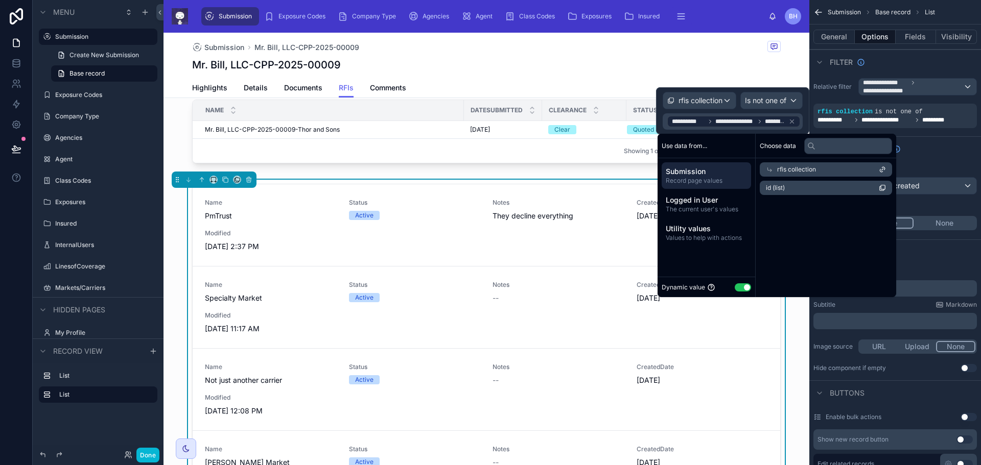
click at [929, 146] on div "Sort And Limit" at bounding box center [895, 148] width 172 height 25
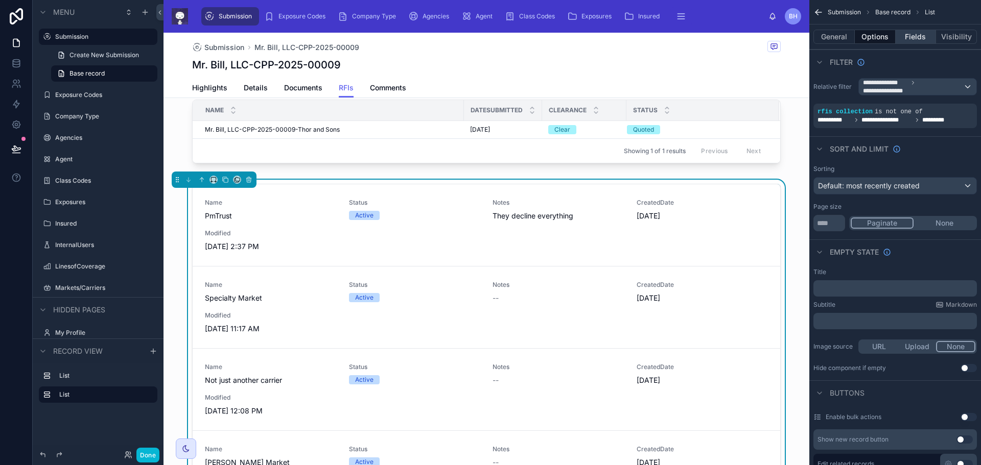
click at [919, 37] on button "Fields" at bounding box center [915, 37] width 41 height 14
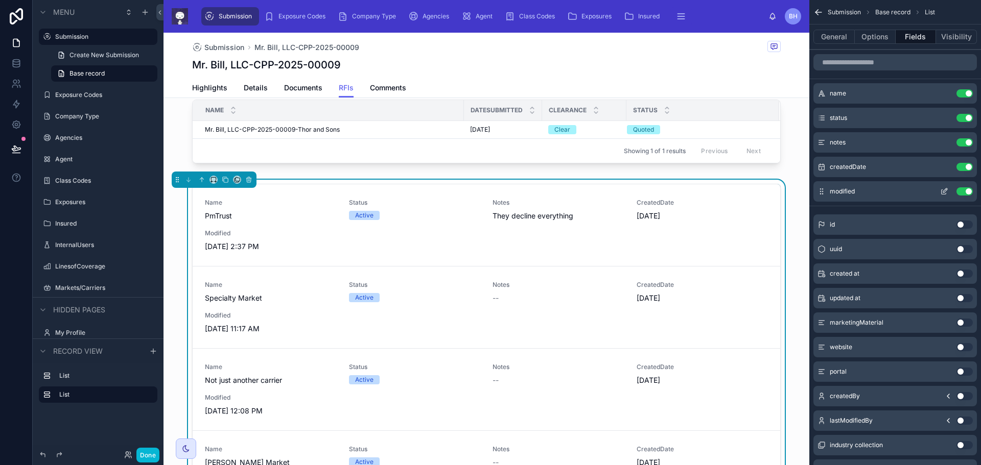
click at [960, 169] on button "Use setting" at bounding box center [964, 167] width 16 height 8
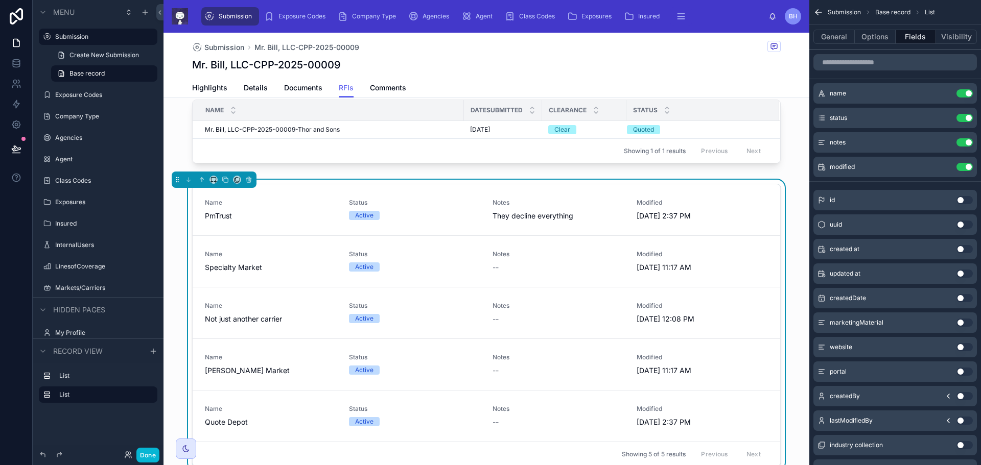
click at [958, 167] on button "Use setting" at bounding box center [964, 167] width 16 height 8
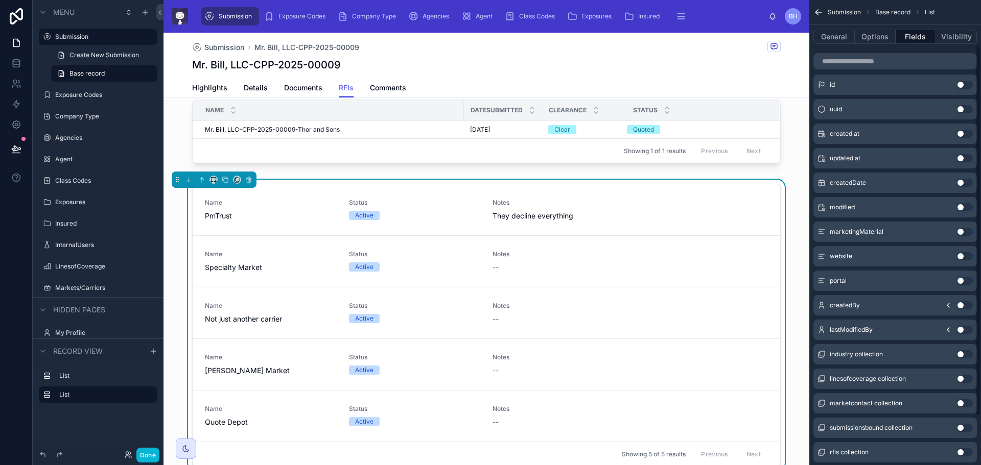
scroll to position [117, 0]
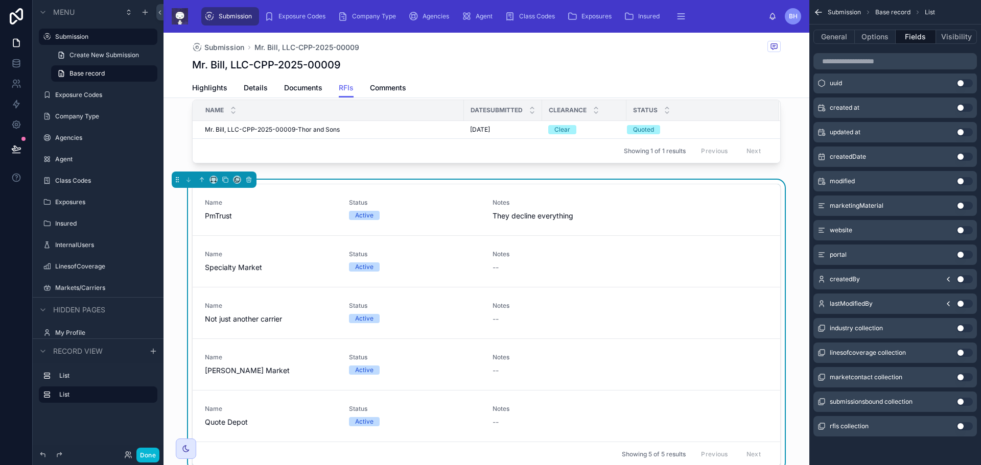
click at [967, 326] on button "Use setting" at bounding box center [964, 328] width 16 height 8
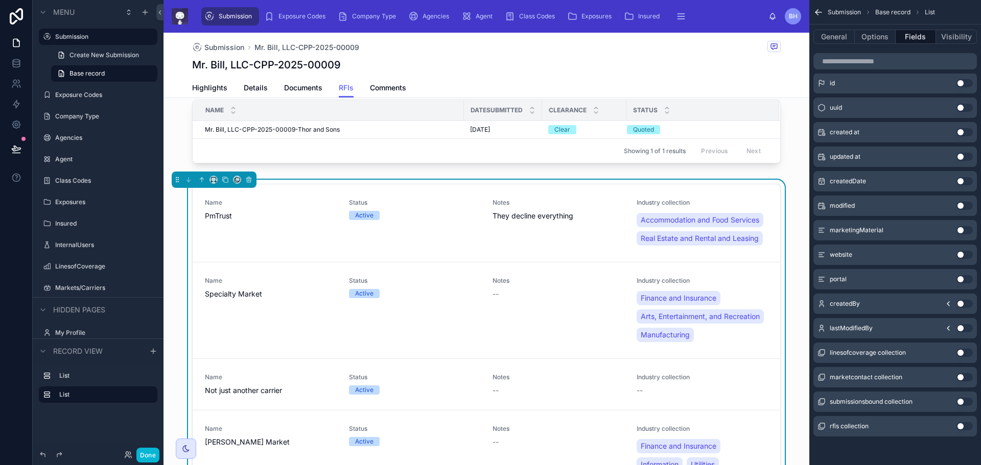
scroll to position [0, 0]
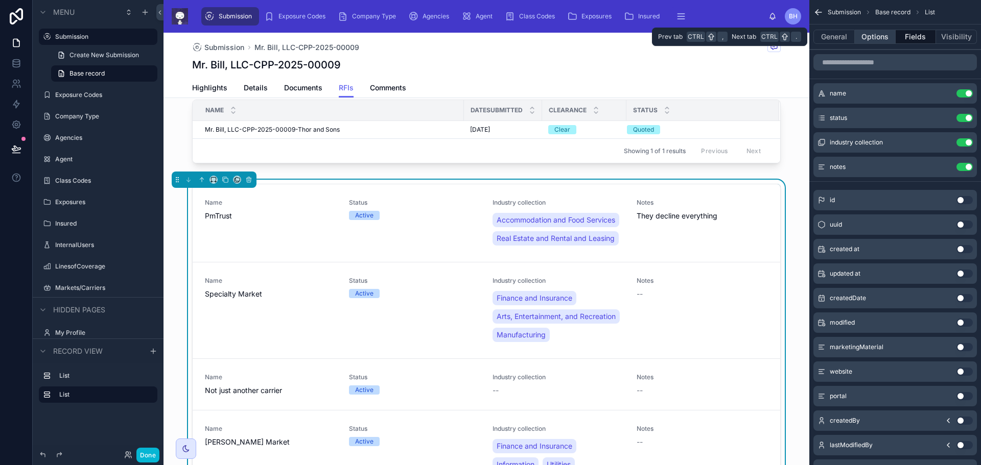
click at [878, 36] on button "Options" at bounding box center [874, 37] width 41 height 14
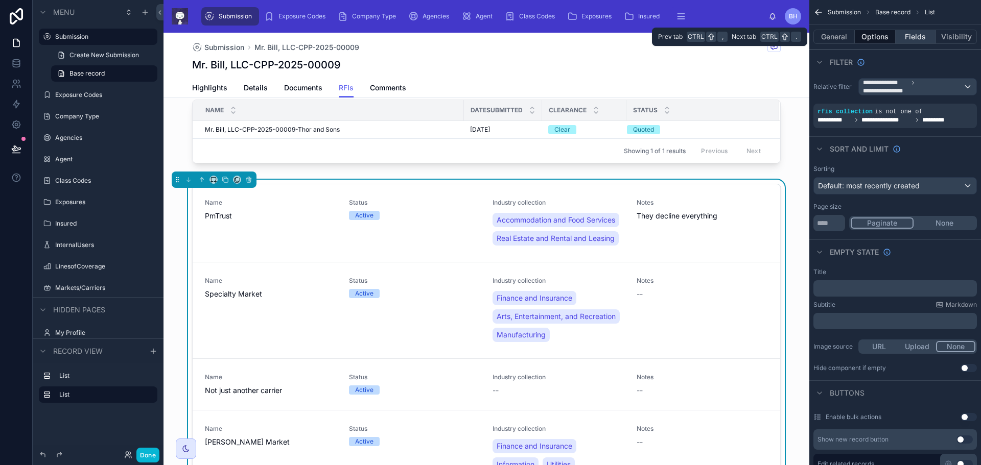
click at [912, 37] on button "Fields" at bounding box center [915, 37] width 41 height 14
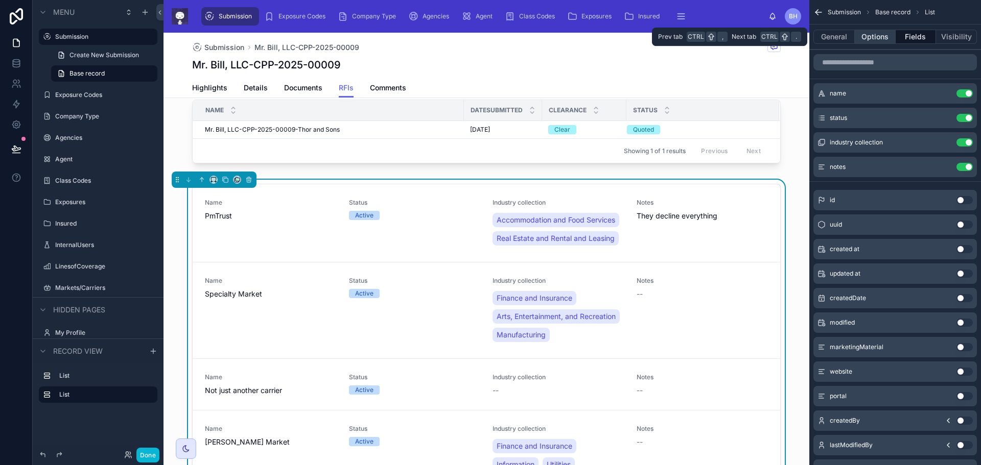
click at [882, 36] on button "Options" at bounding box center [874, 37] width 41 height 14
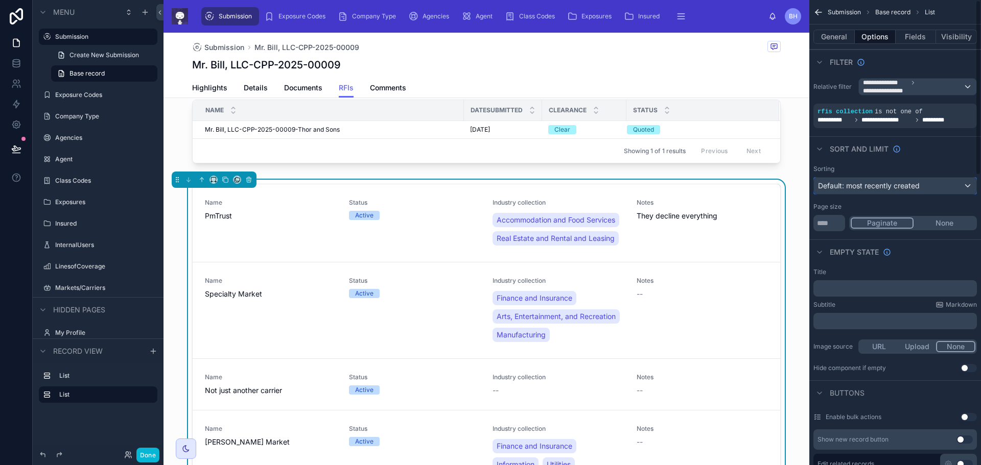
click at [962, 182] on div "Default: most recently created" at bounding box center [895, 186] width 162 height 16
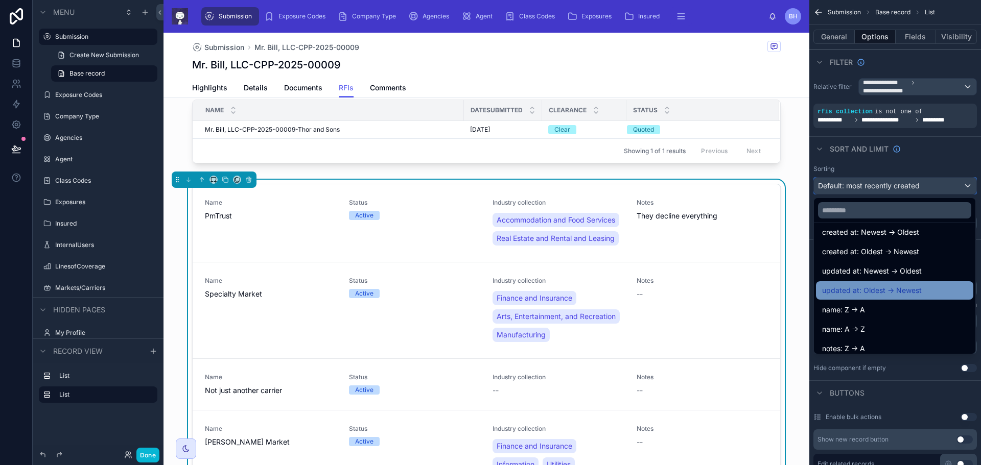
scroll to position [51, 0]
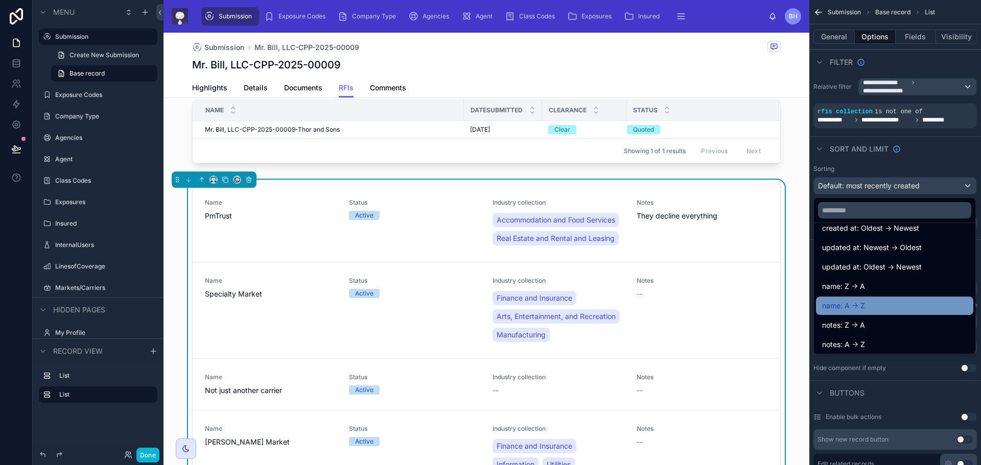
click at [861, 308] on span "name: A -> Z" at bounding box center [843, 306] width 43 height 12
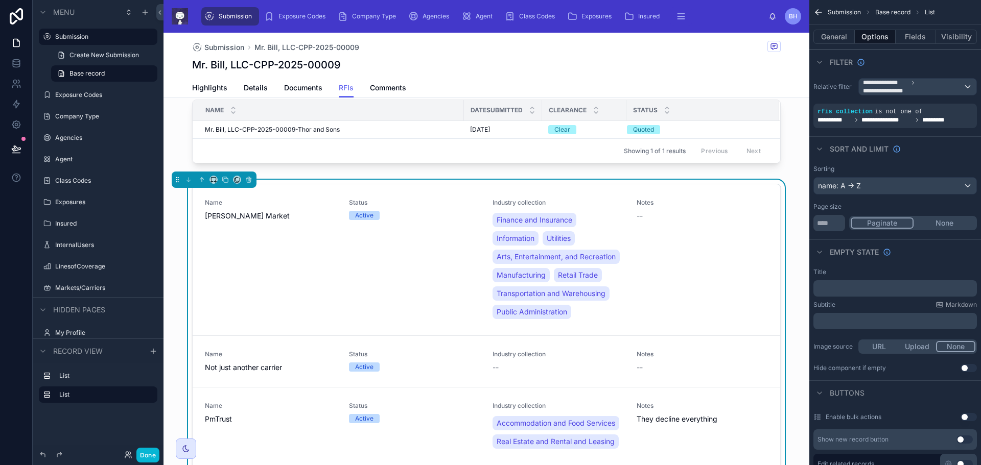
click at [594, 65] on div "Mr. Bill, LLC-CPP-2025-00009" at bounding box center [486, 65] width 588 height 14
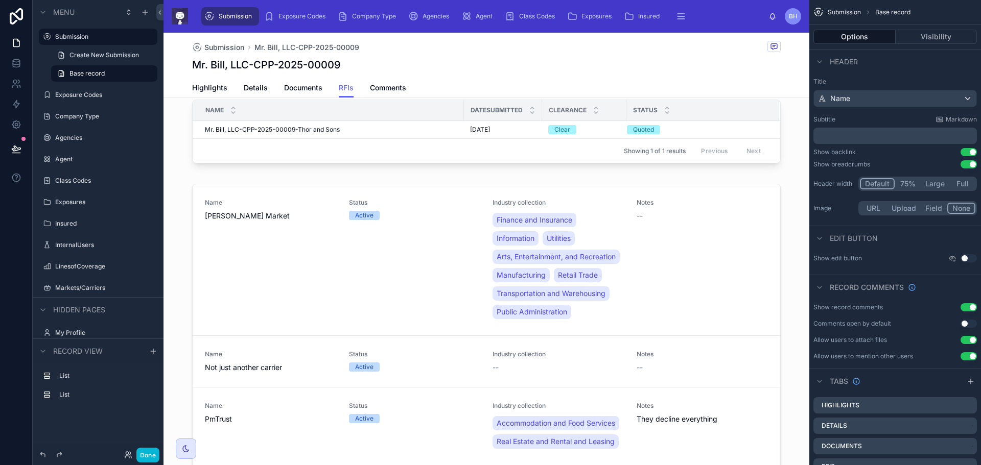
click at [520, 61] on div "Mr. Bill, LLC-CPP-2025-00009" at bounding box center [486, 65] width 588 height 14
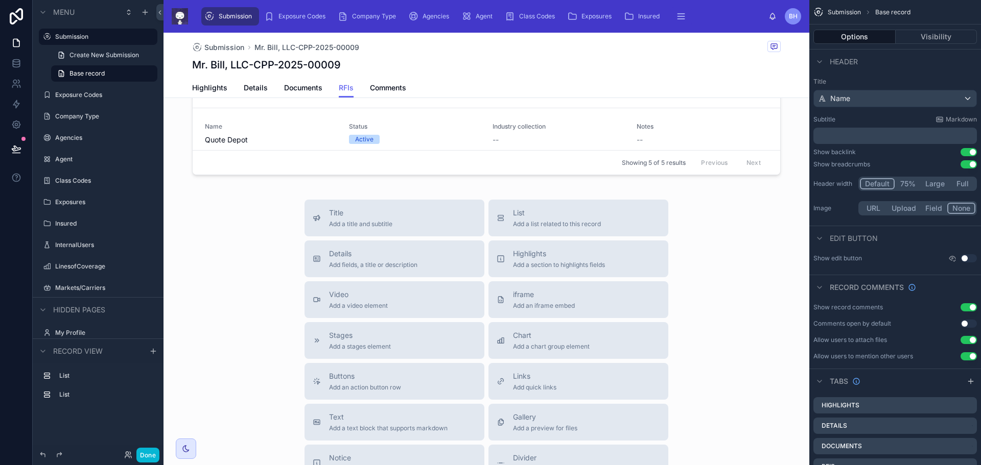
scroll to position [0, 0]
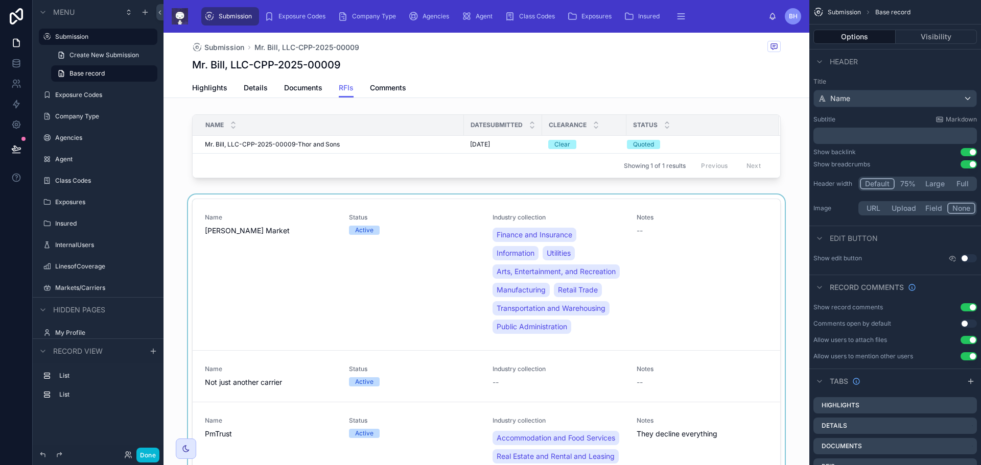
click at [408, 197] on div at bounding box center [486, 375] width 646 height 361
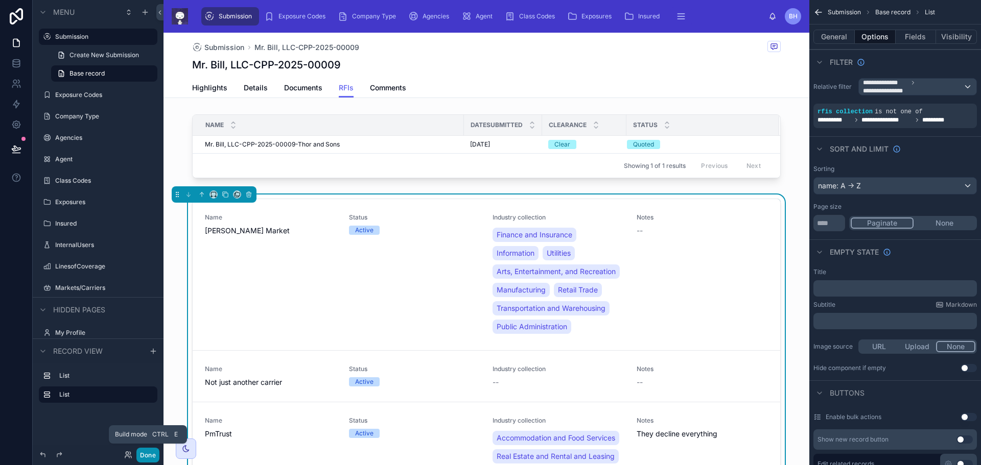
click at [150, 457] on button "Done" at bounding box center [147, 455] width 23 height 15
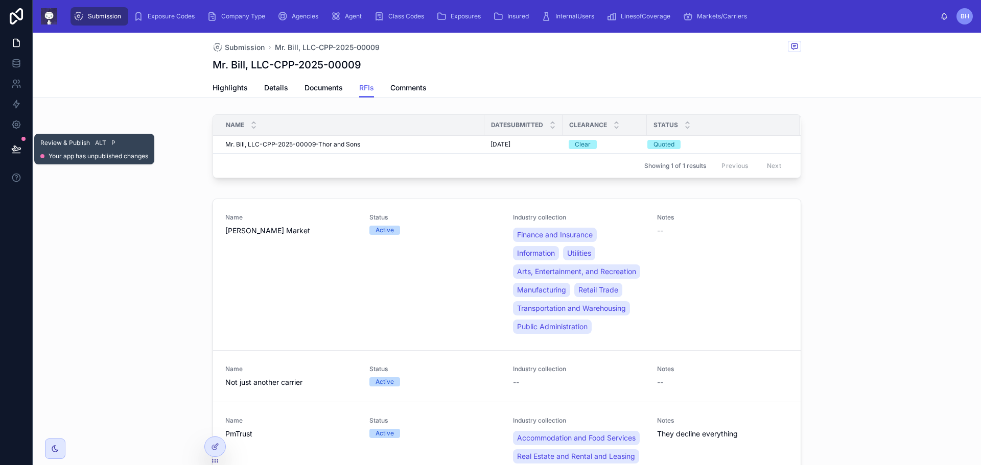
click at [18, 151] on icon at bounding box center [16, 149] width 10 height 10
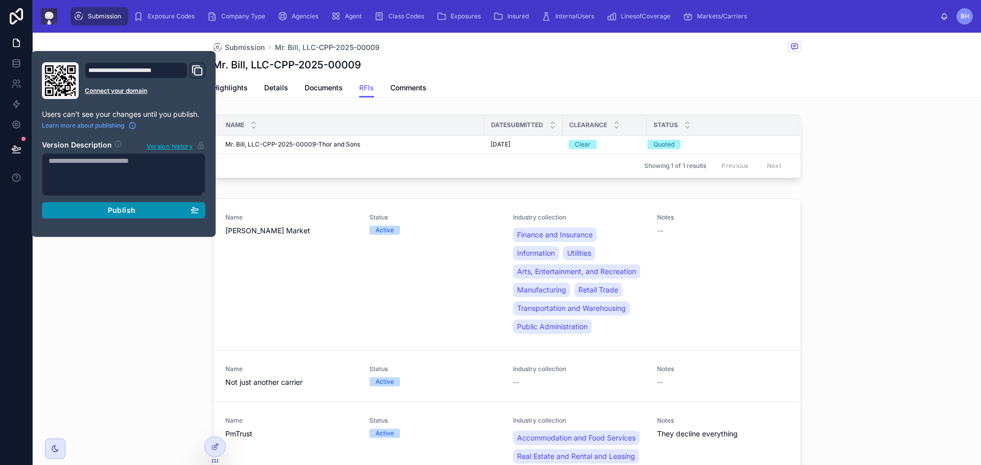
click at [117, 211] on span "Publish" at bounding box center [122, 210] width 28 height 9
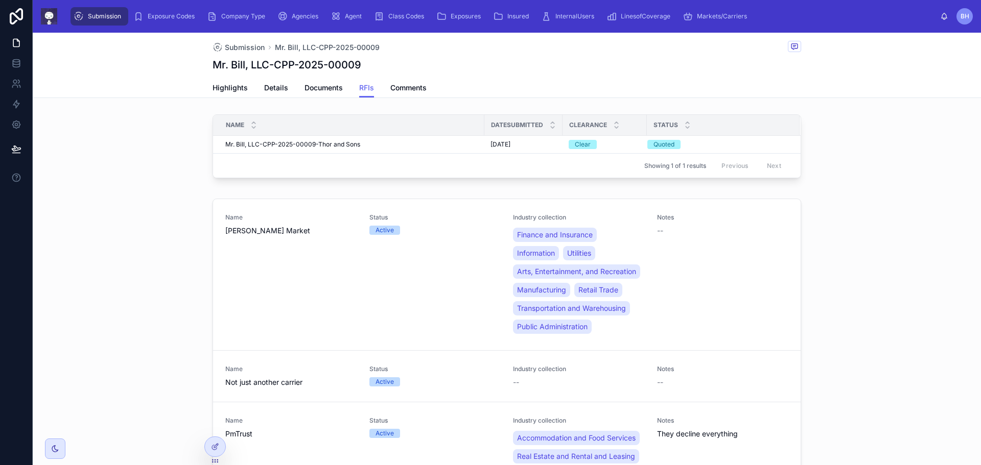
click at [128, 328] on div "Name [PERSON_NAME] Market Status Active Industry collection Finance and Insuran…" at bounding box center [507, 375] width 948 height 361
click at [405, 90] on span "Comments" at bounding box center [408, 88] width 36 height 10
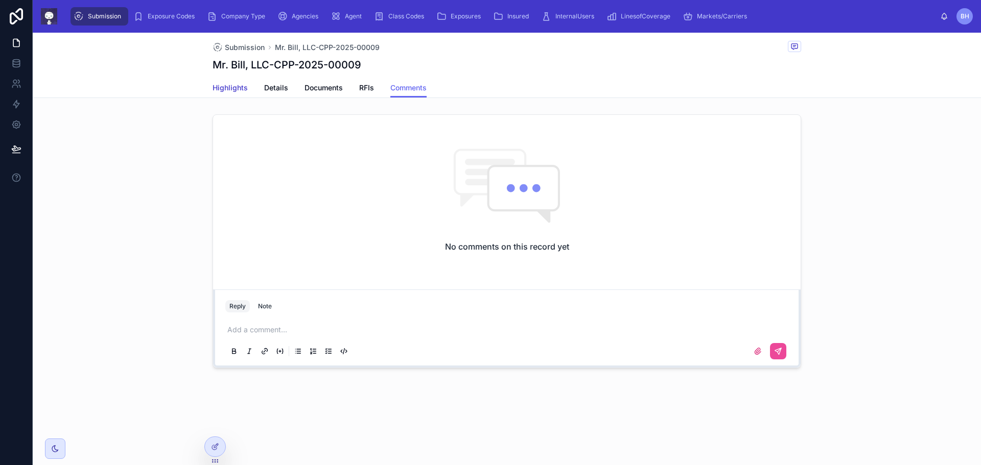
click at [221, 88] on span "Highlights" at bounding box center [229, 88] width 35 height 10
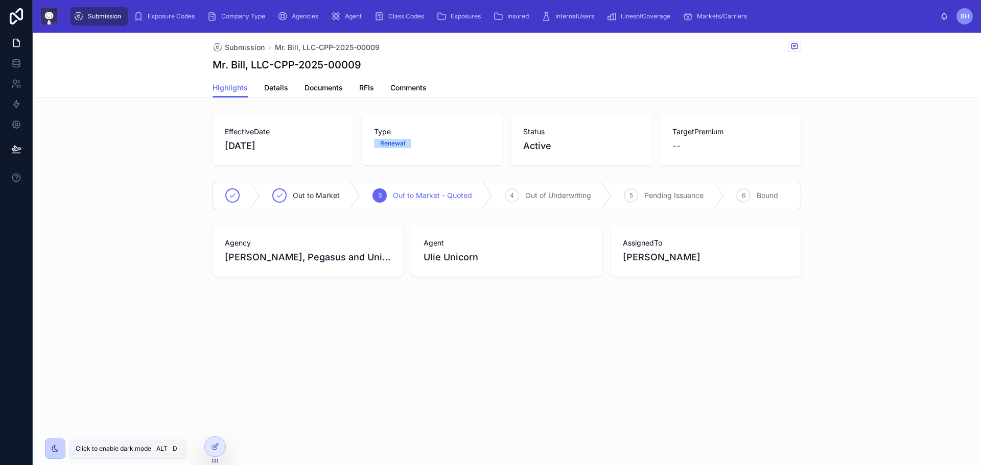
click at [61, 453] on div at bounding box center [55, 449] width 20 height 20
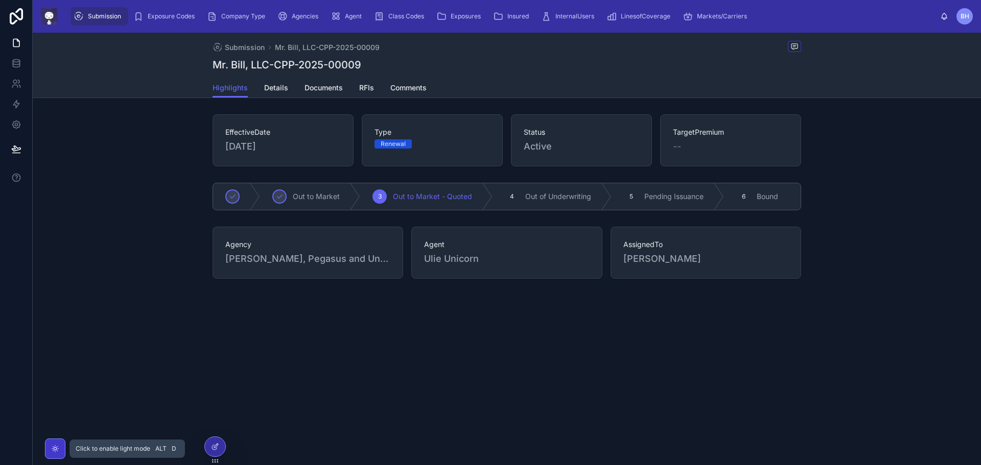
click at [61, 453] on div at bounding box center [55, 449] width 20 height 20
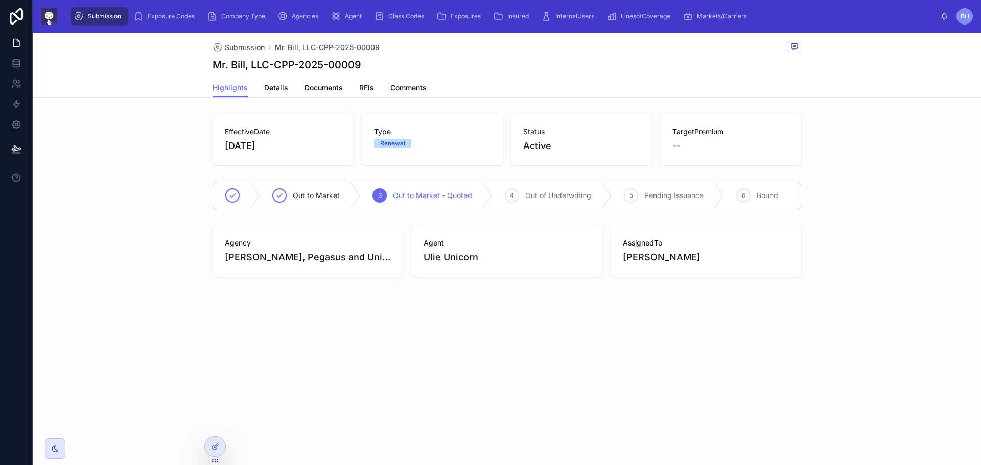
click at [675, 64] on div "Mr. Bill, LLC-CPP-2025-00009" at bounding box center [506, 65] width 588 height 14
click at [370, 87] on span "RFIs" at bounding box center [366, 88] width 15 height 10
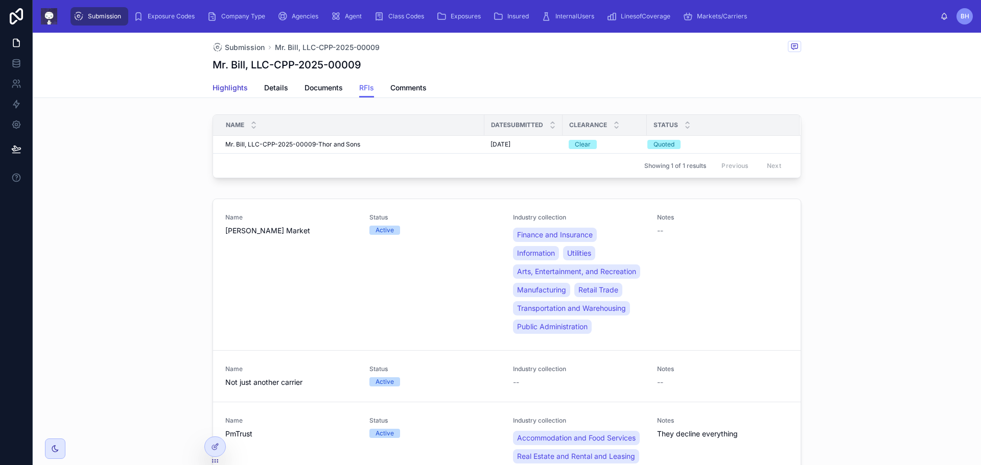
click at [232, 89] on span "Highlights" at bounding box center [229, 88] width 35 height 10
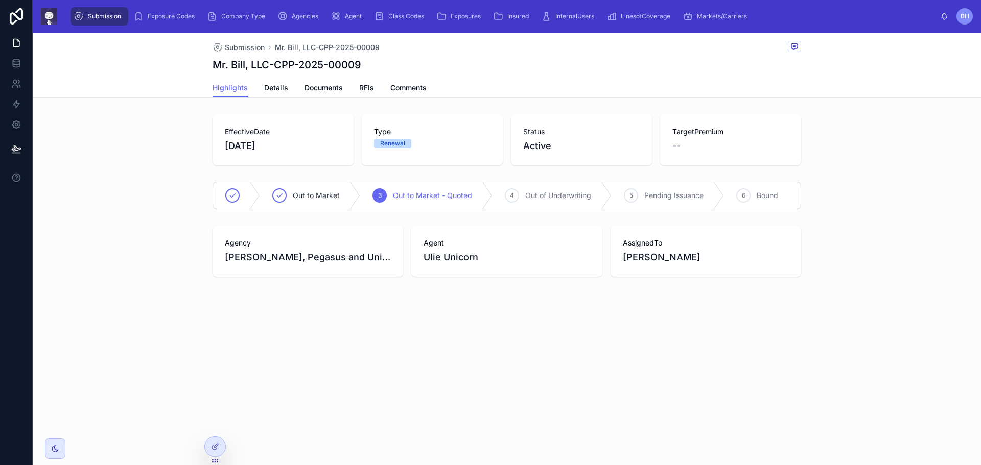
click at [113, 15] on span "Submission" at bounding box center [104, 16] width 33 height 8
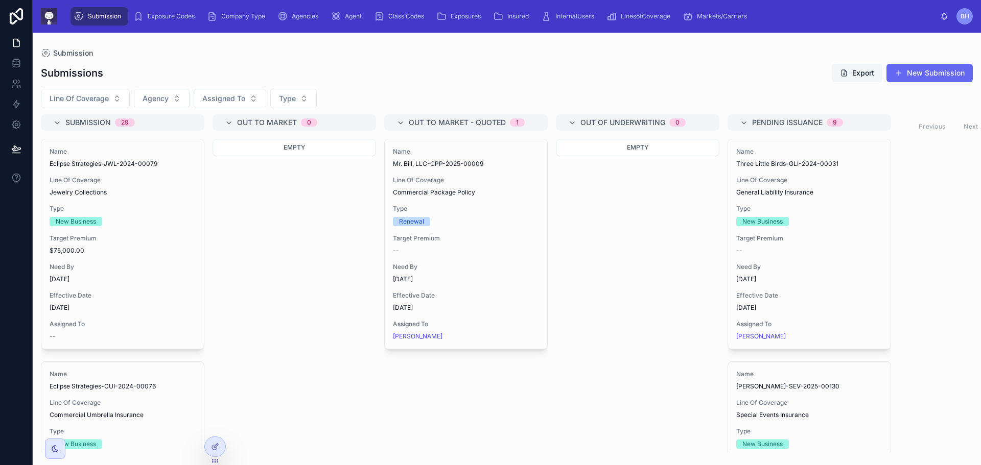
click at [862, 76] on button "Export" at bounding box center [856, 73] width 51 height 18
click at [936, 69] on button "New Submission" at bounding box center [929, 73] width 86 height 18
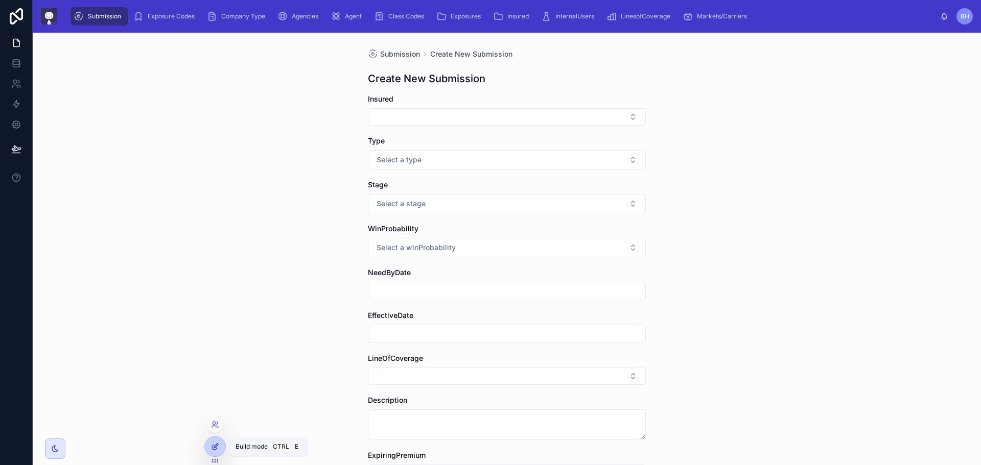
click at [218, 447] on icon at bounding box center [215, 447] width 8 height 8
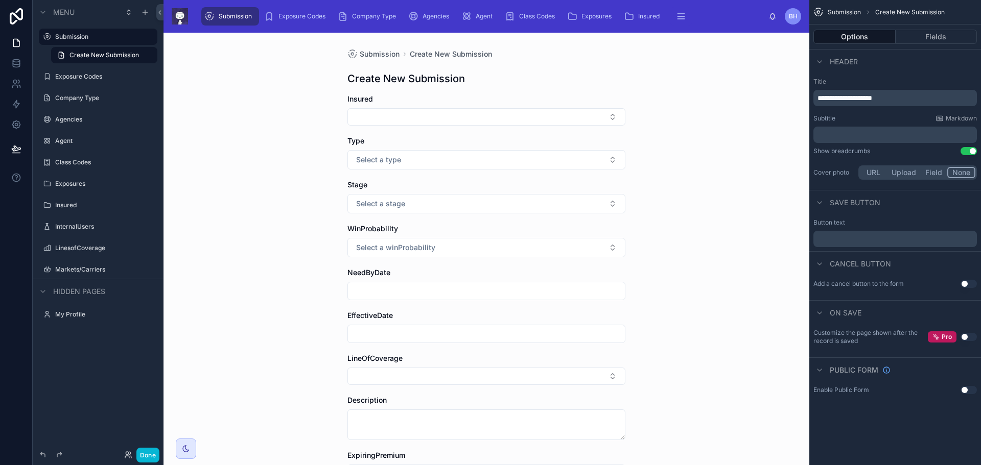
click at [379, 77] on h1 "Create New Submission" at bounding box center [405, 79] width 117 height 14
drag, startPoint x: 841, startPoint y: 100, endPoint x: 817, endPoint y: 99, distance: 24.1
click at [818, 99] on span "**********" at bounding box center [844, 97] width 55 height 7
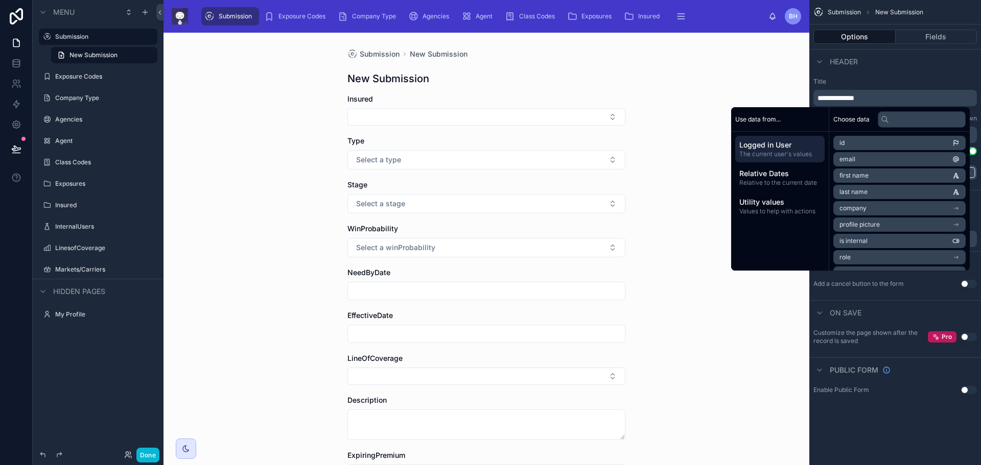
click at [736, 72] on div "Submission New Submission New Submission Insured Type Select a type Stage Selec…" at bounding box center [486, 249] width 646 height 433
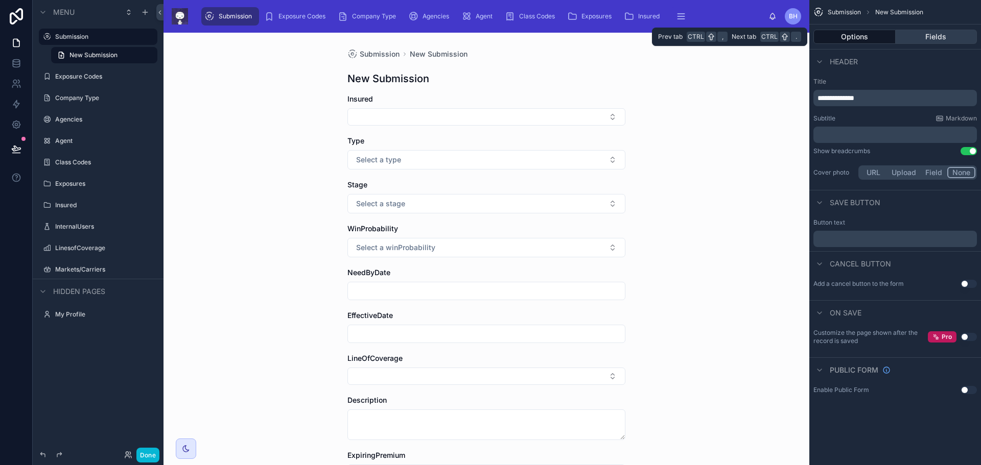
click at [934, 35] on button "Fields" at bounding box center [936, 37] width 82 height 14
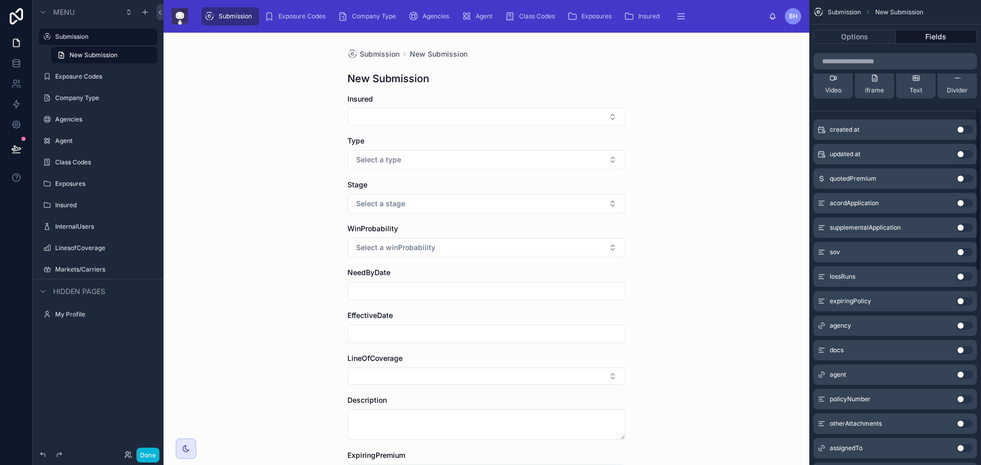
scroll to position [296, 0]
click at [971, 326] on button "Use setting" at bounding box center [964, 326] width 16 height 8
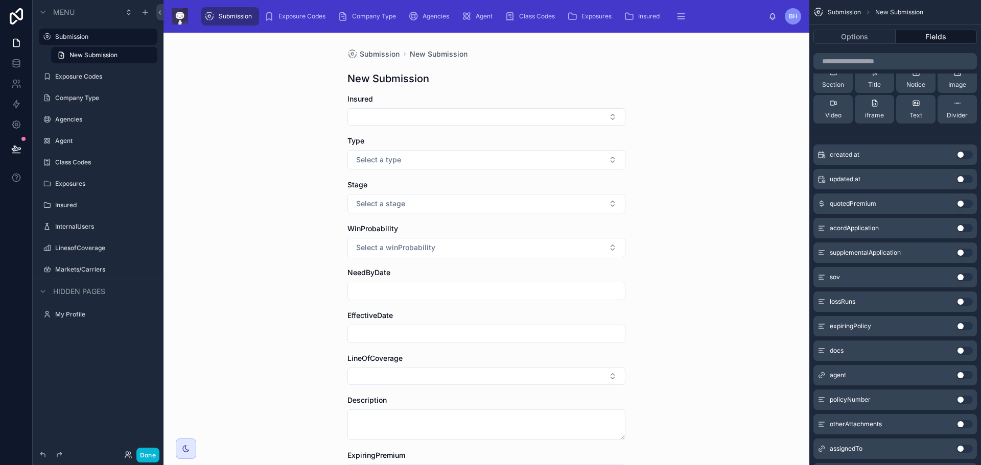
click at [969, 374] on button "Use setting" at bounding box center [964, 375] width 16 height 8
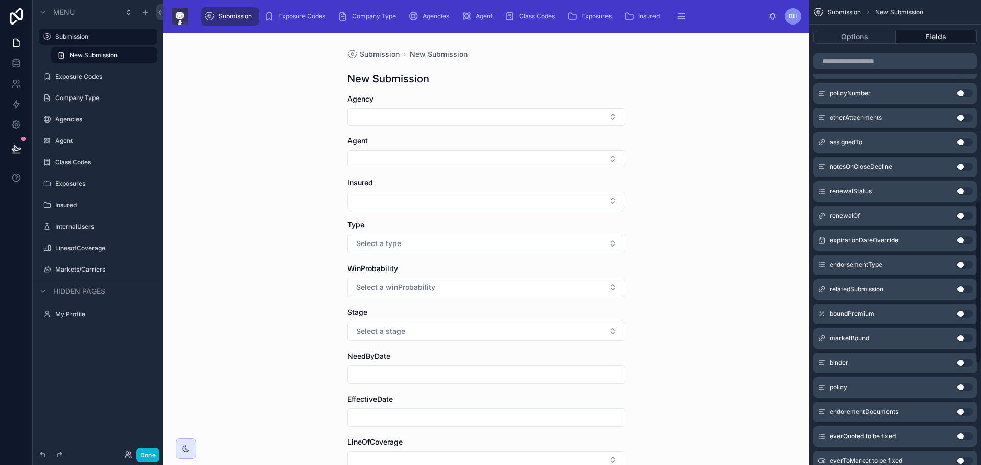
scroll to position [500, 0]
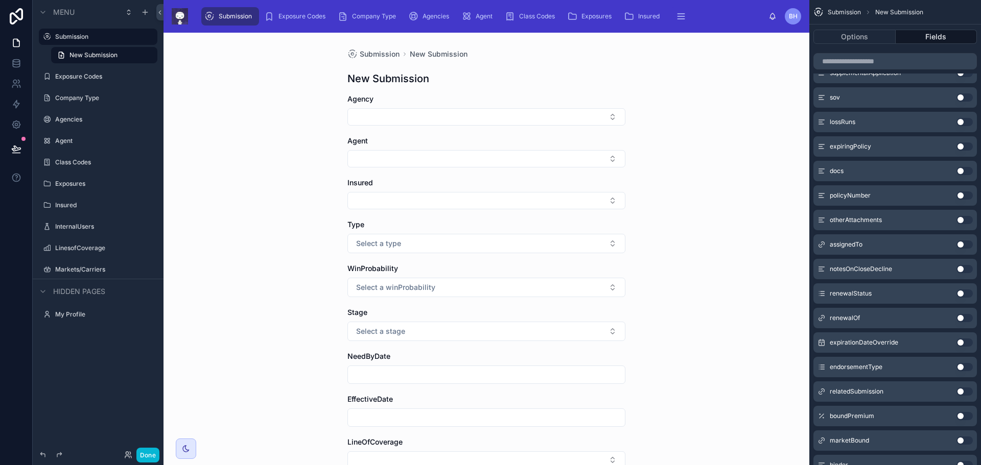
click at [968, 245] on button "Use setting" at bounding box center [964, 245] width 16 height 8
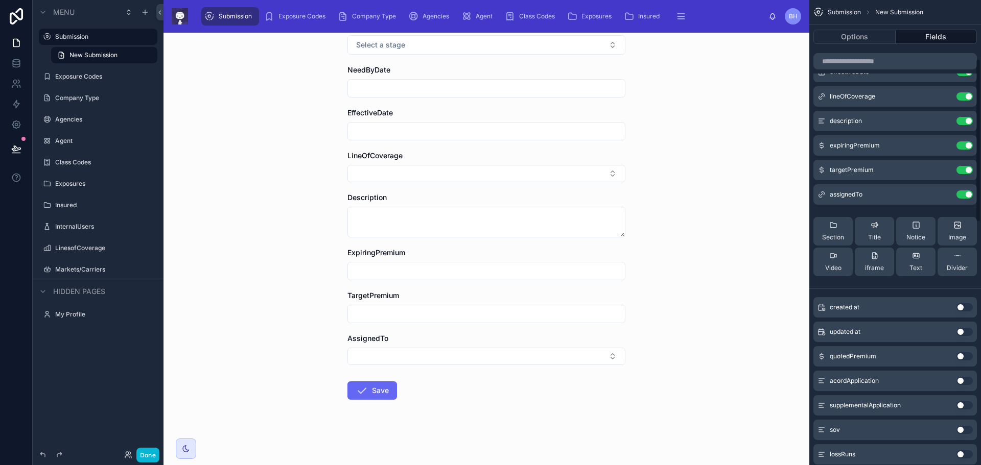
scroll to position [167, 0]
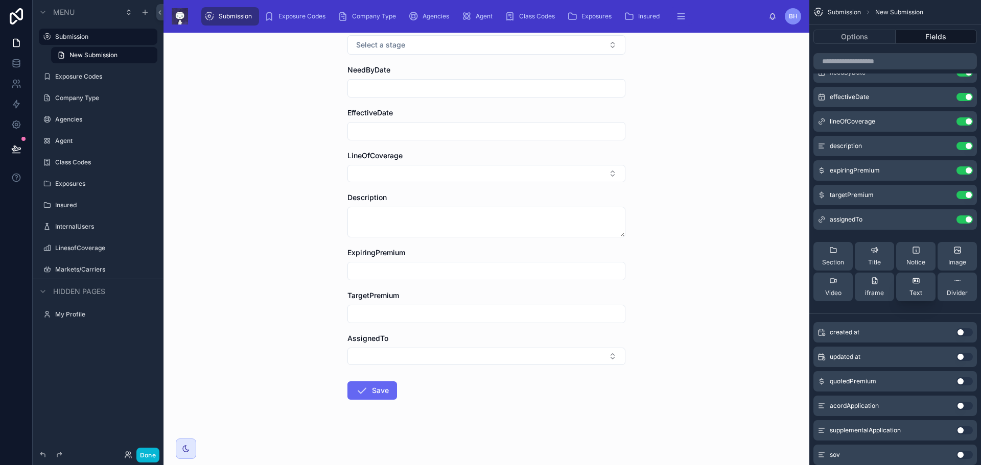
click at [915, 289] on span "Text" at bounding box center [915, 293] width 13 height 8
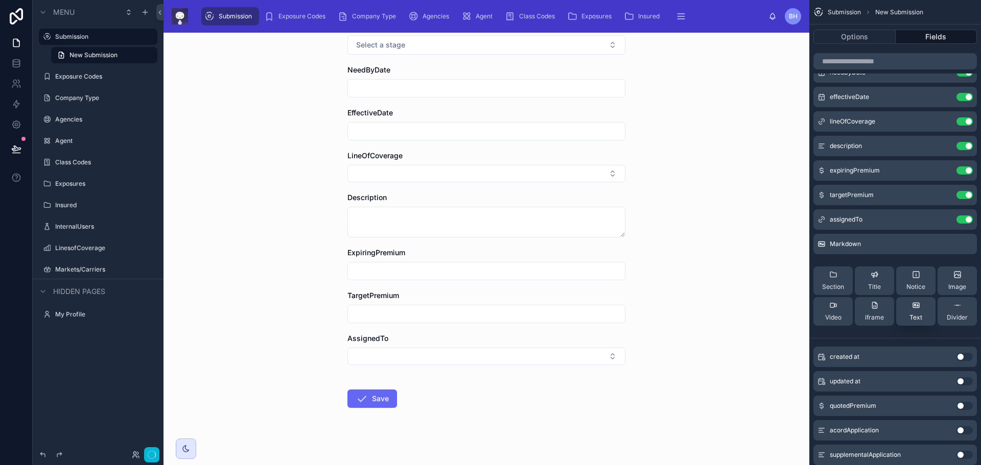
scroll to position [0, 0]
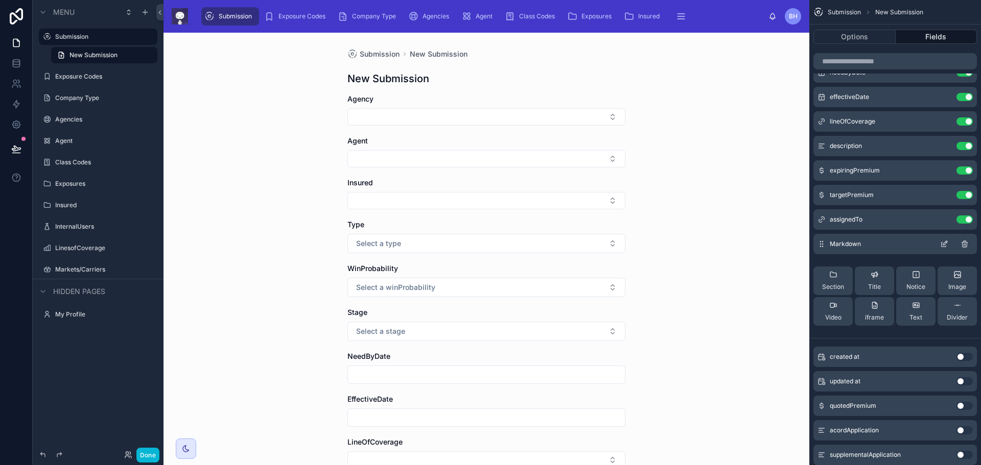
click at [945, 245] on icon "scrollable content" at bounding box center [944, 244] width 8 height 8
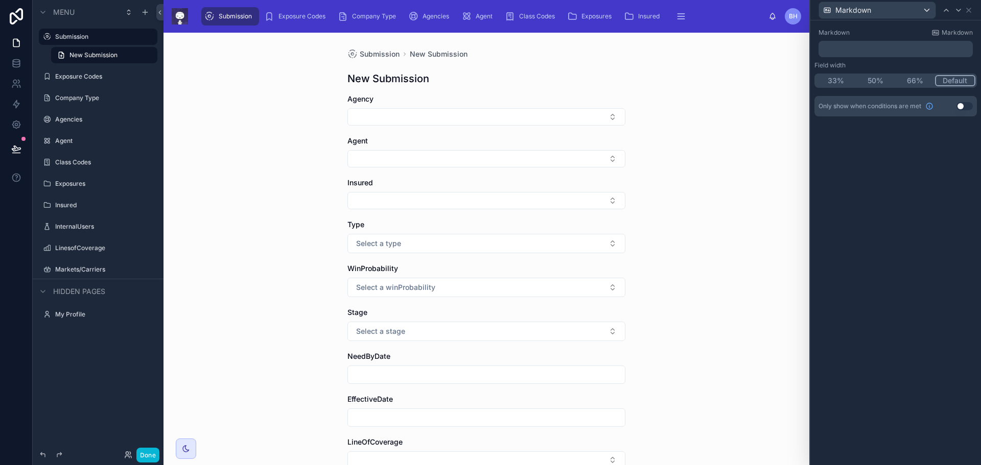
click at [834, 49] on p "﻿" at bounding box center [896, 49] width 148 height 10
click at [837, 49] on span "**********" at bounding box center [844, 48] width 44 height 7
click at [901, 50] on p "**********" at bounding box center [896, 49] width 148 height 10
click at [892, 270] on div "**********" at bounding box center [895, 242] width 171 height 445
click at [547, 78] on div "New Submission" at bounding box center [486, 79] width 278 height 14
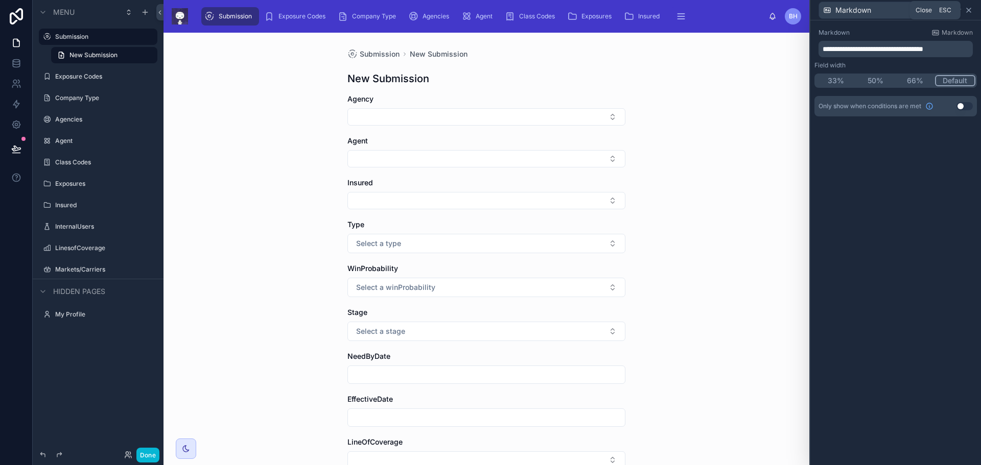
click at [969, 10] on icon at bounding box center [968, 10] width 8 height 8
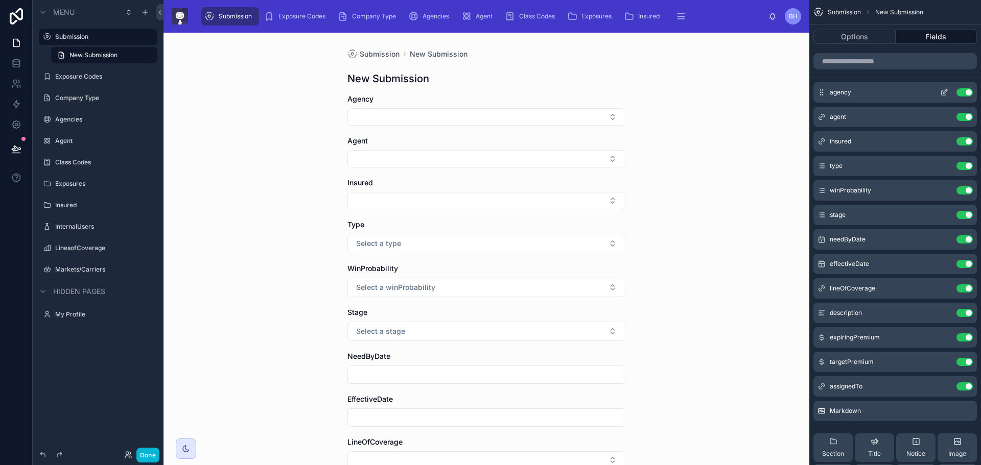
click at [945, 92] on icon "scrollable content" at bounding box center [944, 92] width 8 height 8
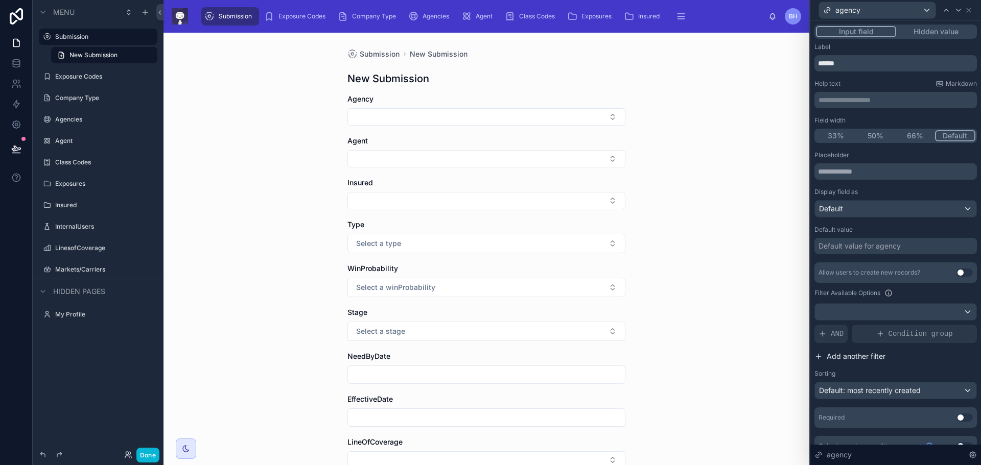
scroll to position [16, 0]
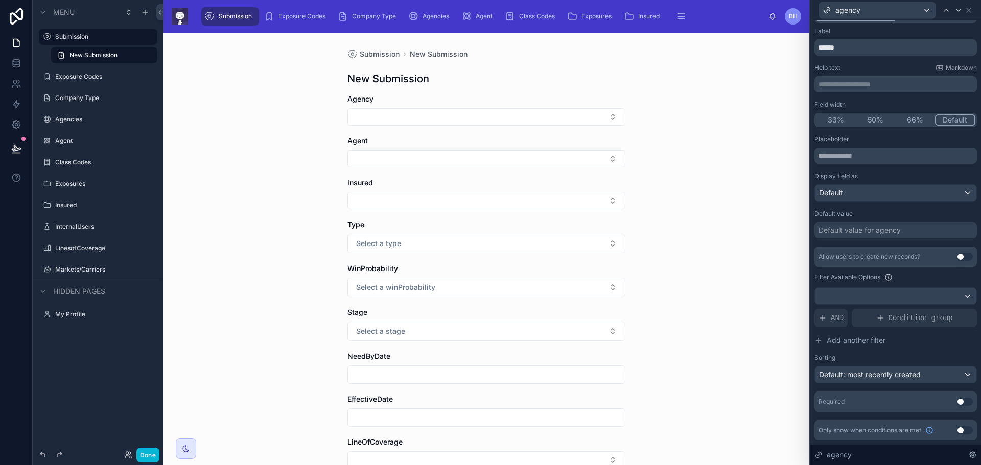
click at [960, 401] on button "Use setting" at bounding box center [964, 402] width 16 height 8
click at [959, 372] on div "Default: most recently created" at bounding box center [895, 375] width 161 height 16
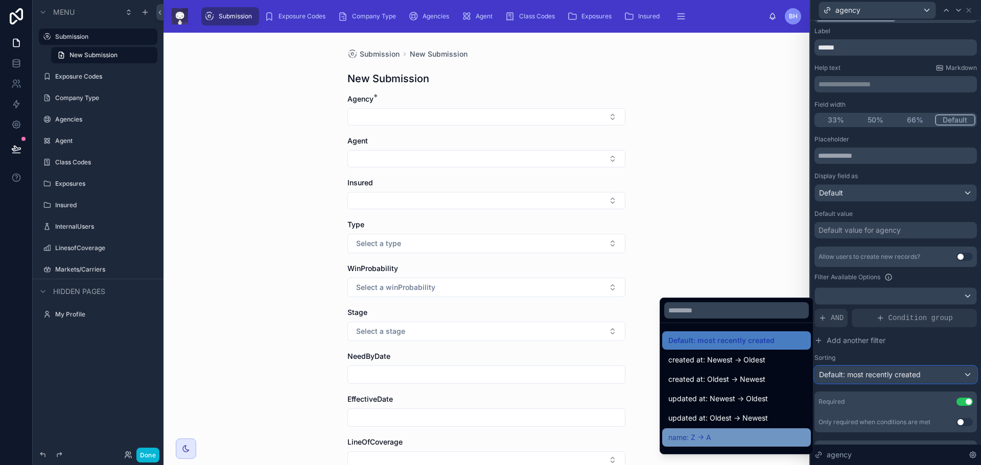
scroll to position [102, 0]
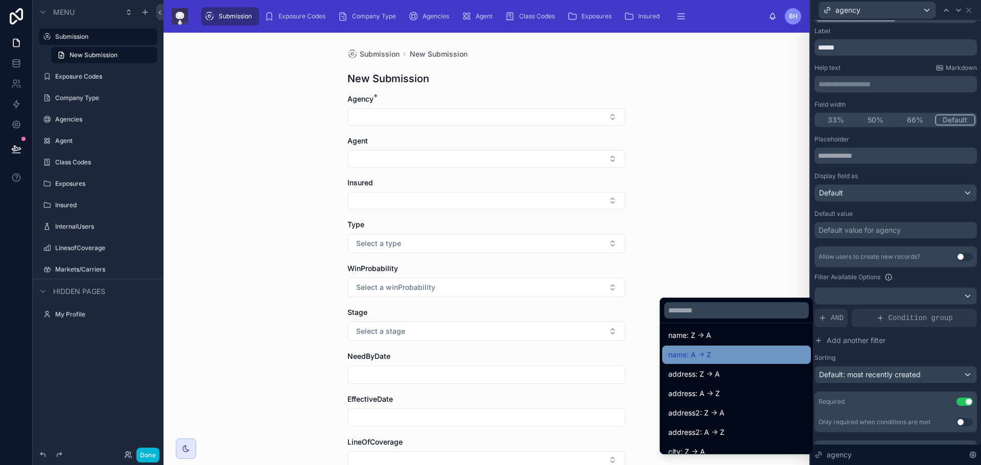
click at [712, 352] on div "name: A -> Z" at bounding box center [736, 355] width 136 height 12
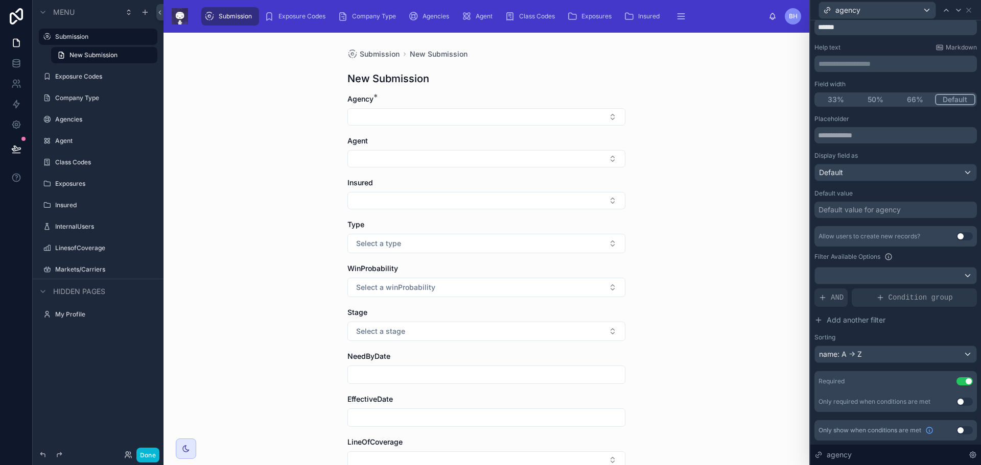
scroll to position [0, 0]
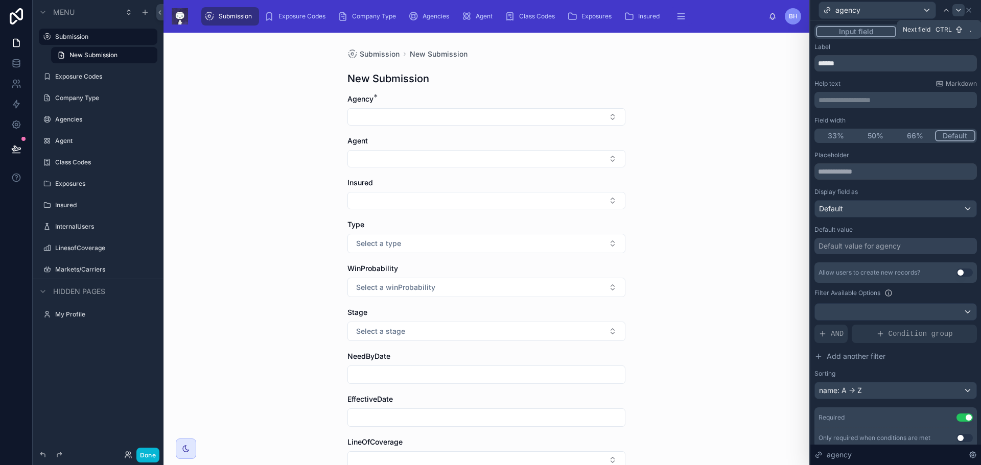
click at [958, 9] on icon at bounding box center [958, 10] width 8 height 8
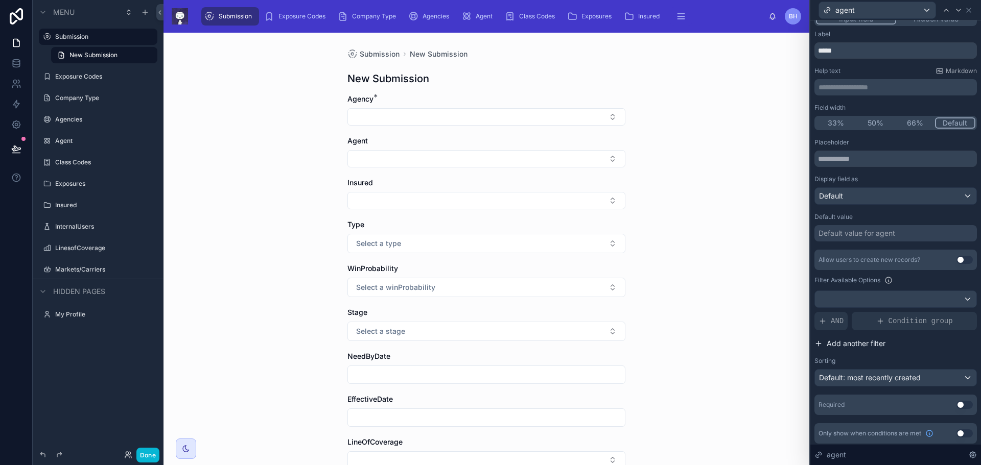
scroll to position [16, 0]
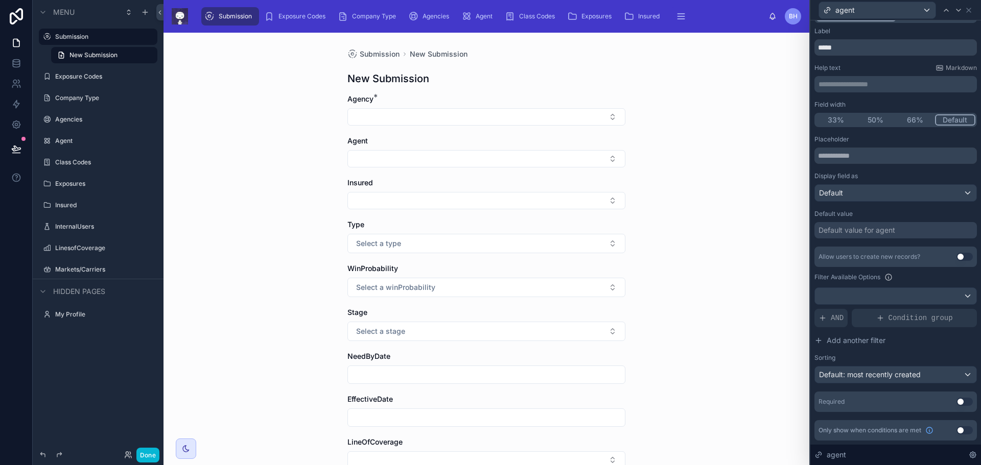
click at [962, 400] on button "Use setting" at bounding box center [964, 402] width 16 height 8
click at [962, 375] on div "Default: most recently created" at bounding box center [895, 375] width 161 height 16
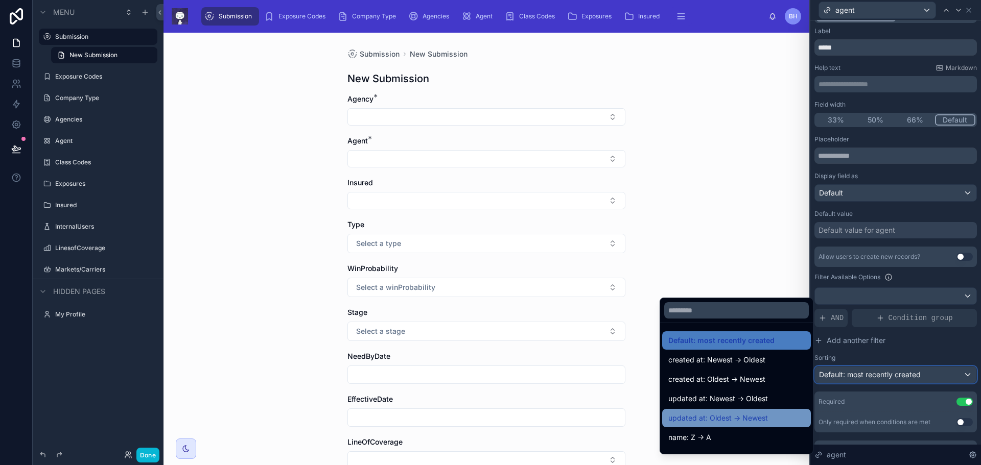
scroll to position [51, 0]
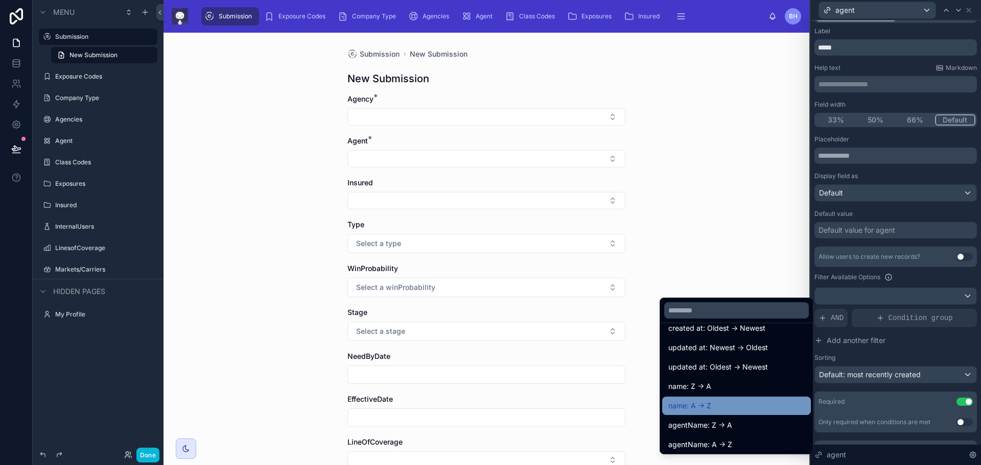
click at [706, 403] on span "name: A -> Z" at bounding box center [689, 406] width 43 height 12
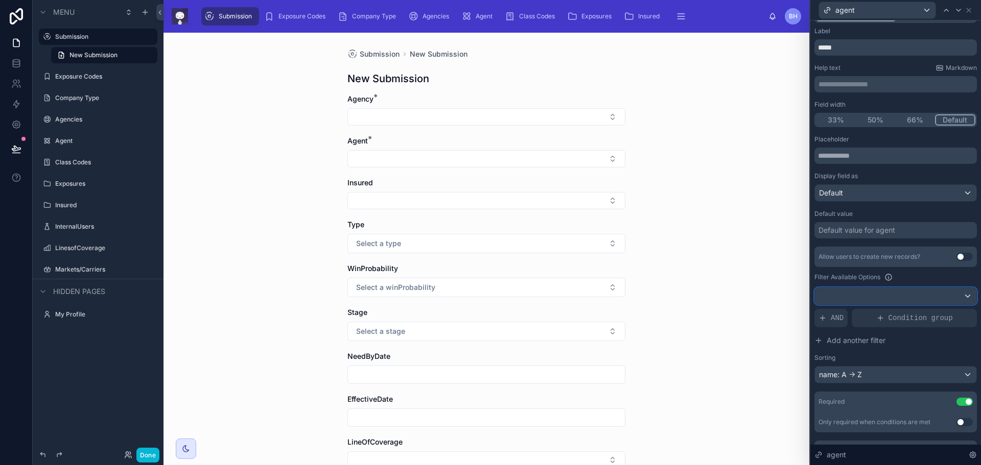
click at [959, 295] on div at bounding box center [895, 296] width 161 height 16
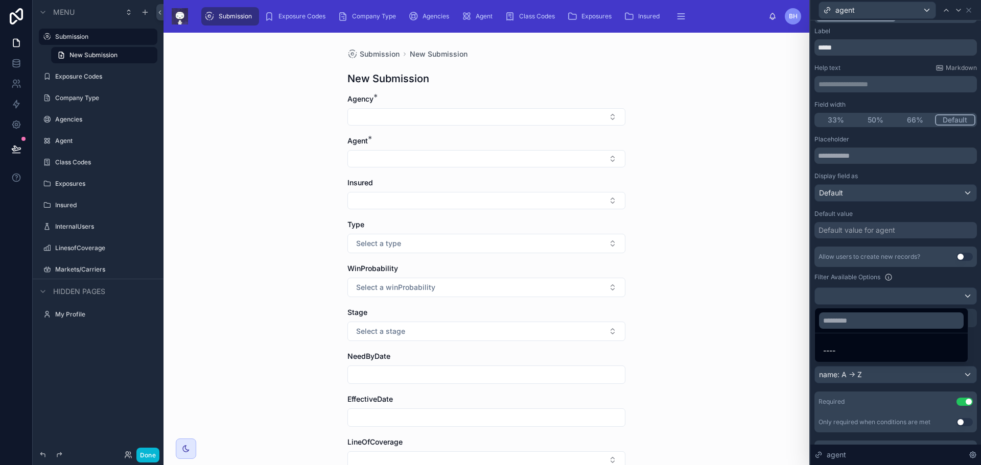
click at [959, 295] on div at bounding box center [895, 232] width 171 height 465
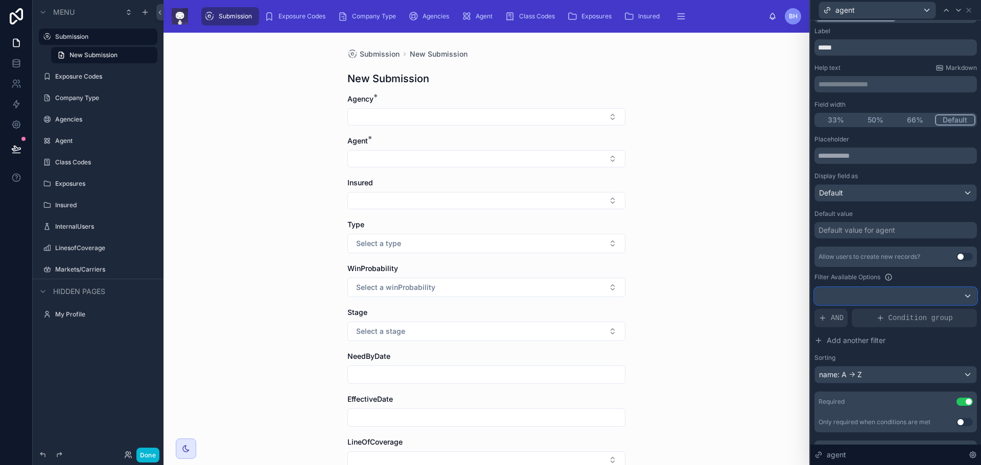
click at [961, 296] on div at bounding box center [895, 296] width 161 height 16
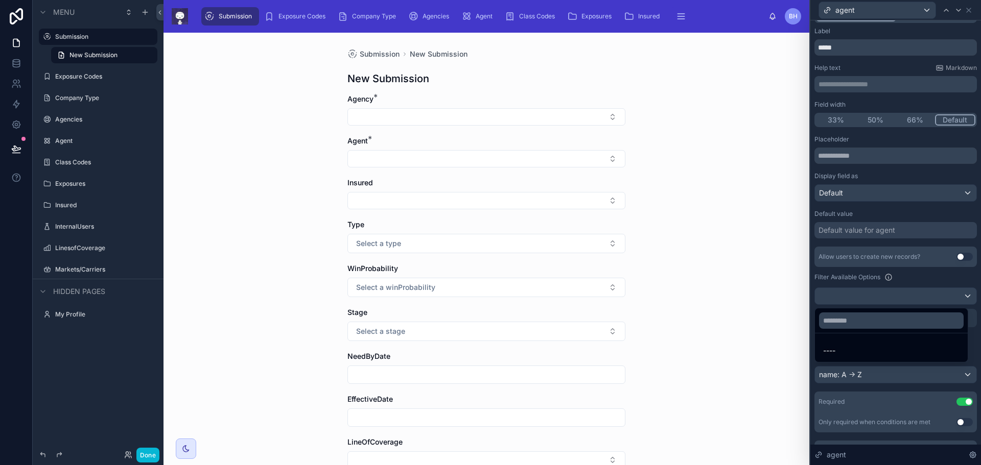
click at [961, 294] on div at bounding box center [895, 232] width 171 height 465
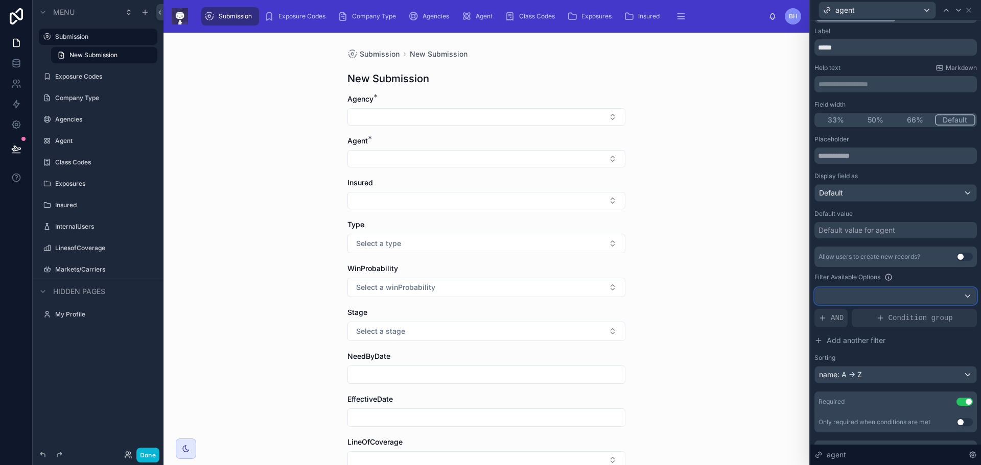
click at [860, 294] on div at bounding box center [895, 296] width 161 height 16
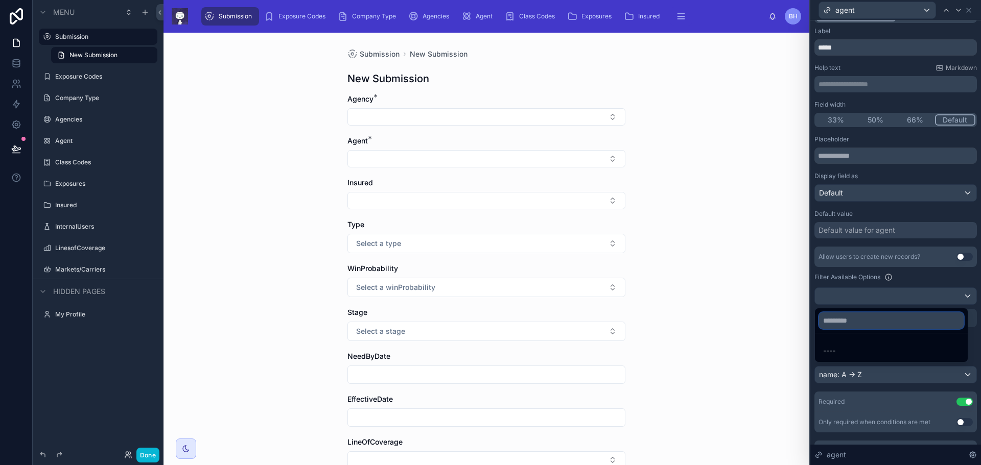
click at [861, 320] on input "text" at bounding box center [891, 321] width 145 height 16
click at [961, 296] on div at bounding box center [895, 232] width 171 height 465
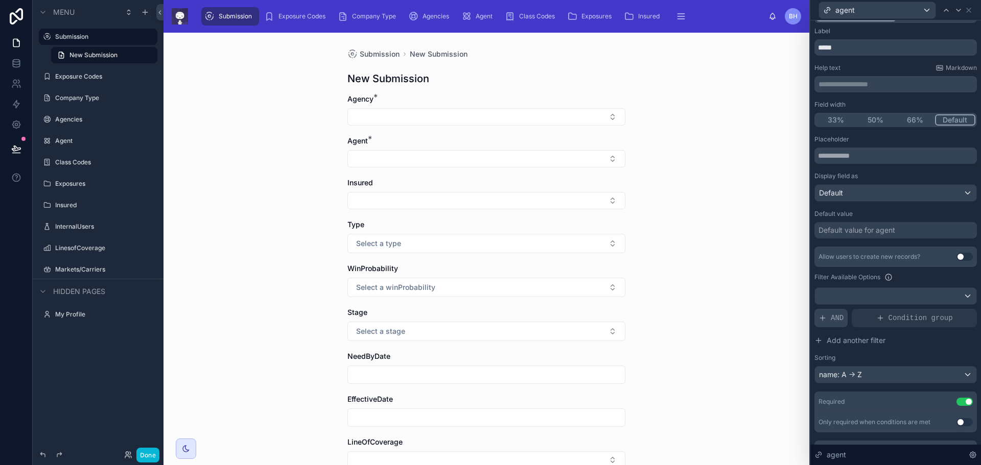
click at [837, 317] on span "AND" at bounding box center [836, 318] width 13 height 10
click at [948, 311] on icon at bounding box center [951, 310] width 6 height 6
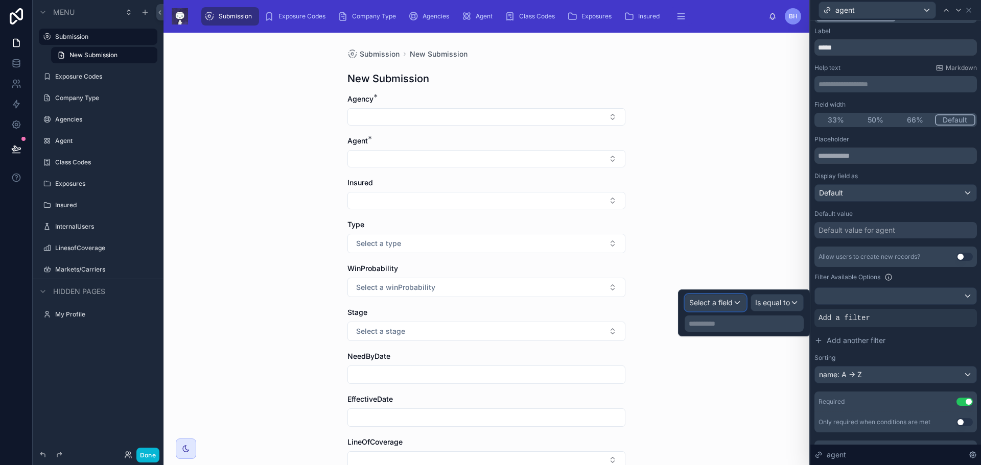
click at [736, 301] on div "Select a field" at bounding box center [715, 303] width 61 height 16
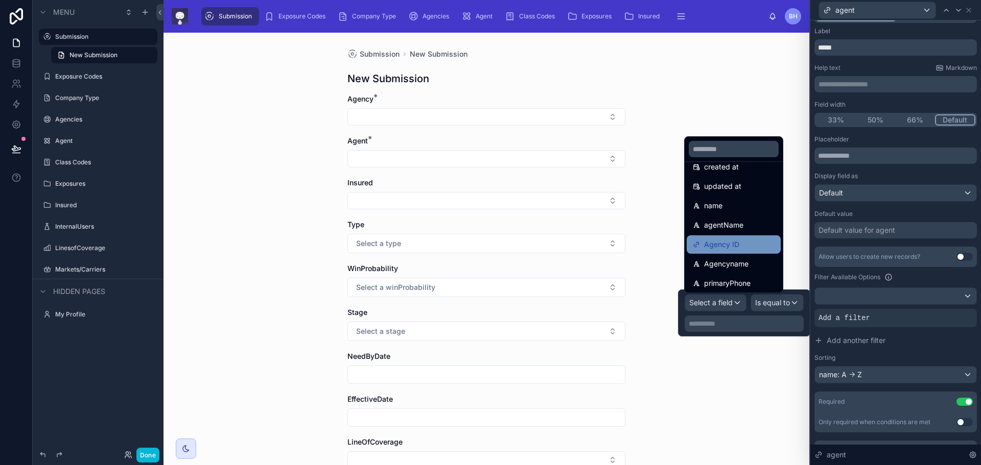
click at [722, 242] on span "Agency ID" at bounding box center [721, 245] width 35 height 12
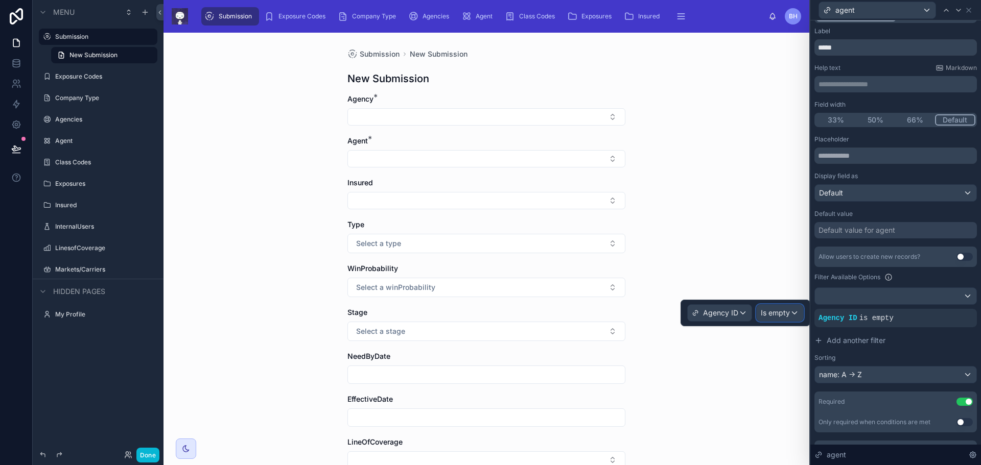
click at [795, 312] on div "Is empty" at bounding box center [779, 313] width 46 height 16
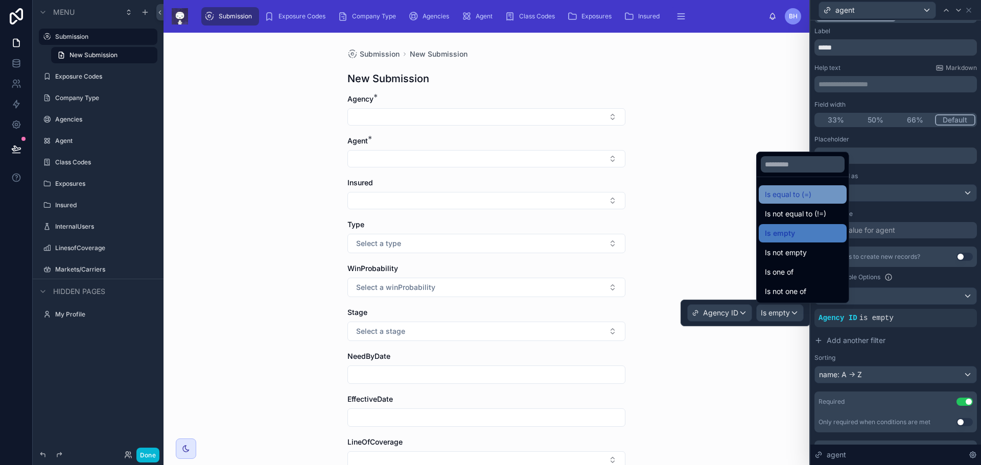
click at [785, 195] on span "Is equal to (=)" at bounding box center [788, 194] width 46 height 12
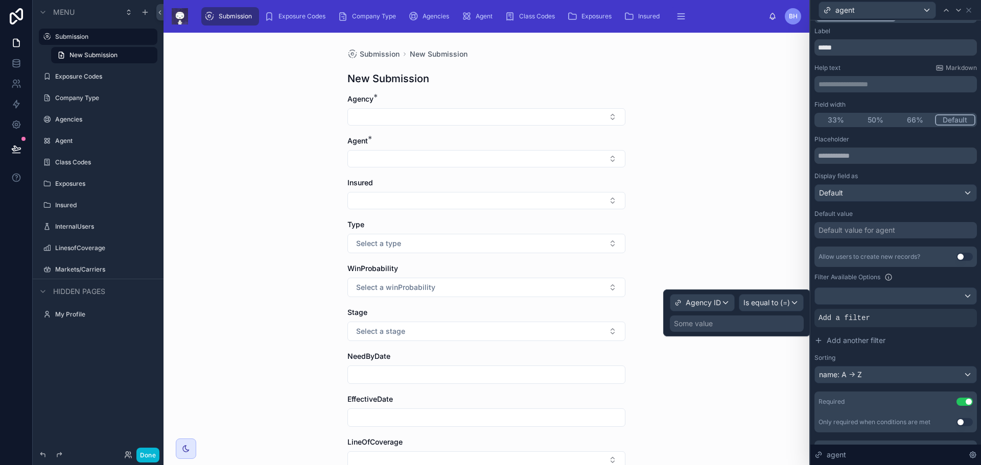
click at [717, 324] on div "Some value" at bounding box center [737, 324] width 134 height 16
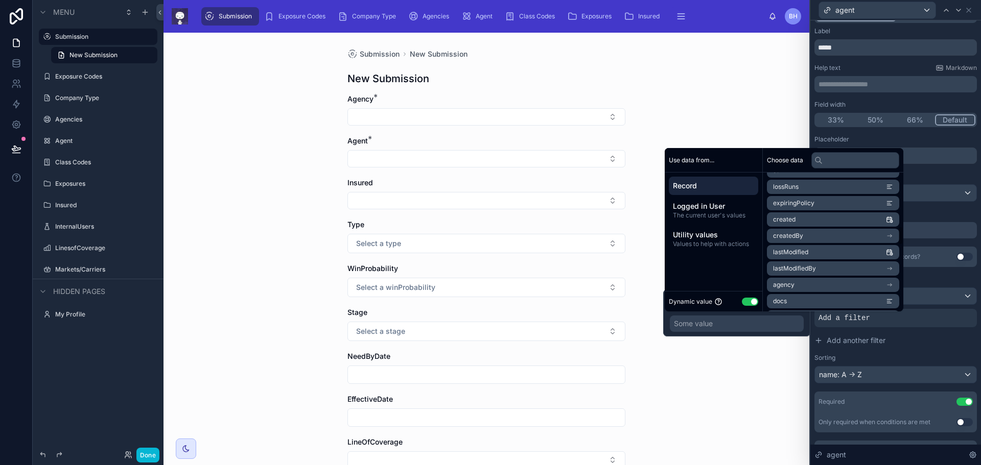
scroll to position [409, 0]
click at [793, 265] on span "agency" at bounding box center [783, 266] width 21 height 8
click at [794, 183] on span "agency" at bounding box center [794, 184] width 21 height 8
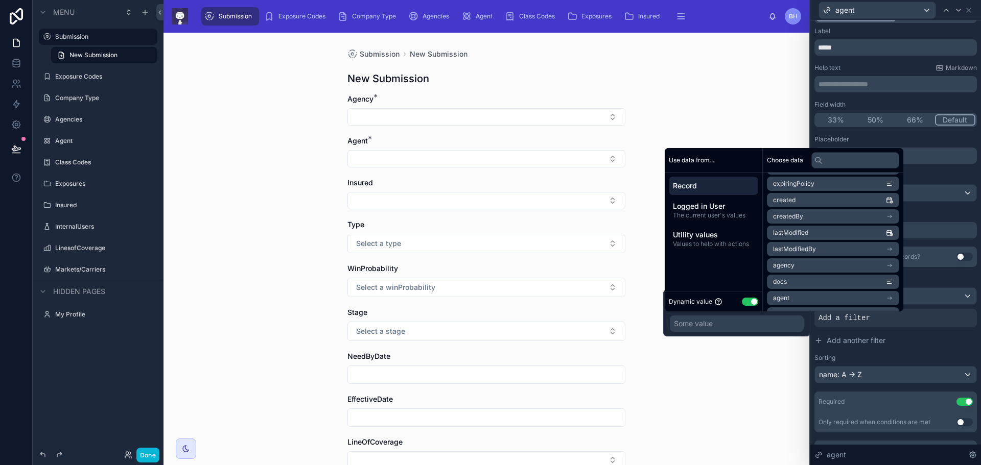
click at [891, 266] on icon "scrollable content" at bounding box center [890, 265] width 1 height 1
click at [753, 402] on div "Submission New Submission New Submission Agency * Agent * Insured Type Select a…" at bounding box center [486, 249] width 646 height 433
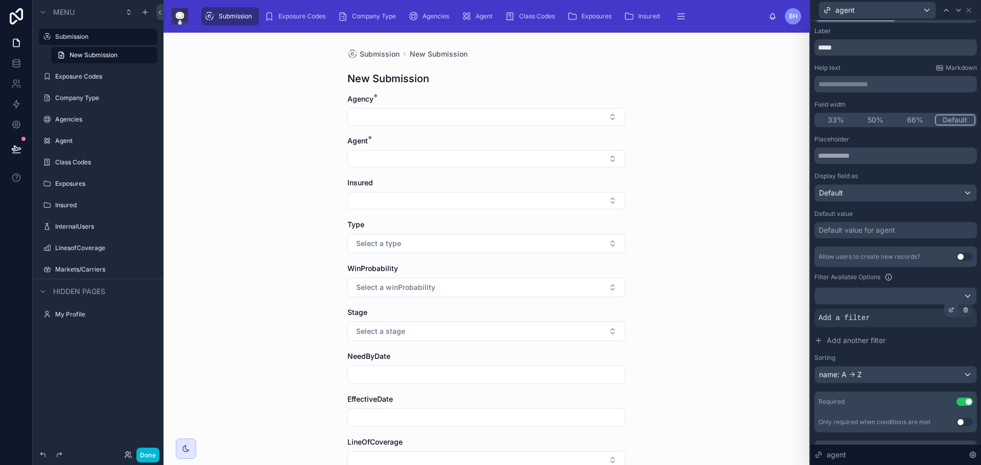
click at [950, 308] on icon at bounding box center [951, 308] width 3 height 3
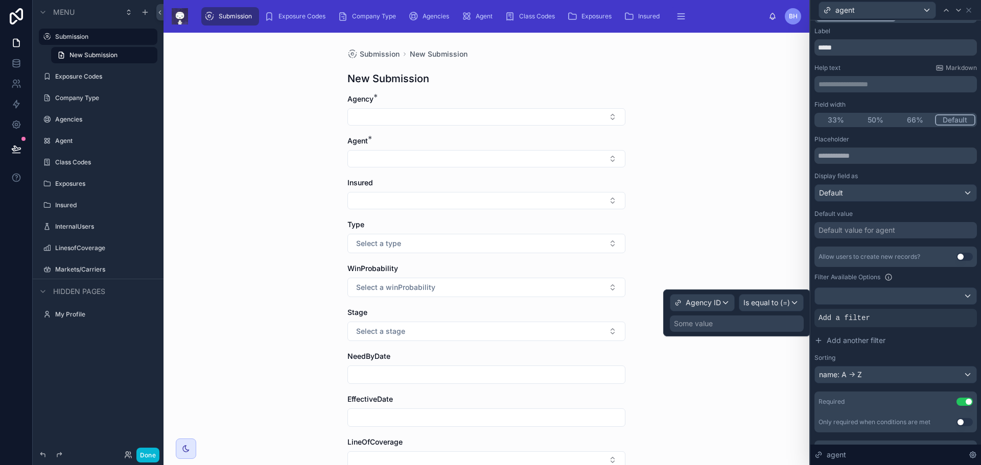
click at [706, 325] on div "Some value" at bounding box center [693, 324] width 39 height 10
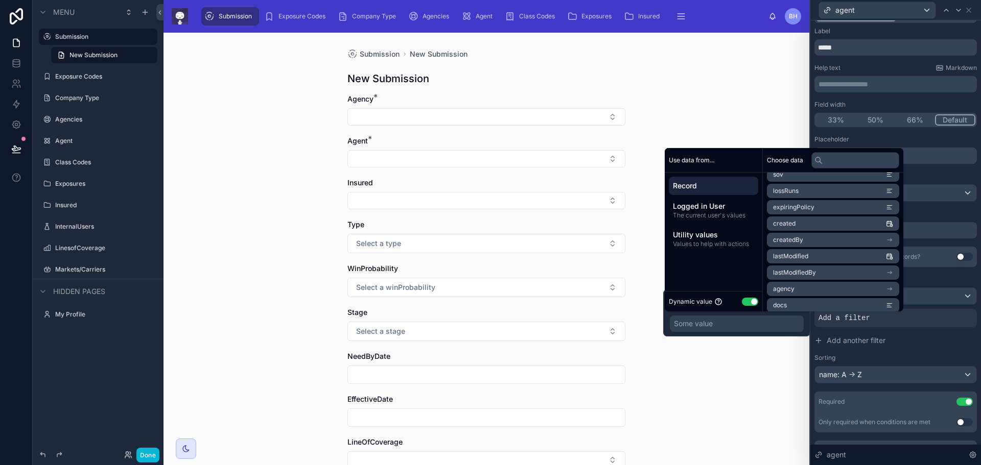
scroll to position [409, 0]
click at [845, 265] on li "agency" at bounding box center [833, 265] width 132 height 14
click at [745, 302] on button "Use setting" at bounding box center [750, 302] width 16 height 8
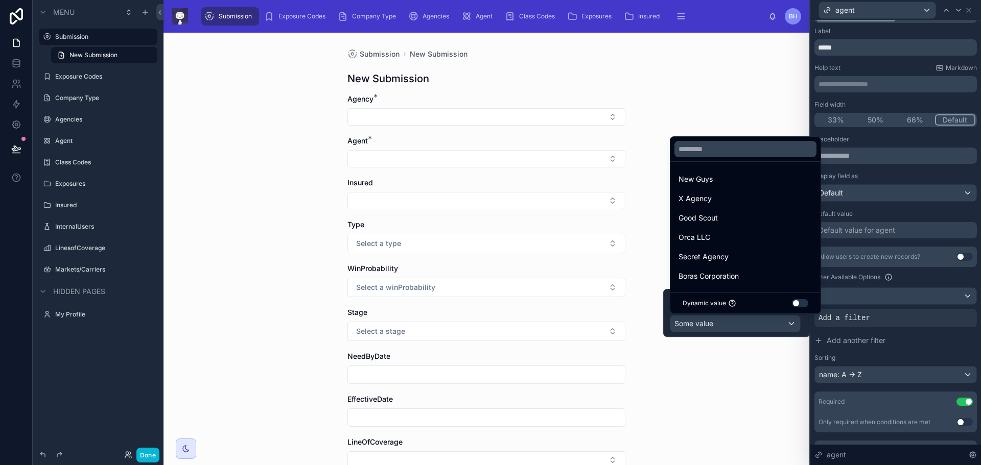
click at [792, 302] on button "Use setting" at bounding box center [800, 303] width 16 height 8
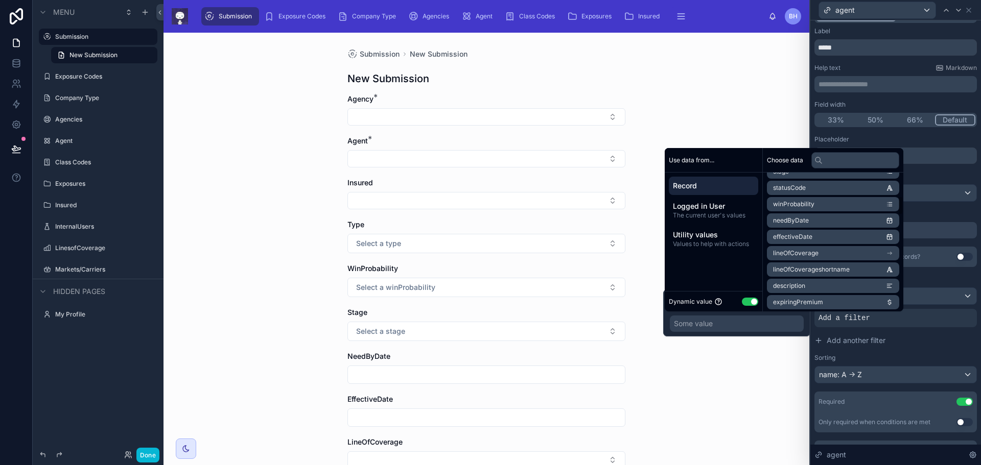
scroll to position [204, 0]
click at [694, 183] on span "Record" at bounding box center [713, 186] width 81 height 10
click at [804, 182] on li "id" at bounding box center [833, 184] width 132 height 14
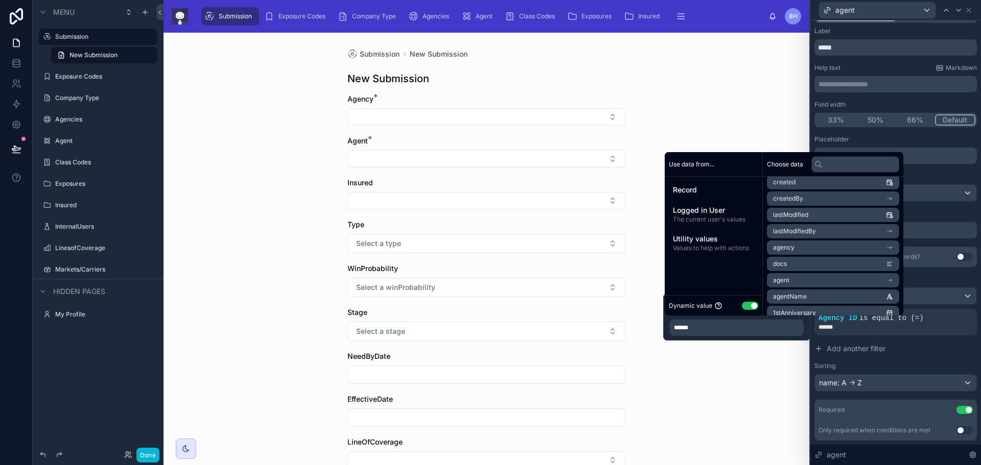
scroll to position [460, 0]
click at [800, 248] on li "agent" at bounding box center [833, 251] width 132 height 14
click at [790, 187] on span "agent" at bounding box center [792, 188] width 16 height 8
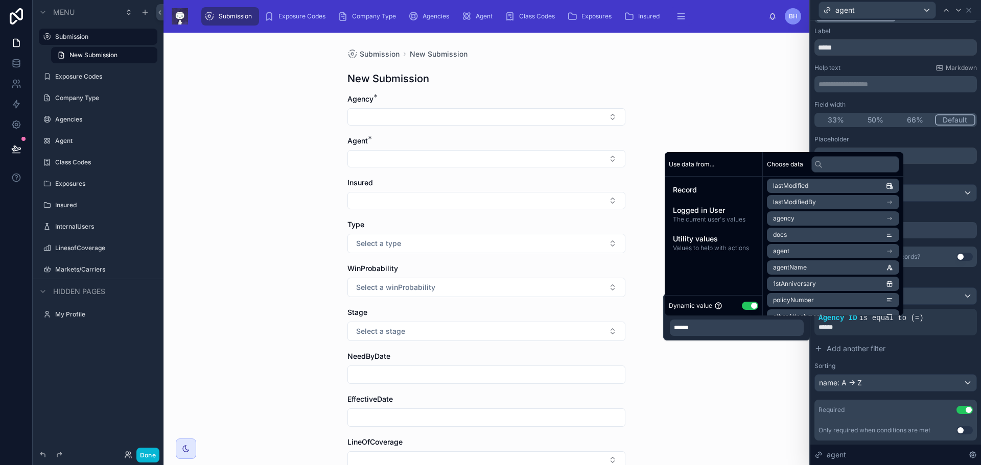
click at [777, 400] on div "Submission New Submission New Submission Agency * Agent * Insured Type Select a…" at bounding box center [486, 249] width 646 height 433
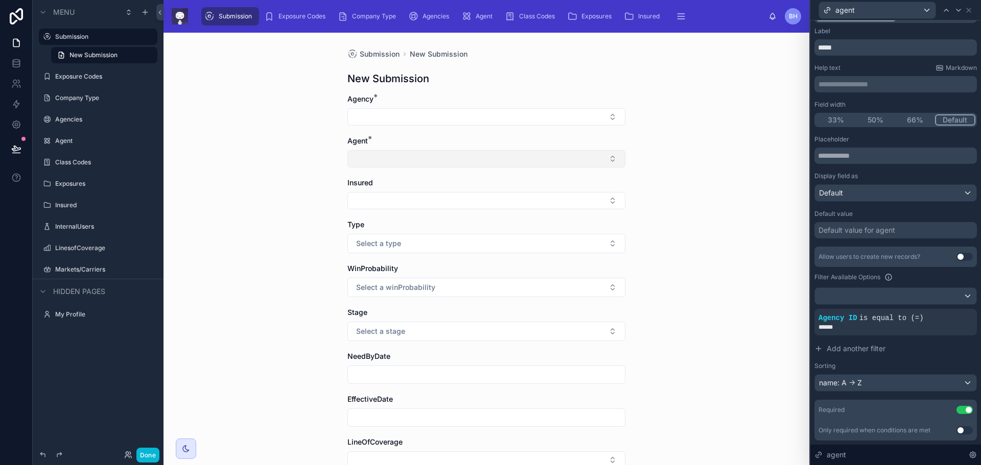
click at [610, 161] on button "Select Button" at bounding box center [486, 158] width 278 height 17
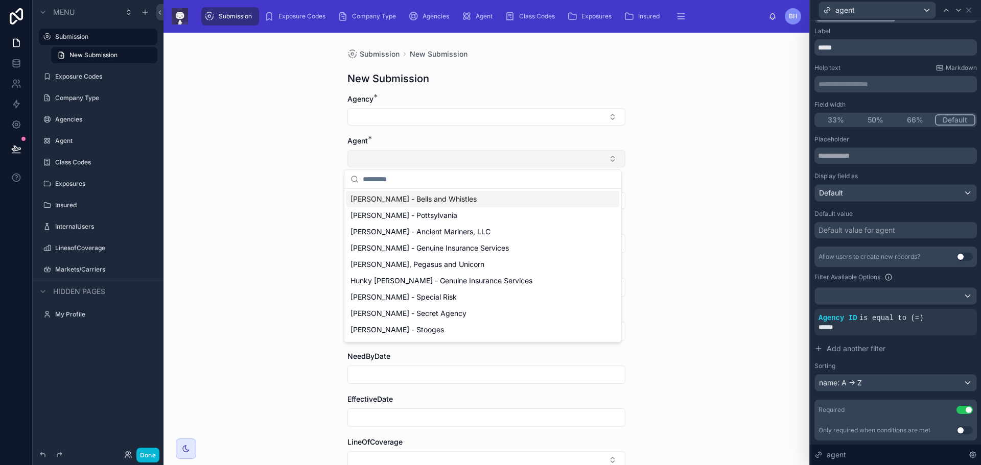
click at [610, 161] on button "Select Button" at bounding box center [486, 158] width 278 height 17
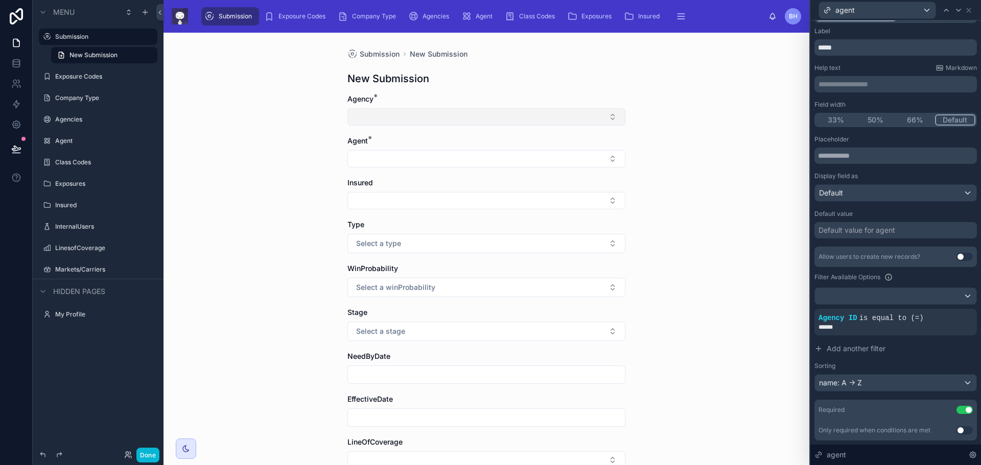
click at [607, 121] on button "Select Button" at bounding box center [486, 116] width 278 height 17
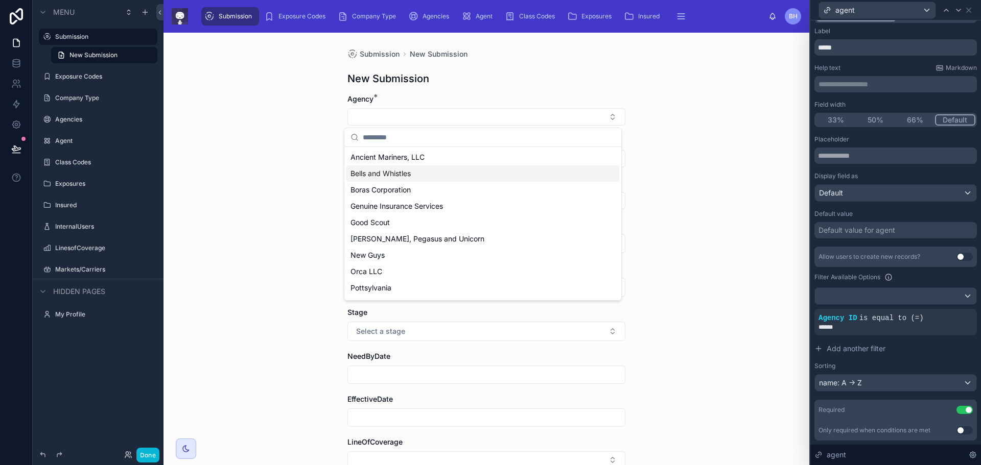
click at [412, 173] on div "Bells and Whistles" at bounding box center [482, 173] width 273 height 16
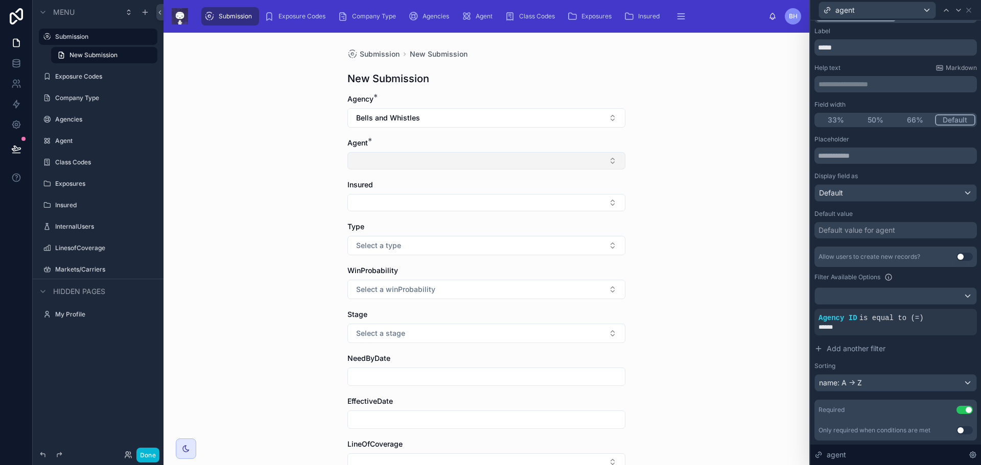
click at [422, 161] on button "Select Button" at bounding box center [486, 160] width 278 height 17
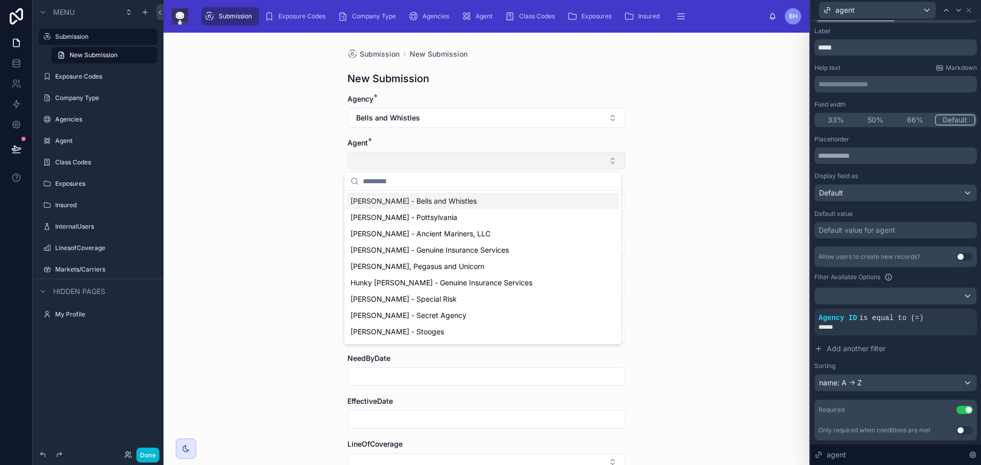
click at [423, 161] on button "Select Button" at bounding box center [486, 160] width 278 height 17
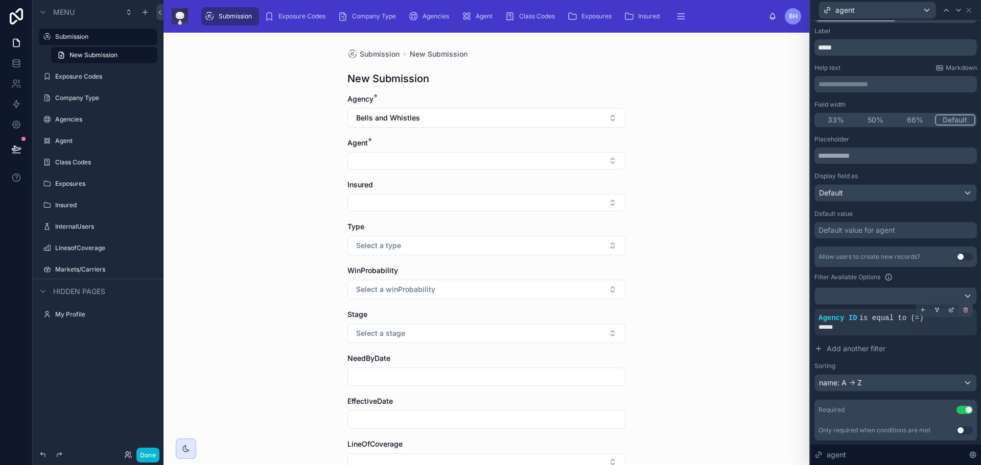
click at [966, 311] on icon at bounding box center [966, 311] width 0 height 2
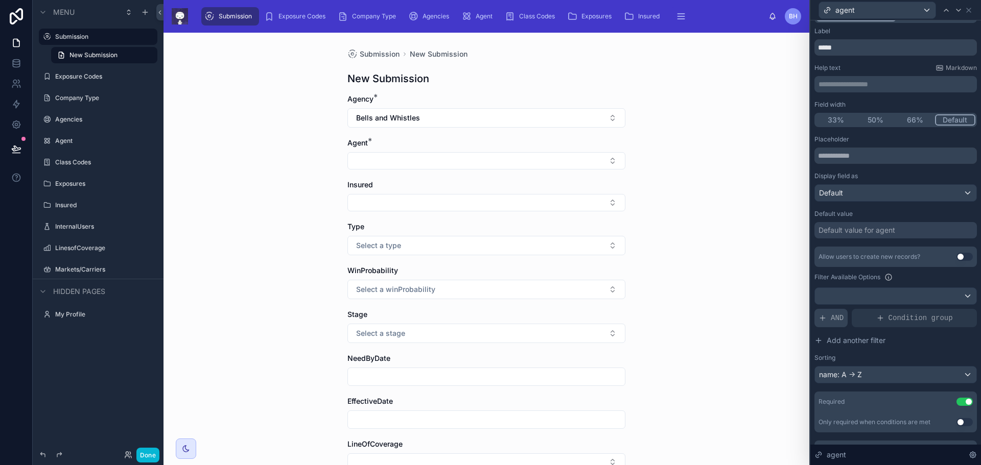
click at [830, 319] on div "AND" at bounding box center [830, 318] width 33 height 18
click at [948, 311] on icon at bounding box center [951, 310] width 6 height 6
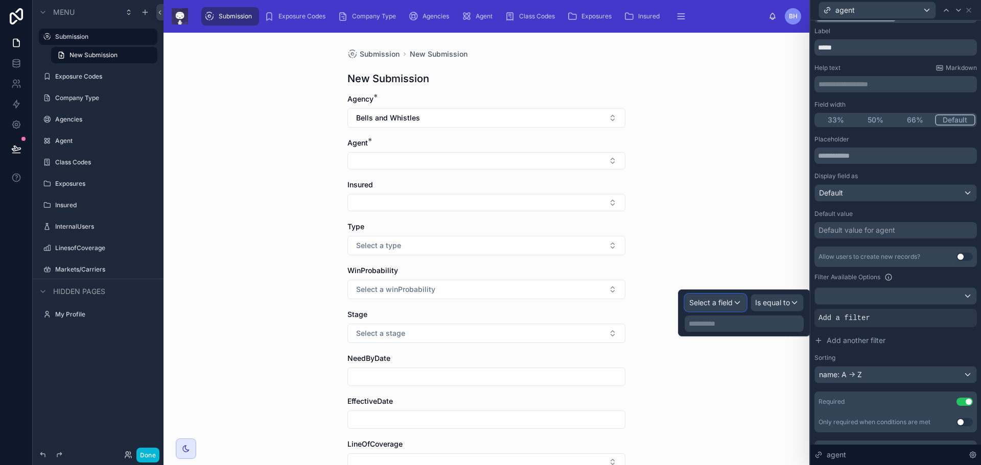
click at [736, 301] on div "Select a field" at bounding box center [715, 303] width 61 height 16
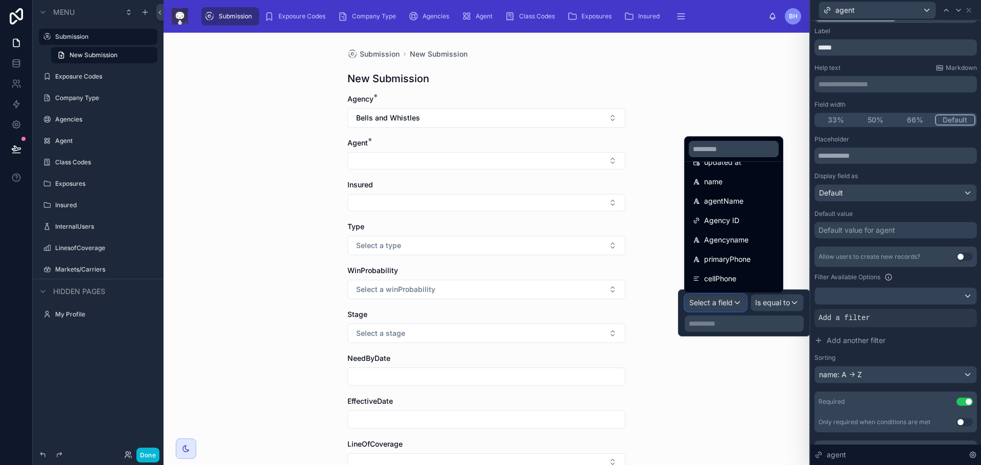
scroll to position [57, 0]
click at [724, 241] on span "Agency ID" at bounding box center [721, 238] width 35 height 12
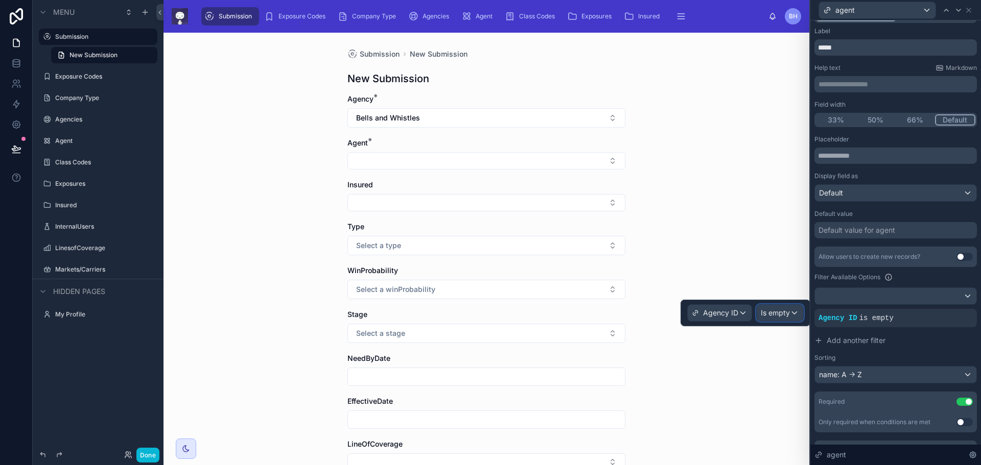
click at [794, 312] on div "Is empty" at bounding box center [779, 313] width 46 height 16
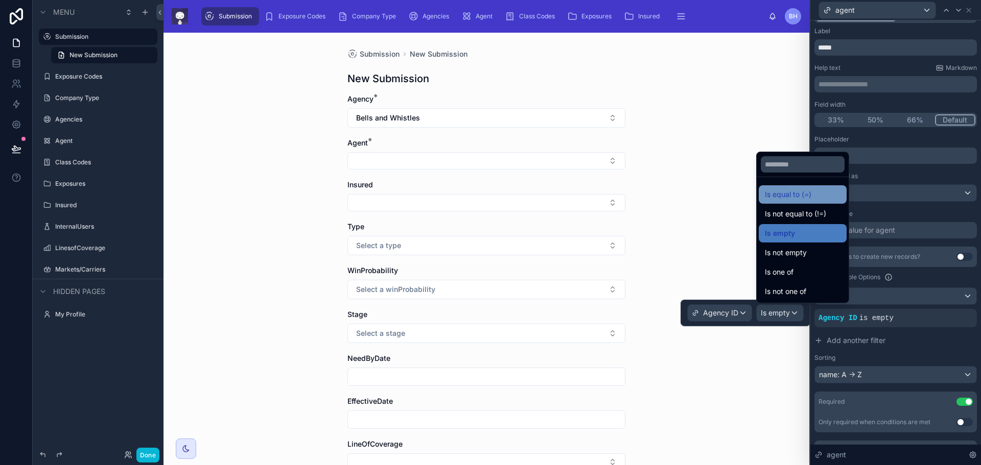
click at [783, 198] on span "Is equal to (=)" at bounding box center [788, 194] width 46 height 12
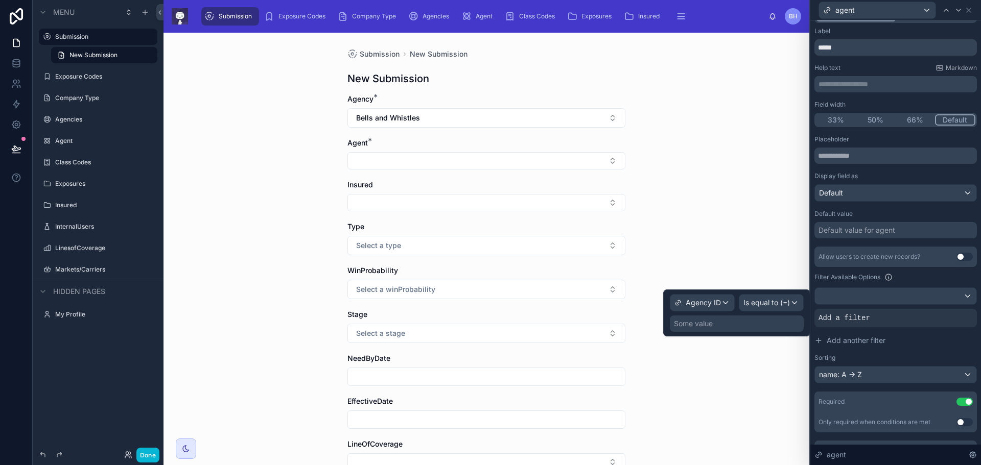
click at [686, 324] on div "Some value" at bounding box center [693, 324] width 39 height 10
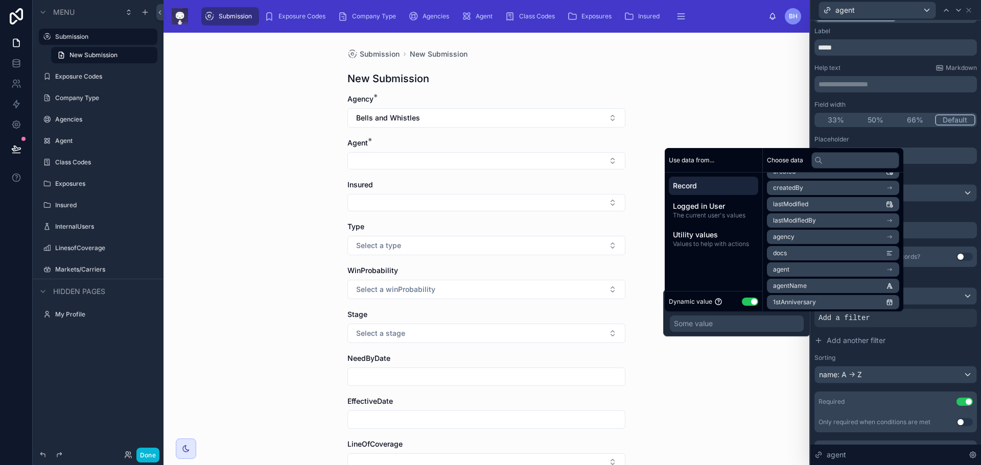
scroll to position [421, 0]
click at [803, 253] on li "agency" at bounding box center [833, 253] width 132 height 14
click at [793, 358] on div "Submission New Submission New Submission Agency * Bells and Whistles Agent * In…" at bounding box center [486, 249] width 646 height 433
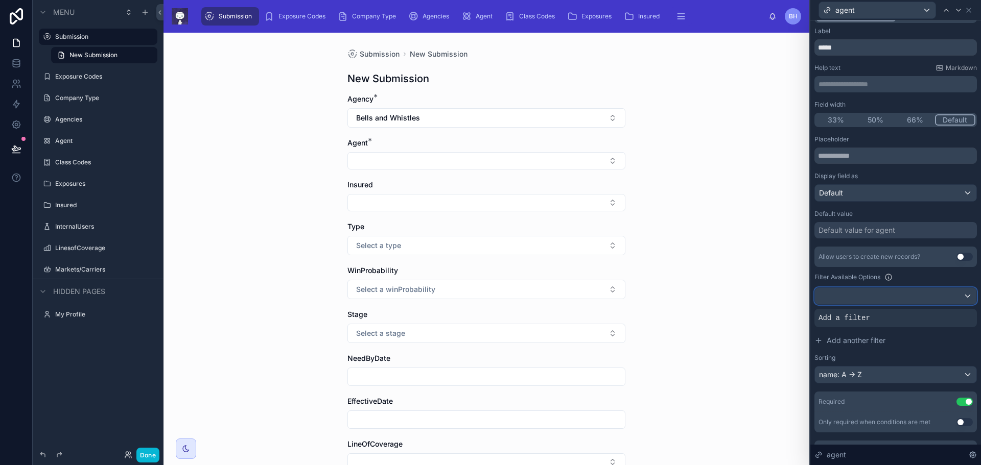
click at [961, 296] on div at bounding box center [895, 296] width 161 height 16
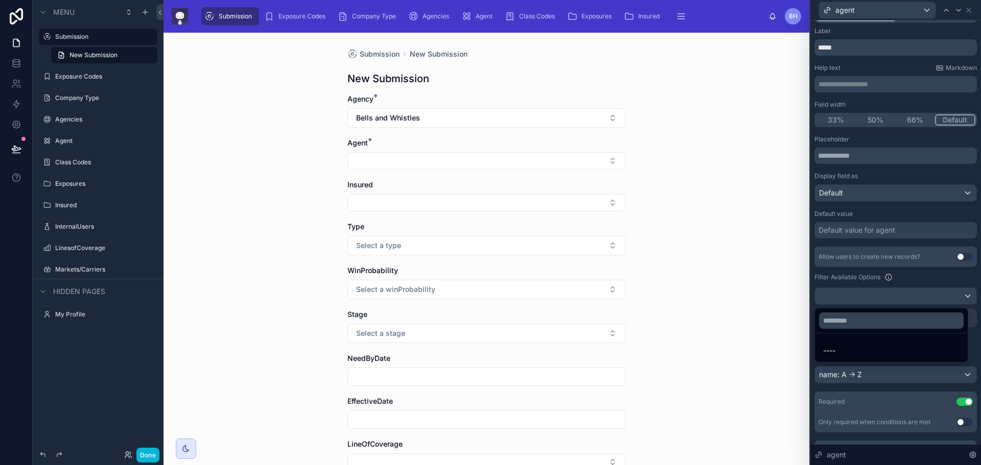
click at [961, 296] on div at bounding box center [895, 232] width 171 height 465
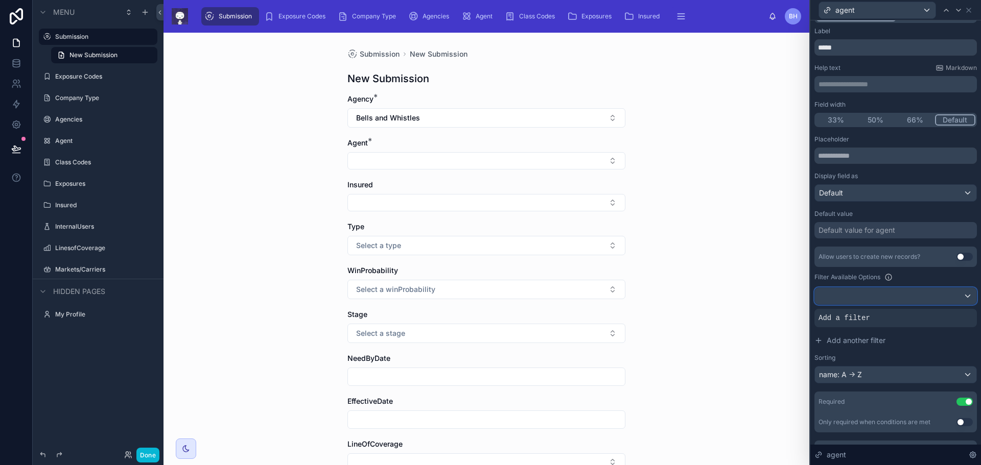
click at [961, 296] on div at bounding box center [895, 296] width 161 height 16
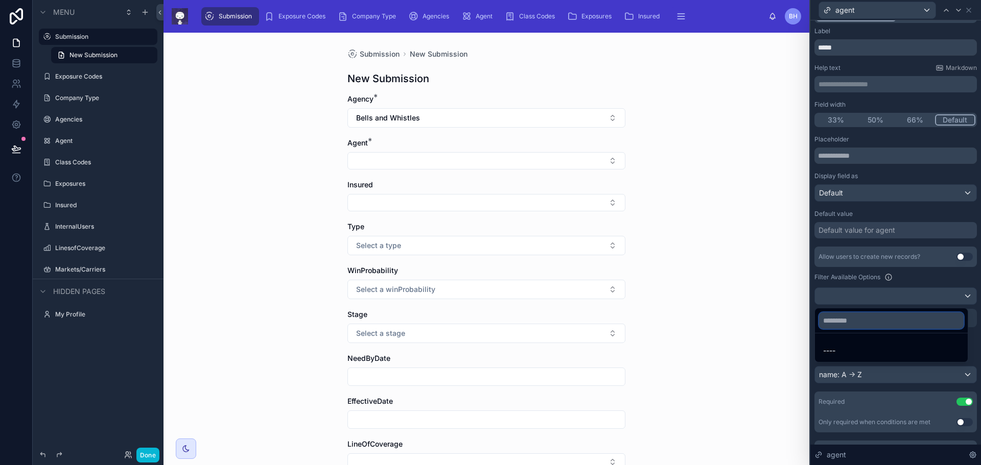
click at [849, 322] on input "text" at bounding box center [891, 321] width 145 height 16
type input "***"
click at [955, 321] on icon "button" at bounding box center [955, 321] width 5 height 5
click at [870, 295] on div at bounding box center [895, 232] width 171 height 465
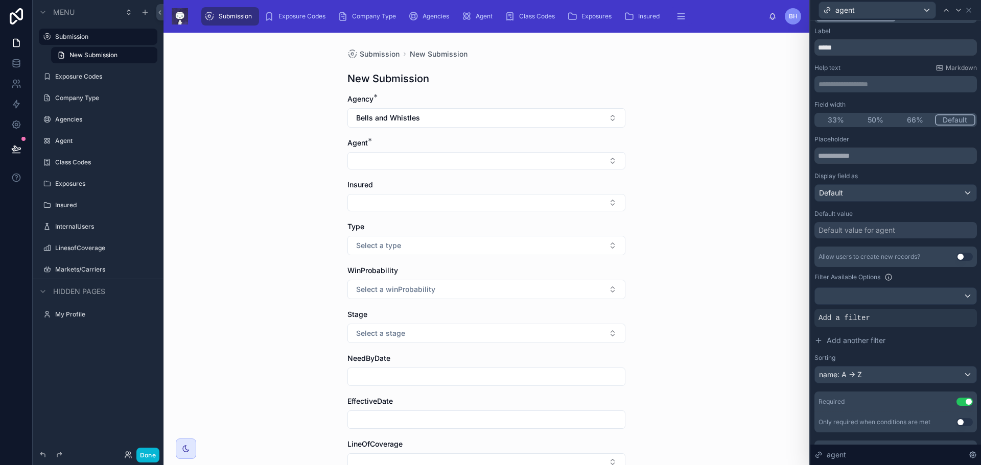
click at [741, 242] on div "Submission New Submission New Submission Agency * Bells and Whistles Agent * In…" at bounding box center [486, 249] width 646 height 433
click at [962, 311] on icon at bounding box center [965, 310] width 6 height 6
click at [149, 458] on button "Done" at bounding box center [147, 455] width 23 height 15
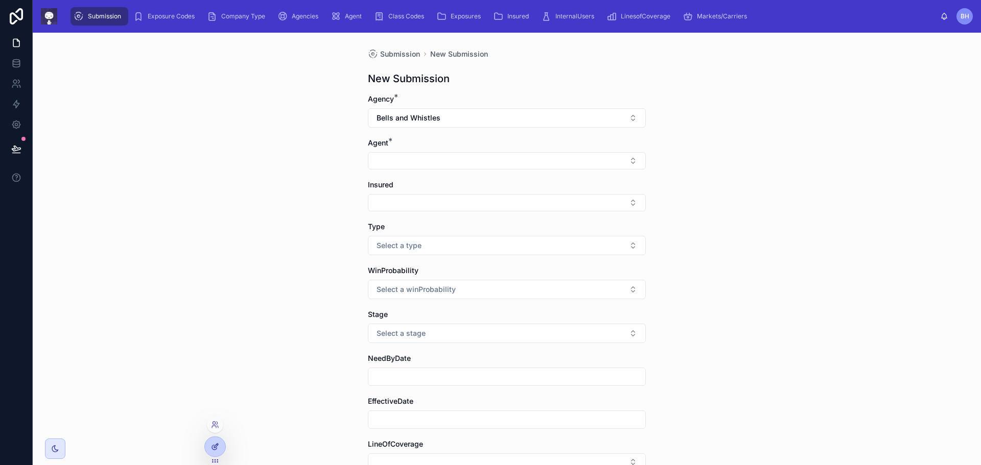
click at [215, 455] on div at bounding box center [215, 446] width 20 height 19
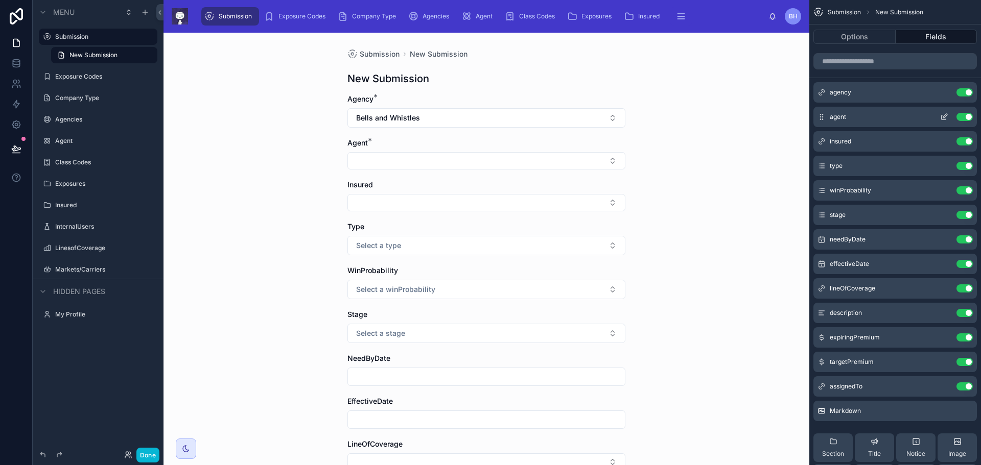
click at [945, 116] on icon "scrollable content" at bounding box center [944, 117] width 8 height 8
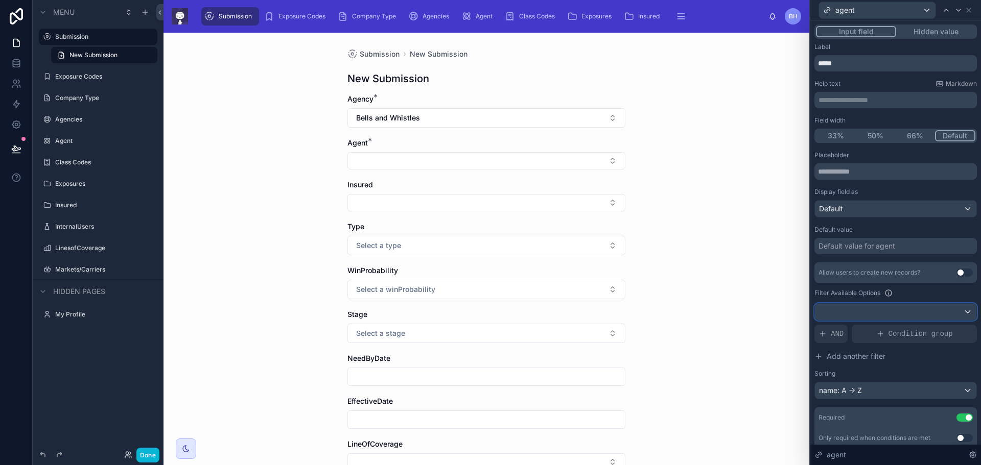
click at [838, 311] on div at bounding box center [895, 312] width 161 height 16
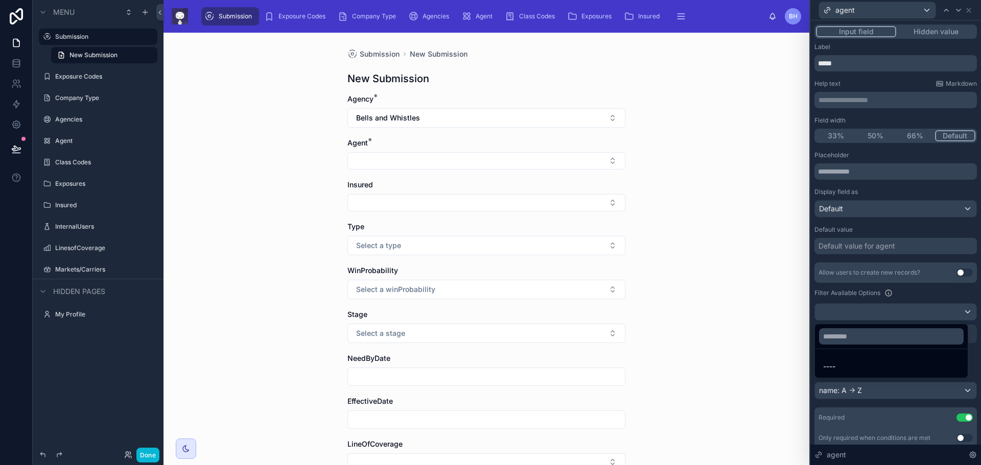
click at [838, 311] on div at bounding box center [895, 232] width 171 height 465
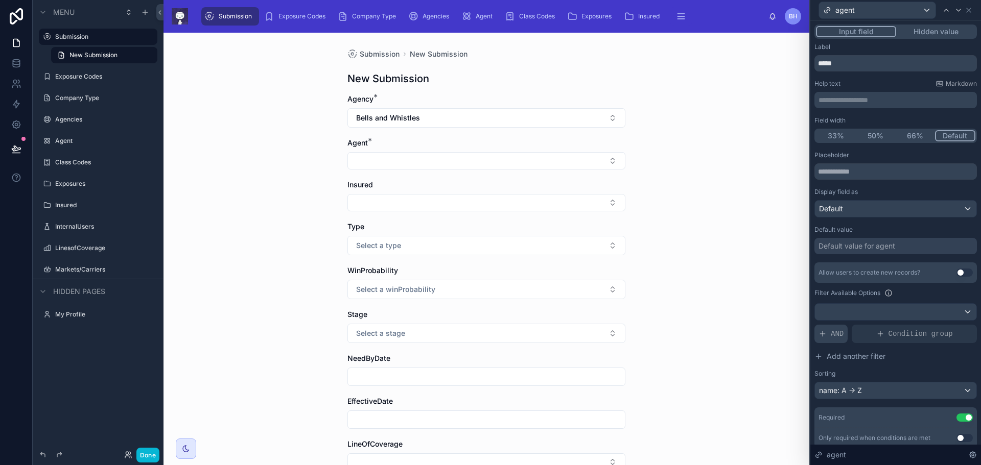
click at [828, 331] on div "AND" at bounding box center [830, 334] width 33 height 18
click at [950, 326] on icon at bounding box center [951, 324] width 3 height 3
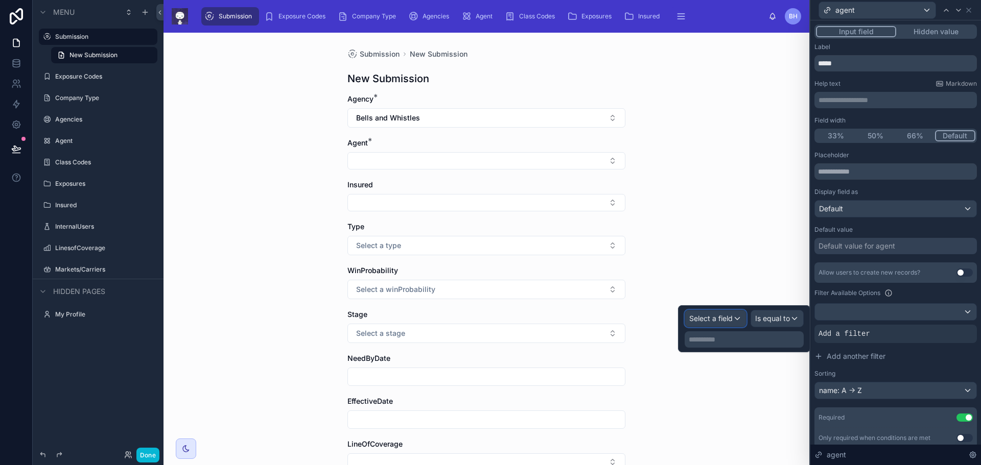
click at [737, 316] on div "Select a field" at bounding box center [715, 319] width 61 height 16
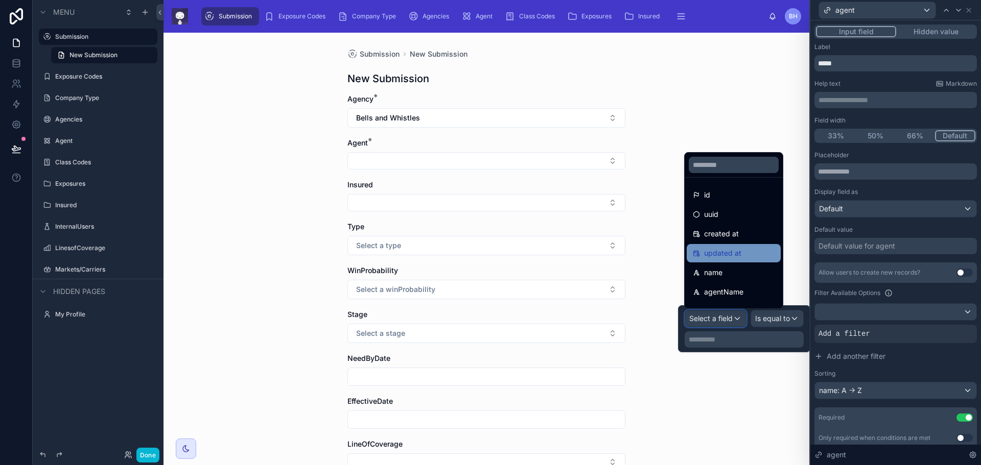
scroll to position [51, 0]
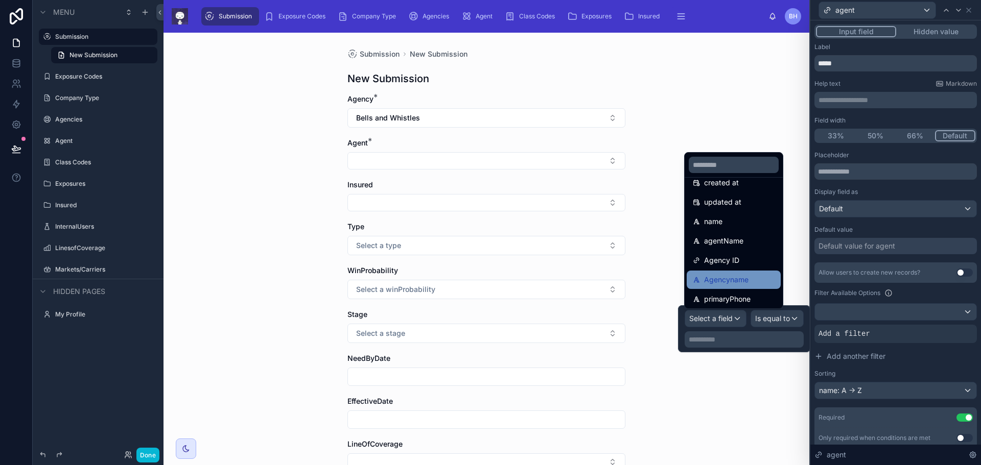
click at [743, 278] on span "Agencyname" at bounding box center [726, 280] width 44 height 12
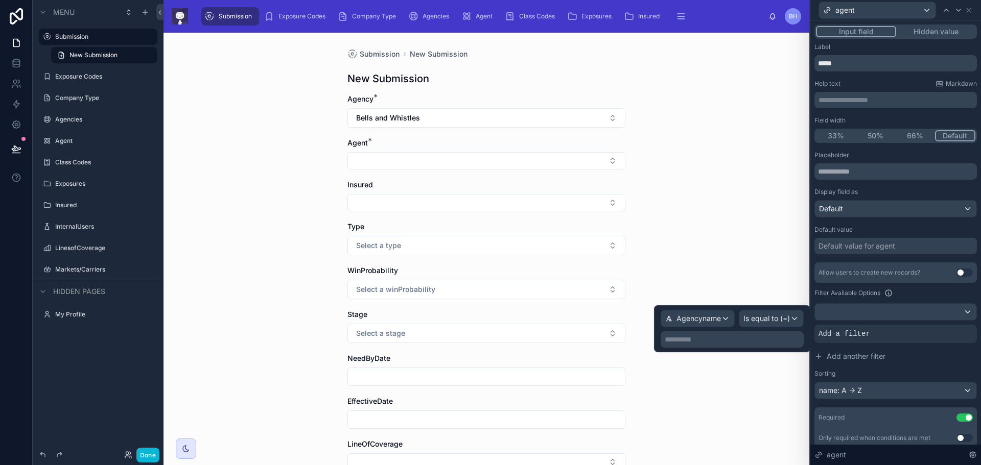
click at [691, 340] on p "**********" at bounding box center [732, 340] width 137 height 10
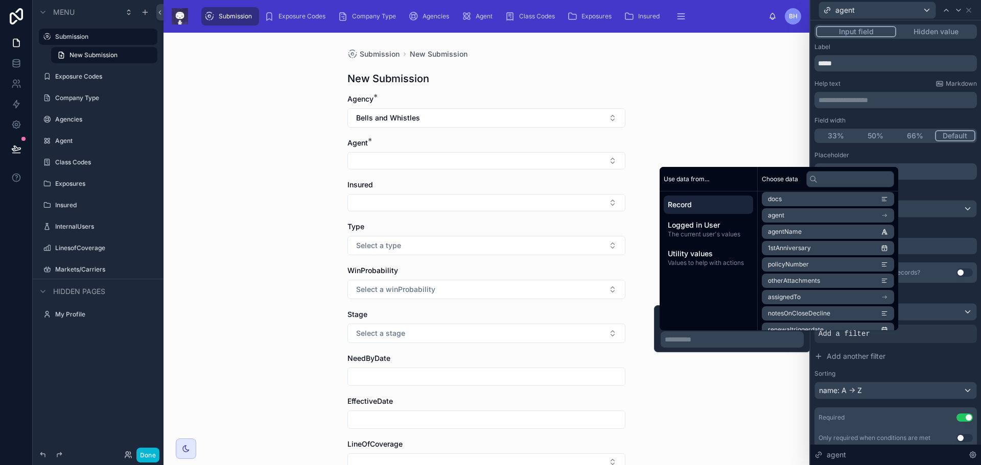
scroll to position [472, 0]
click at [886, 222] on icon "scrollable content" at bounding box center [885, 221] width 1 height 1
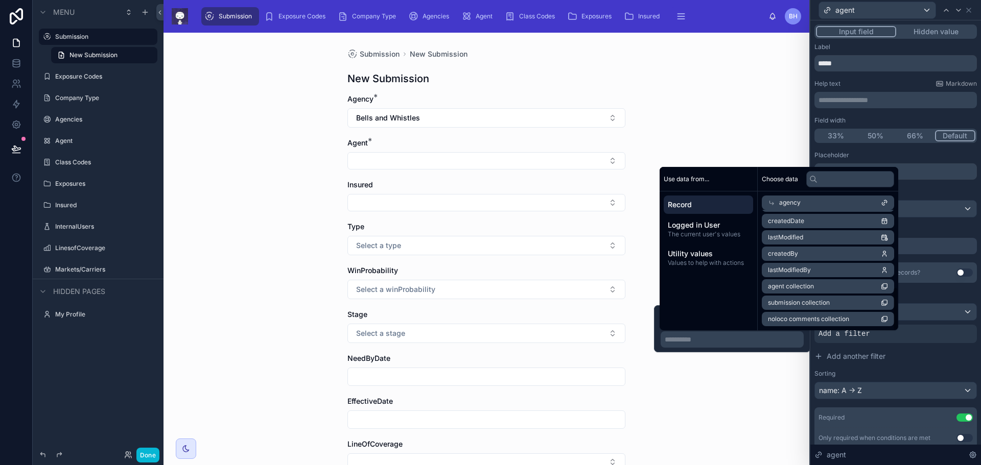
click at [894, 305] on li "submission collection" at bounding box center [828, 303] width 132 height 14
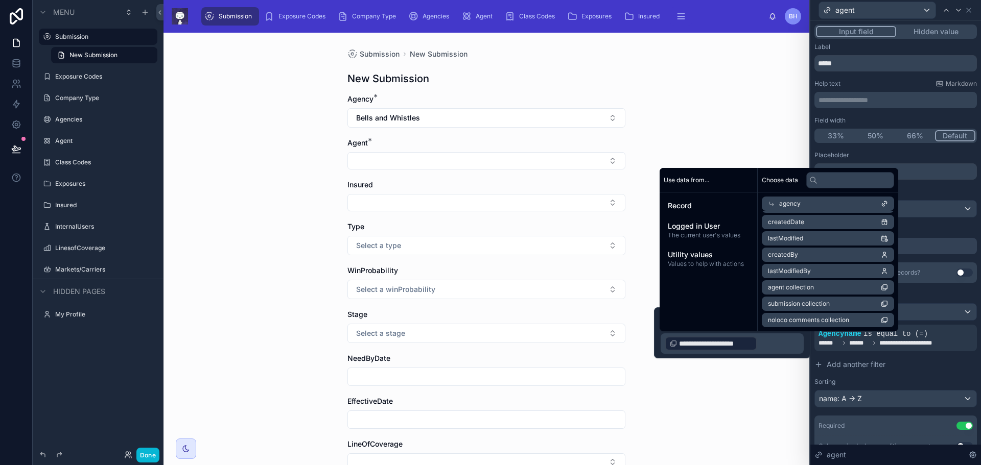
click at [748, 422] on div "Submission New Submission New Submission Agency * Bells and Whistles Agent * In…" at bounding box center [486, 249] width 646 height 433
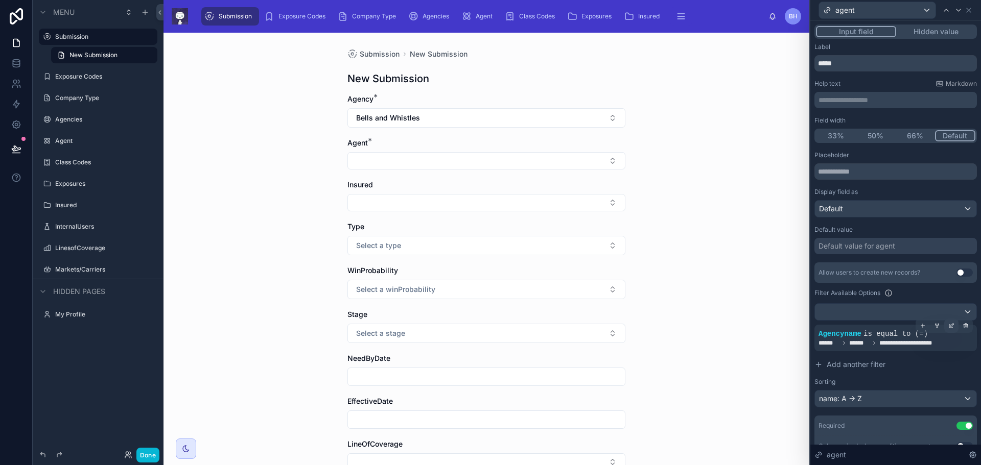
click at [946, 324] on div at bounding box center [951, 326] width 14 height 14
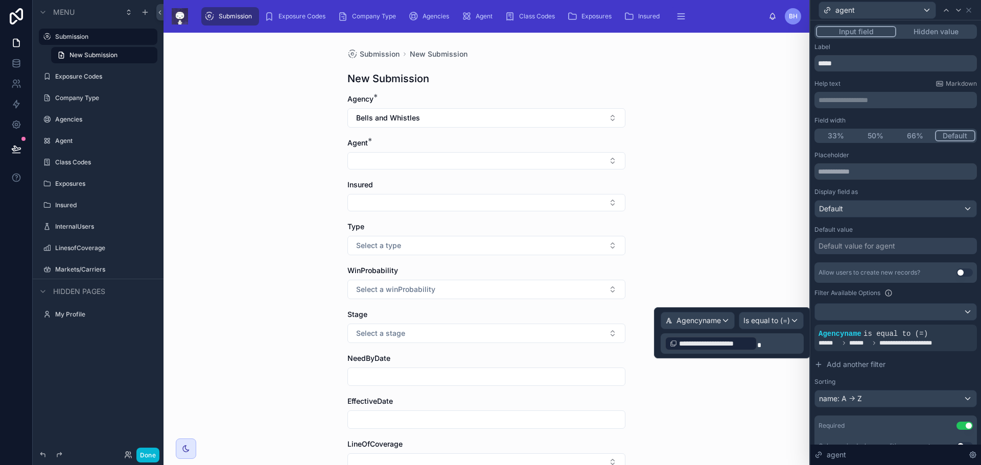
click at [789, 348] on p "**********" at bounding box center [732, 344] width 137 height 16
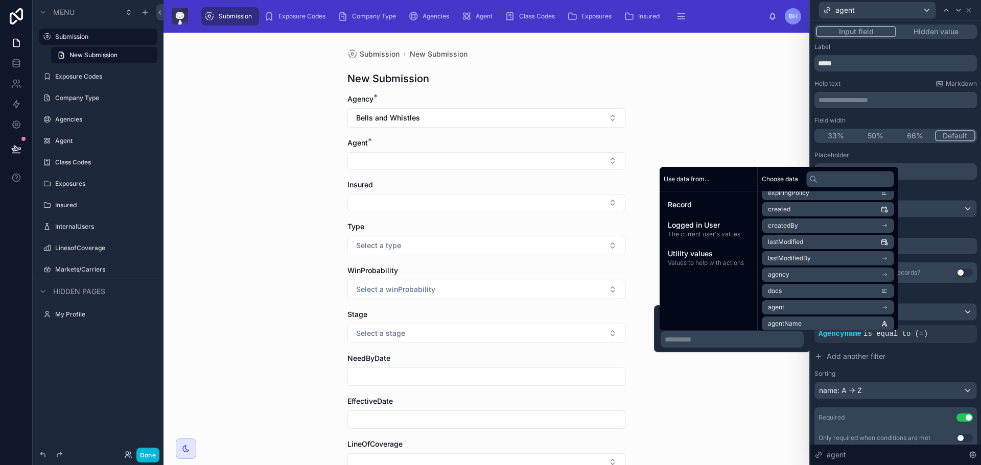
scroll to position [409, 0]
click at [783, 287] on span "agency" at bounding box center [778, 284] width 21 height 8
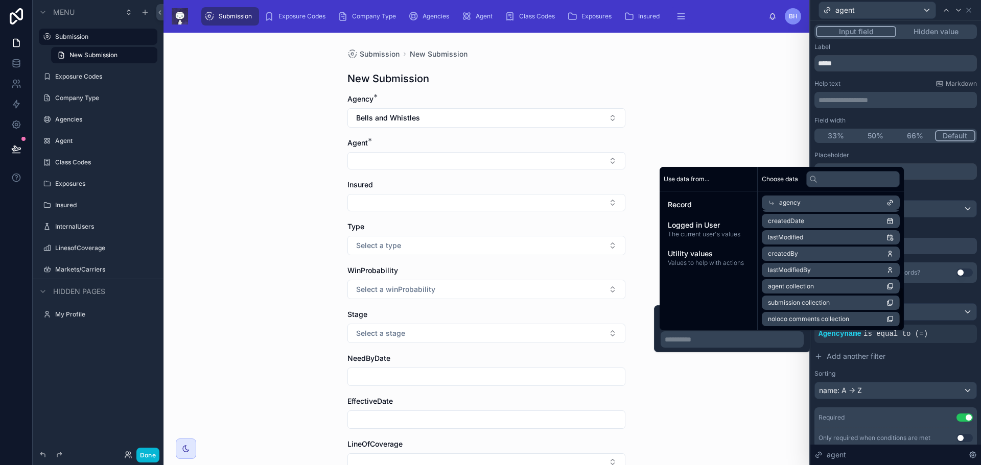
scroll to position [212, 0]
click at [802, 287] on span "agent collection" at bounding box center [791, 286] width 46 height 8
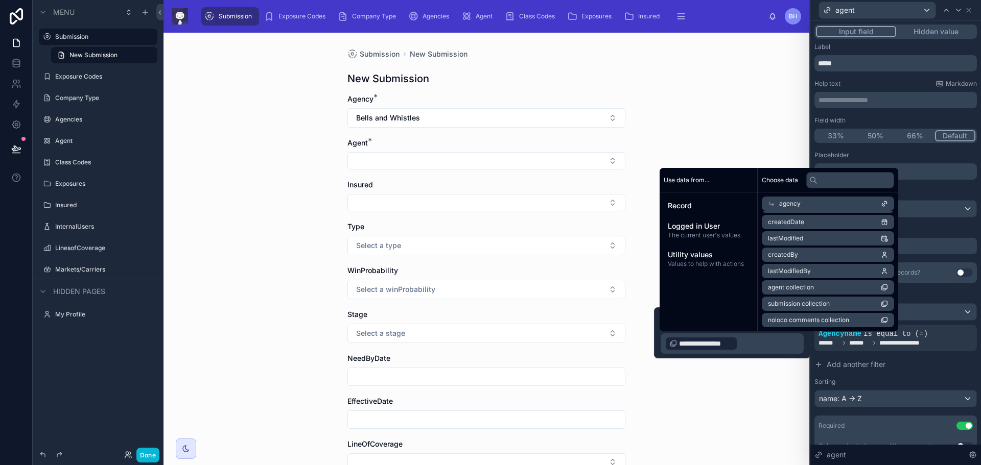
click at [739, 400] on div "Submission New Submission New Submission Agency * Bells and Whistles Agent * In…" at bounding box center [486, 249] width 646 height 433
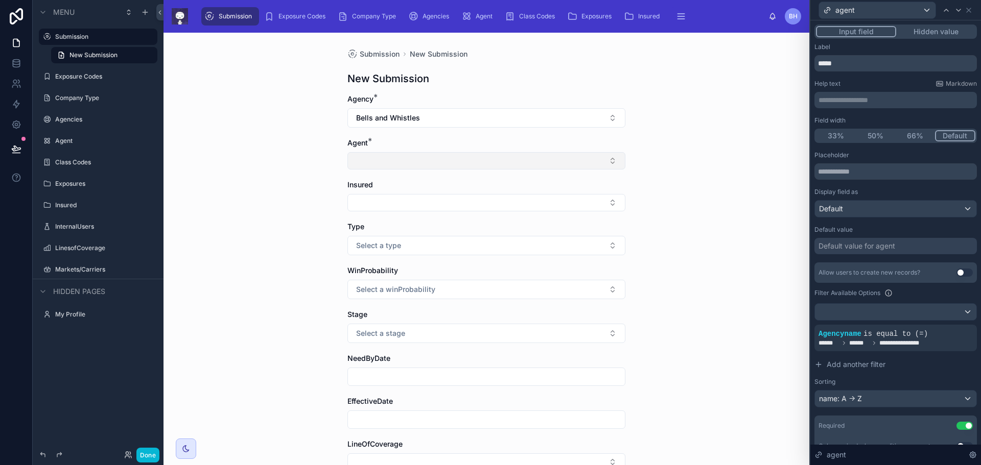
click at [504, 163] on button "Select Button" at bounding box center [486, 160] width 278 height 17
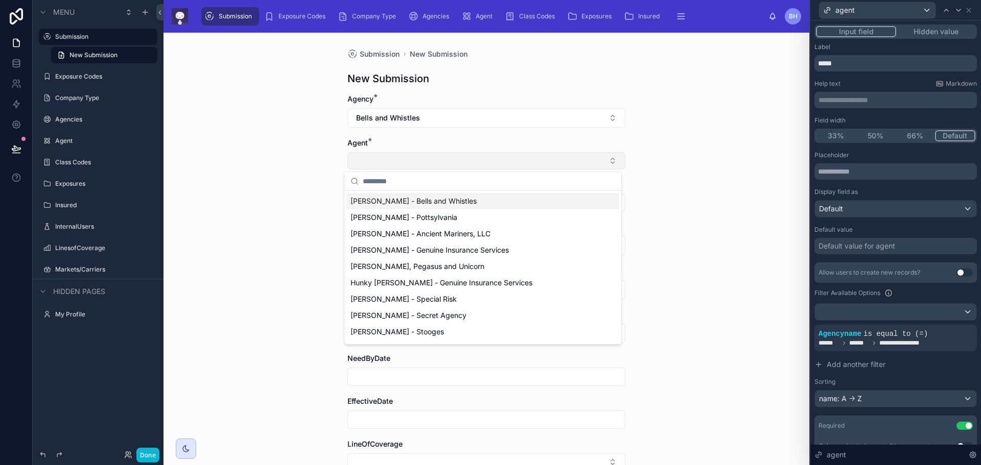
click at [504, 163] on button "Select Button" at bounding box center [486, 160] width 278 height 17
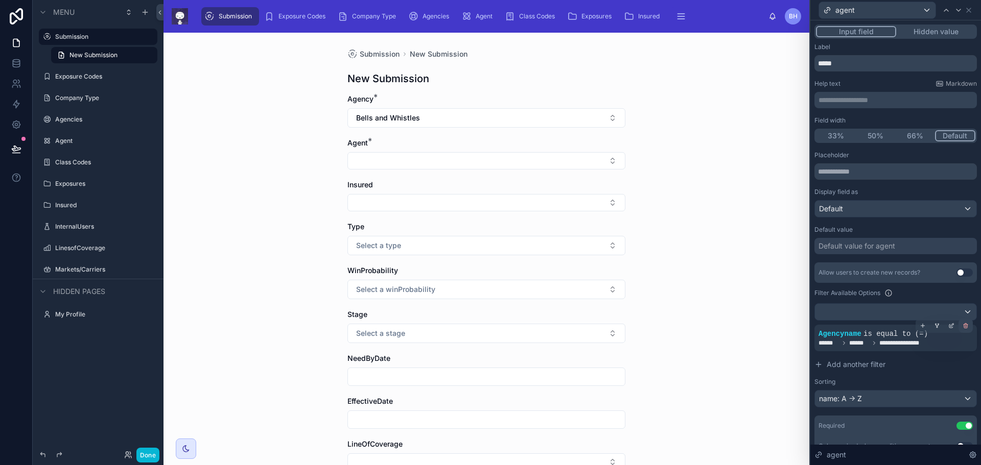
click at [962, 327] on icon at bounding box center [965, 326] width 6 height 6
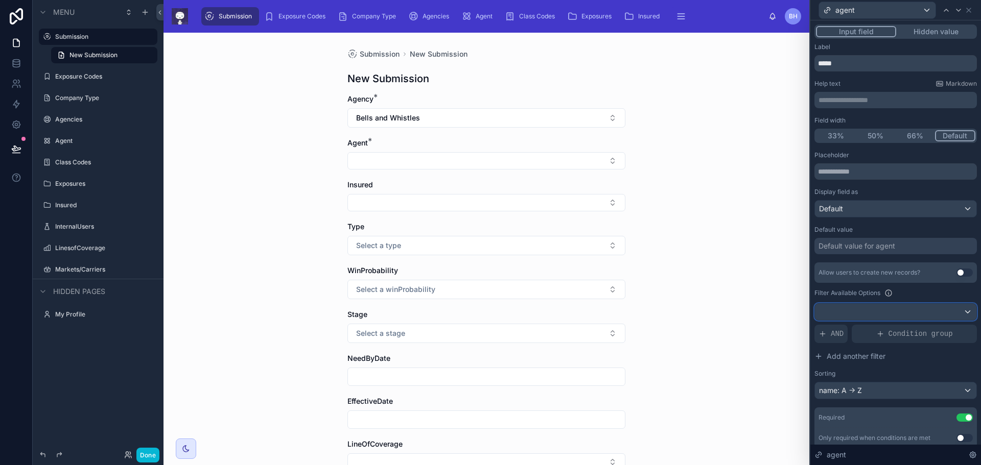
click at [829, 313] on div at bounding box center [895, 312] width 161 height 16
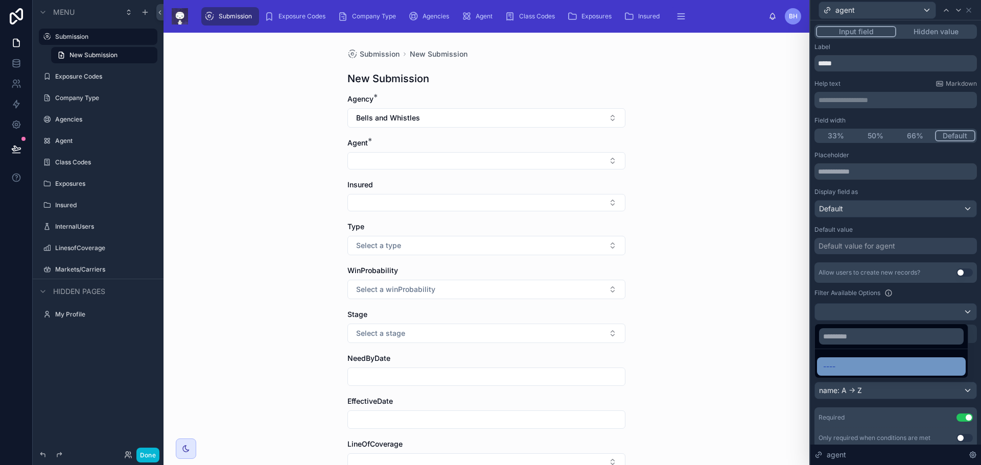
click at [855, 366] on div "----" at bounding box center [891, 367] width 136 height 12
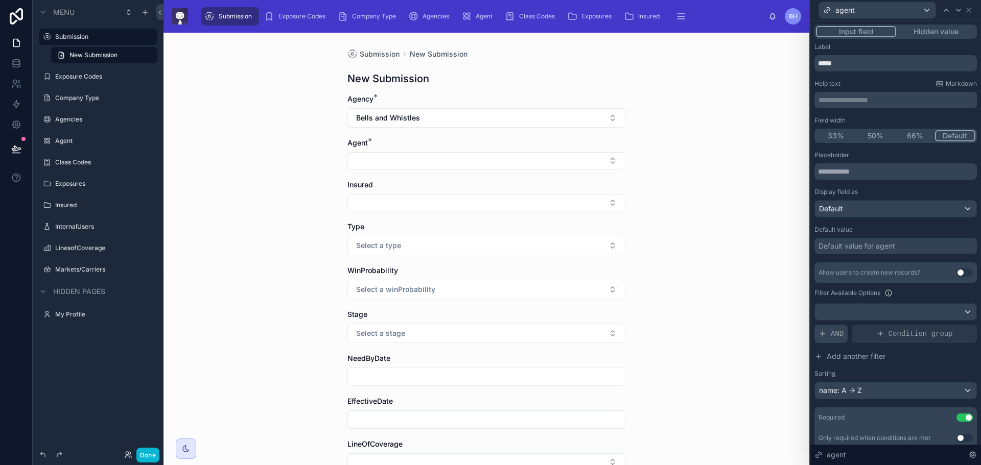
click at [827, 335] on div "AND" at bounding box center [830, 334] width 33 height 18
click at [948, 327] on icon at bounding box center [951, 326] width 6 height 6
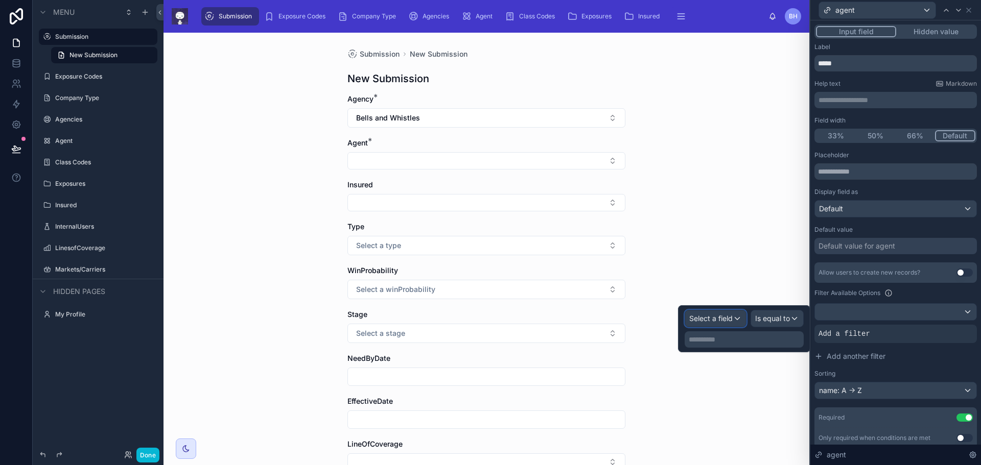
click at [738, 317] on div "Select a field" at bounding box center [715, 319] width 61 height 16
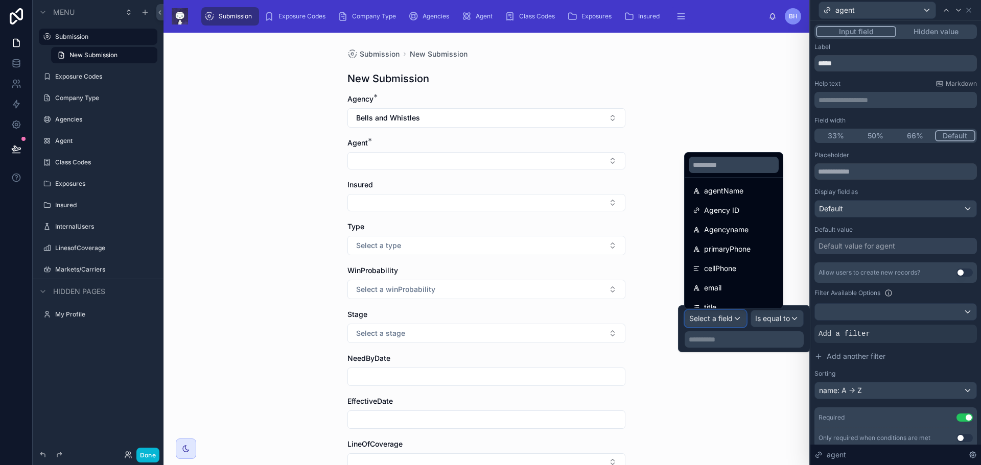
scroll to position [102, 0]
click at [723, 207] on span "Agency ID" at bounding box center [721, 209] width 35 height 12
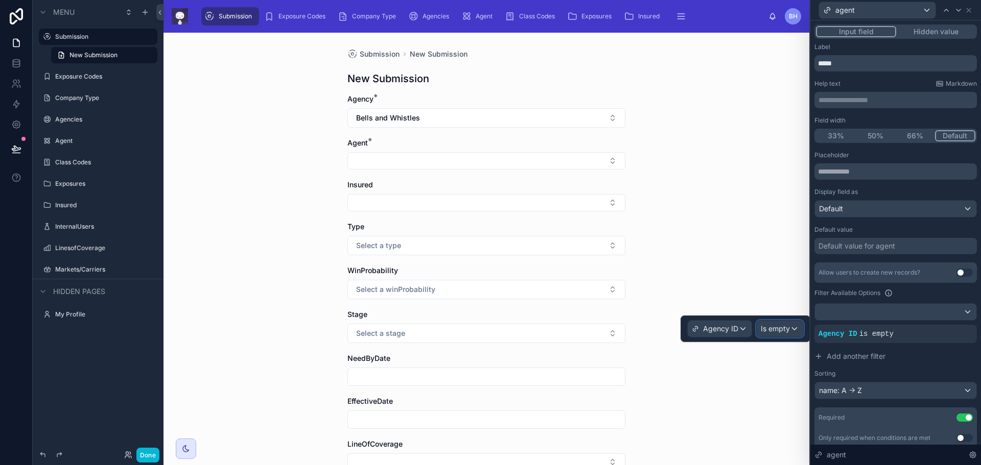
click at [794, 327] on div "Is empty" at bounding box center [779, 329] width 46 height 16
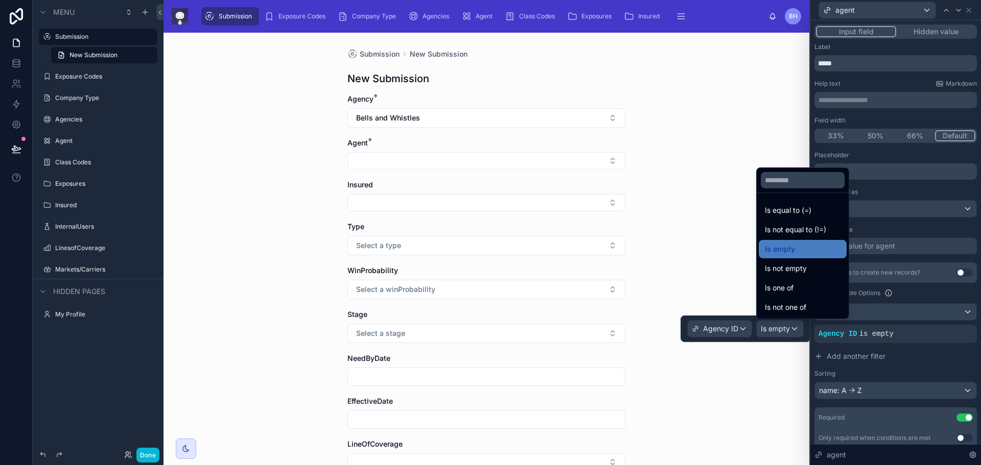
click at [798, 209] on span "Is equal to (=)" at bounding box center [788, 210] width 46 height 12
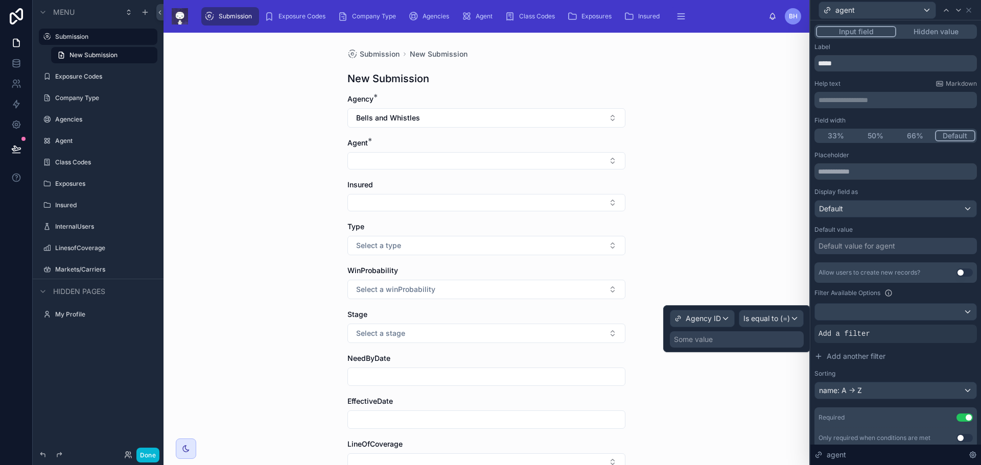
click at [687, 340] on div "Some value" at bounding box center [693, 340] width 39 height 10
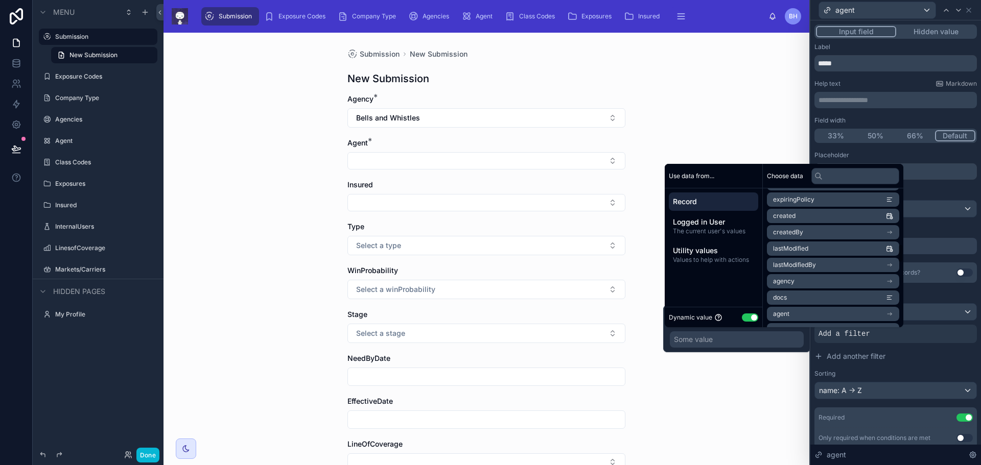
scroll to position [460, 0]
click at [899, 229] on li "agency" at bounding box center [833, 230] width 132 height 14
click at [893, 200] on icon at bounding box center [889, 199] width 7 height 7
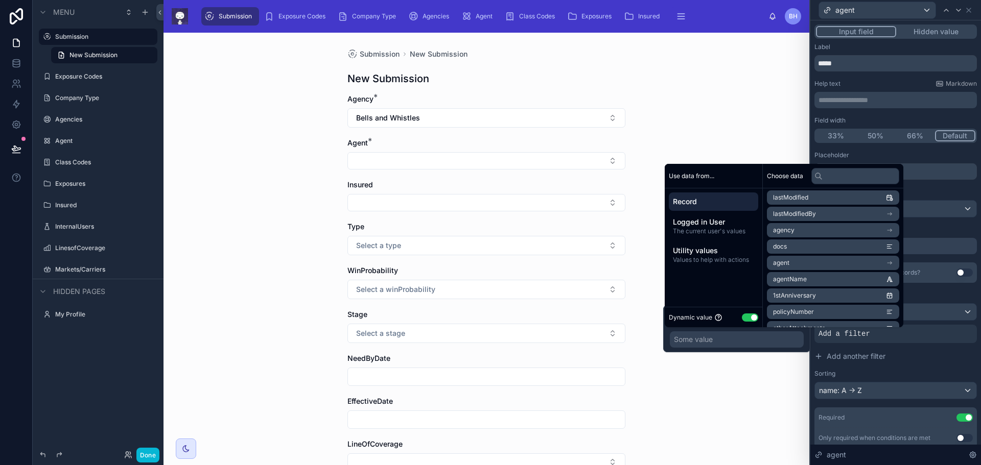
click at [899, 230] on li "agency" at bounding box center [833, 230] width 132 height 14
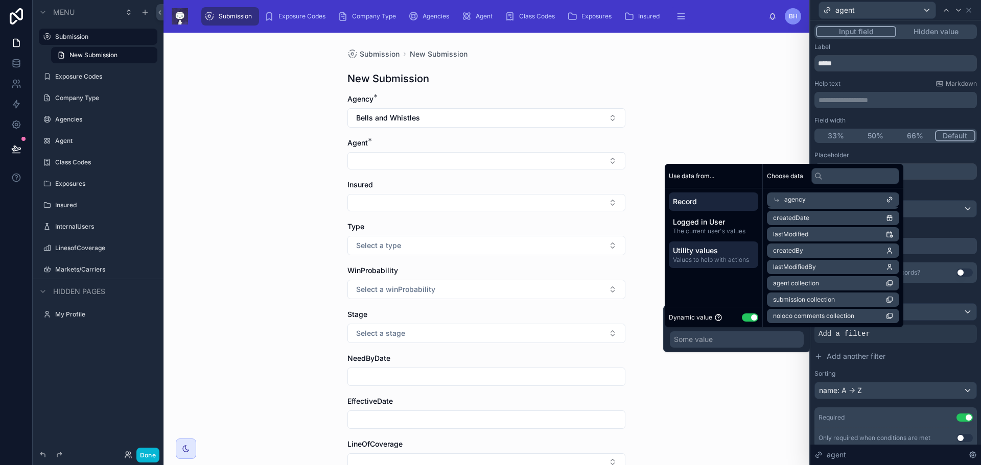
click at [697, 253] on span "Utility values" at bounding box center [713, 251] width 81 height 10
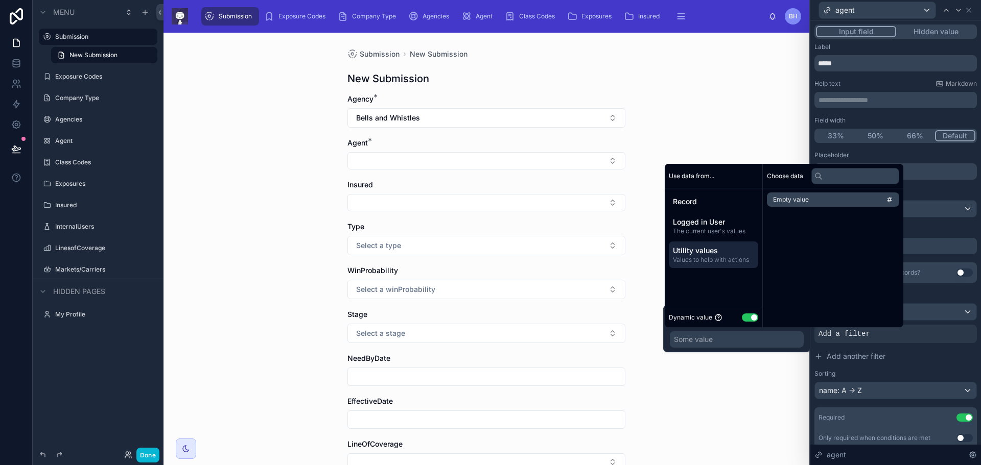
click at [851, 200] on li "Empty value" at bounding box center [833, 200] width 132 height 14
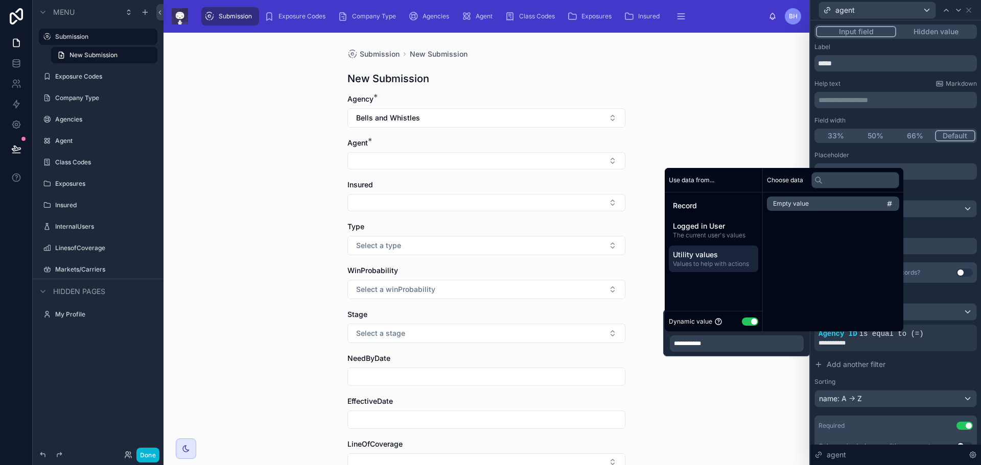
click at [851, 200] on li "Empty value" at bounding box center [833, 204] width 132 height 14
click at [767, 400] on div "Submission New Submission New Submission Agency * Bells and Whistles Agent * In…" at bounding box center [486, 249] width 646 height 433
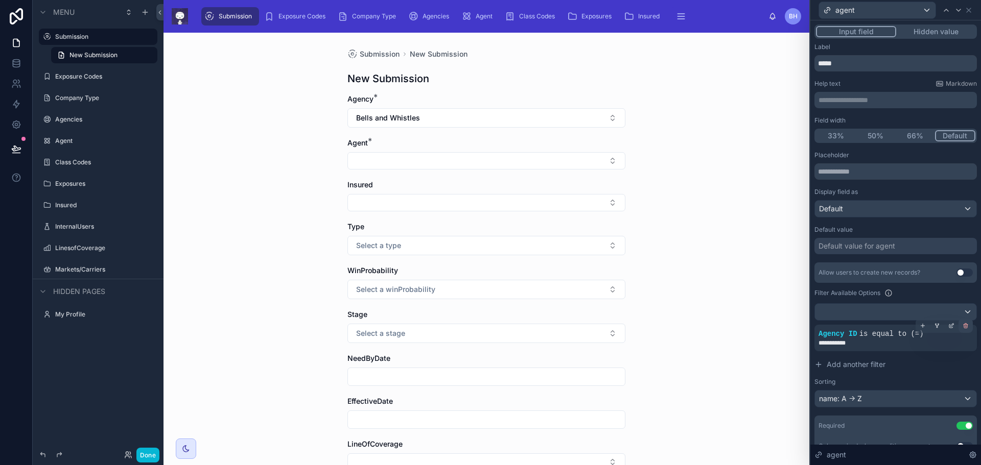
click at [962, 327] on icon at bounding box center [965, 326] width 6 height 6
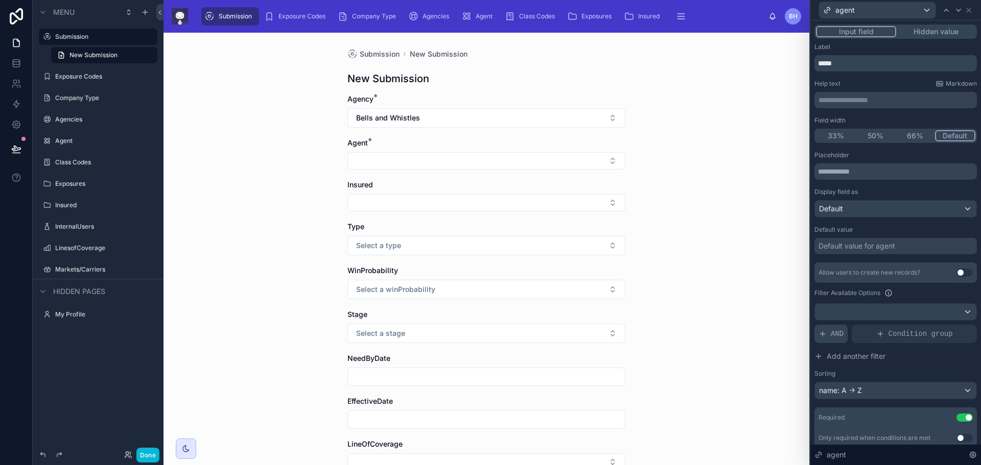
click at [832, 336] on span "AND" at bounding box center [836, 334] width 13 height 10
click at [944, 322] on div at bounding box center [951, 326] width 14 height 14
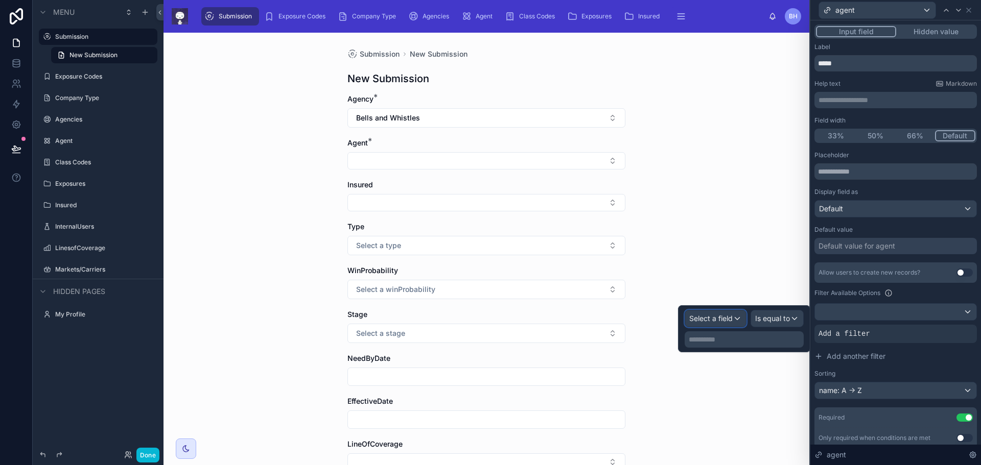
click at [738, 316] on div "Select a field" at bounding box center [715, 319] width 61 height 16
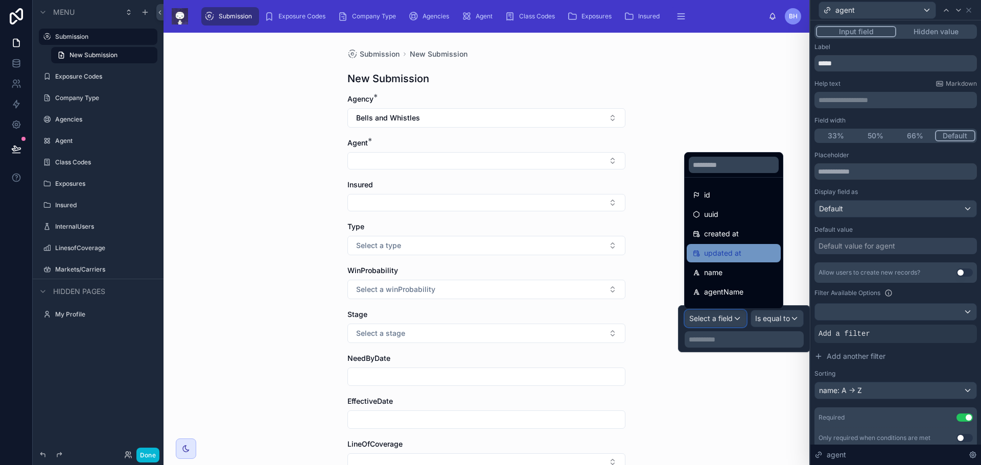
scroll to position [102, 0]
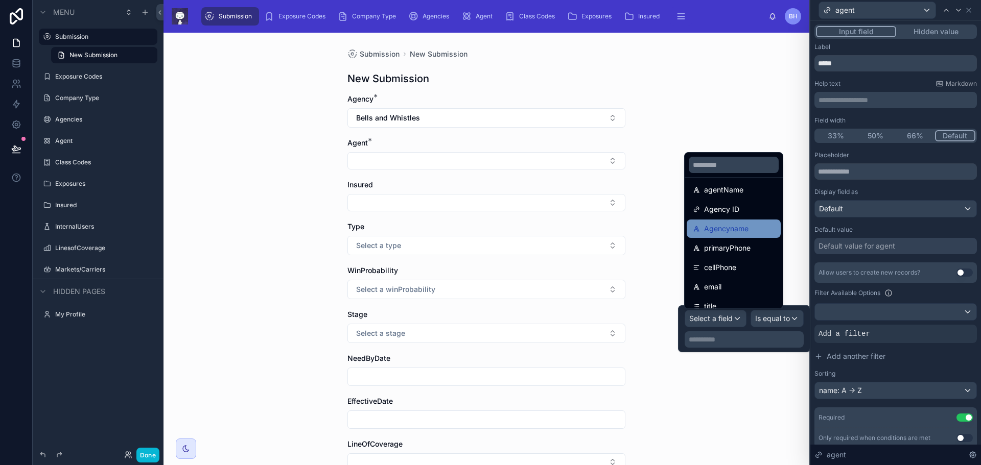
click at [720, 234] on span "Agencyname" at bounding box center [726, 229] width 44 height 12
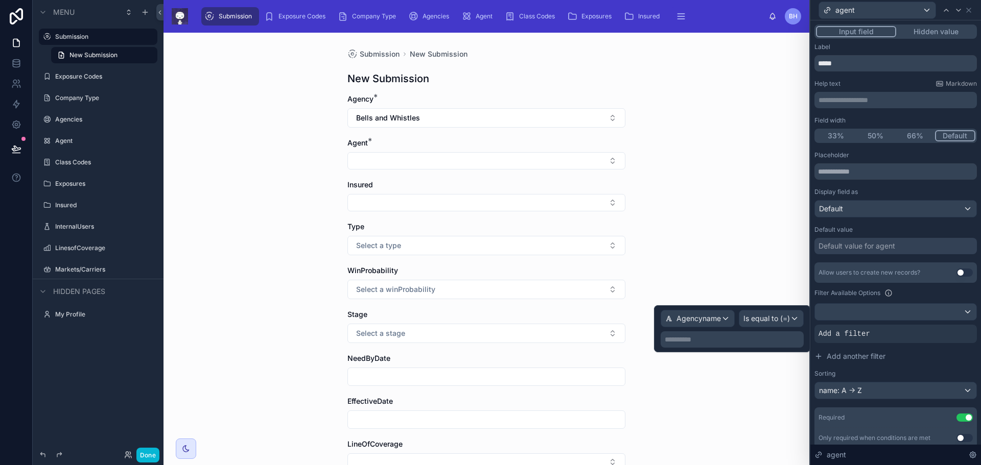
click at [738, 344] on p "**********" at bounding box center [732, 340] width 137 height 10
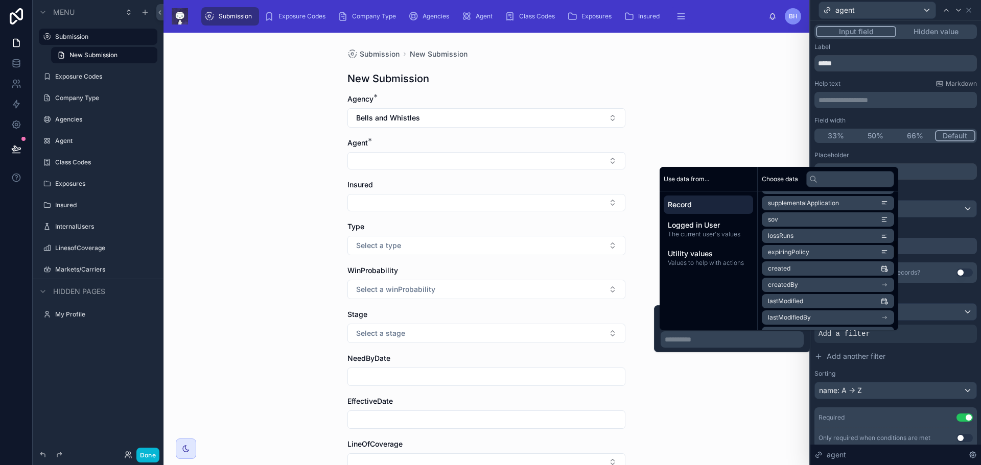
scroll to position [409, 0]
click at [888, 283] on icon "scrollable content" at bounding box center [884, 284] width 7 height 7
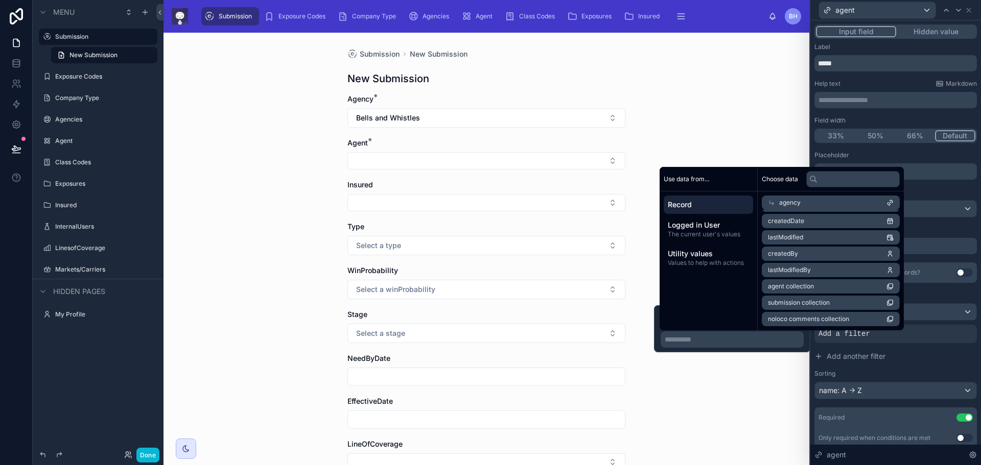
scroll to position [212, 0]
click at [772, 203] on icon at bounding box center [771, 202] width 7 height 7
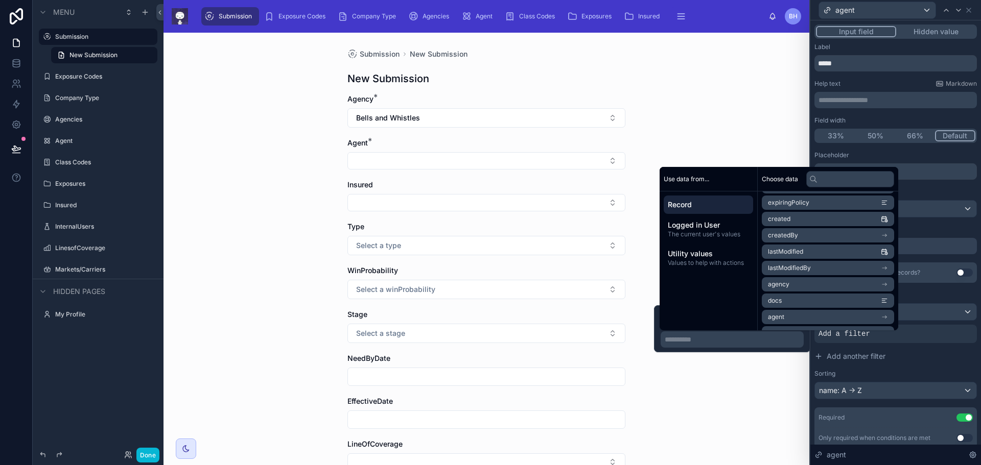
click at [894, 286] on li "agency" at bounding box center [828, 284] width 132 height 14
click at [888, 204] on icon at bounding box center [884, 202] width 7 height 7
click at [761, 404] on div "Submission New Submission New Submission Agency * Bells and Whistles Agent * In…" at bounding box center [486, 249] width 646 height 433
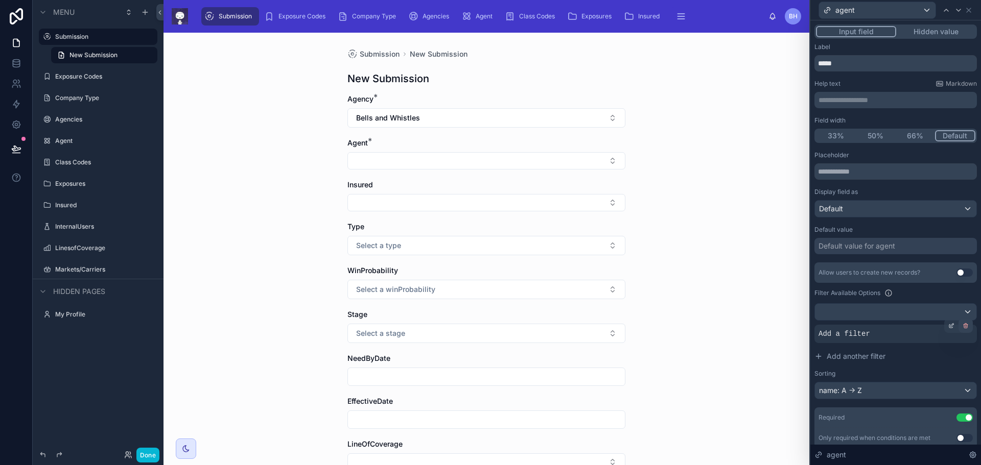
click at [964, 328] on icon at bounding box center [966, 327] width 4 height 4
click at [748, 321] on div "Submission New Submission New Submission Agency * Bells and Whistles Agent * In…" at bounding box center [486, 249] width 646 height 433
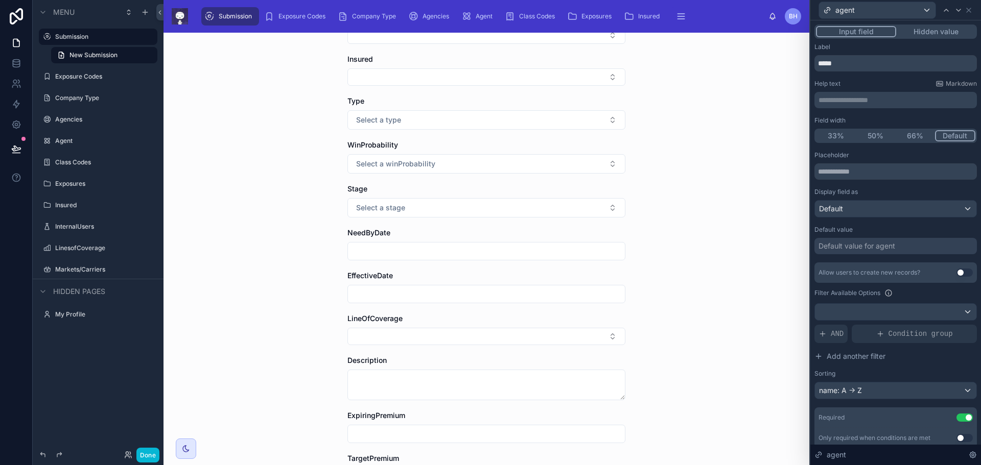
scroll to position [0, 0]
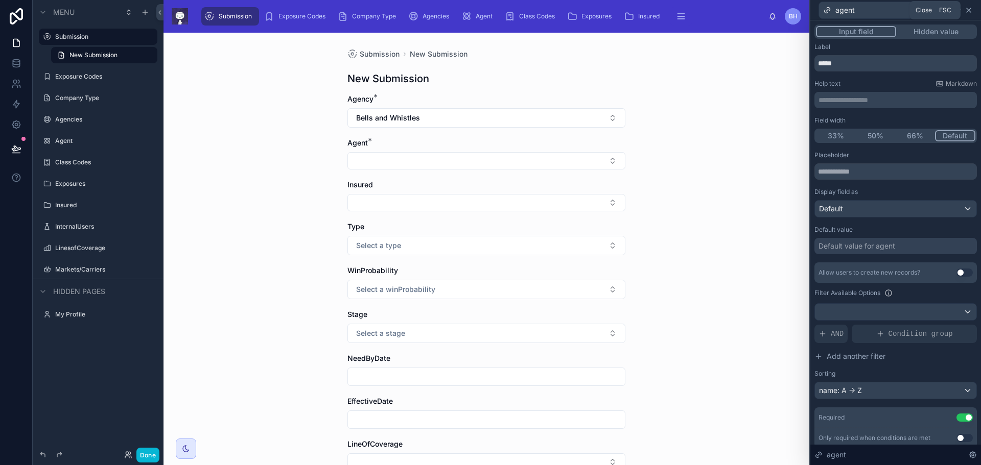
click at [970, 8] on icon at bounding box center [968, 10] width 4 height 4
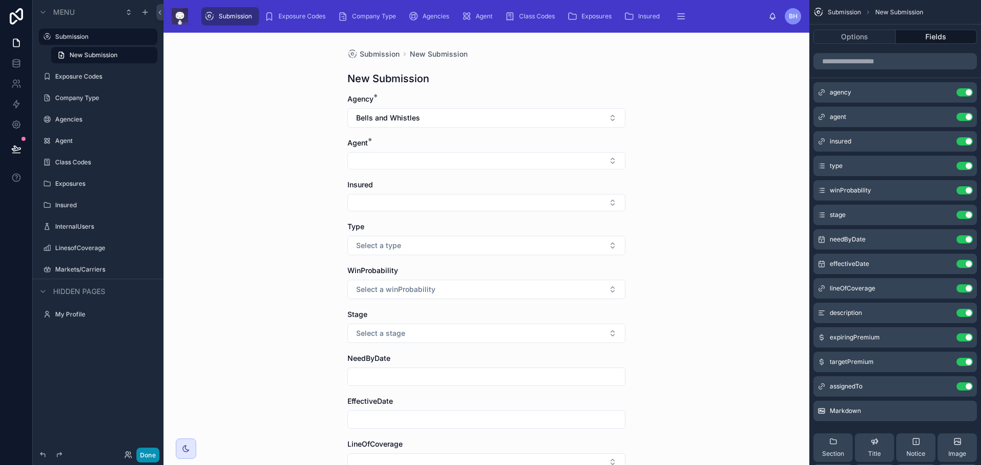
click at [150, 457] on button "Done" at bounding box center [147, 455] width 23 height 15
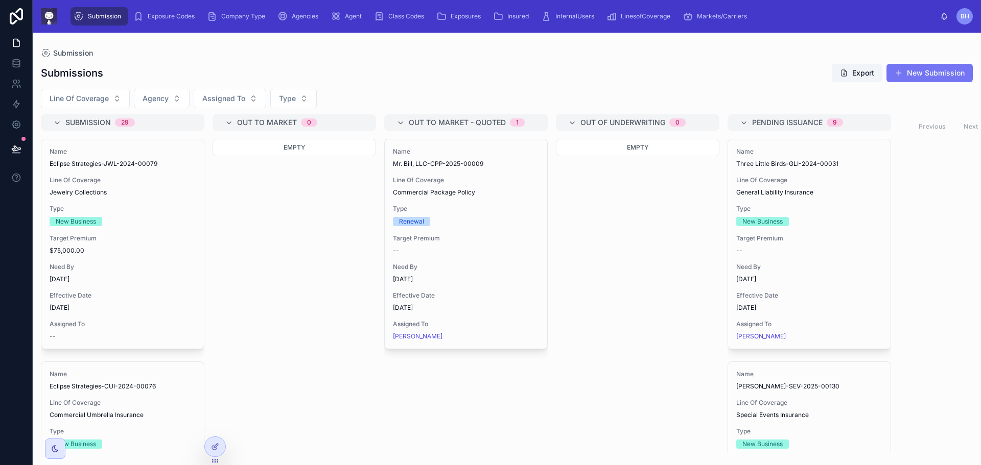
click at [926, 70] on button "New Submission" at bounding box center [929, 73] width 86 height 18
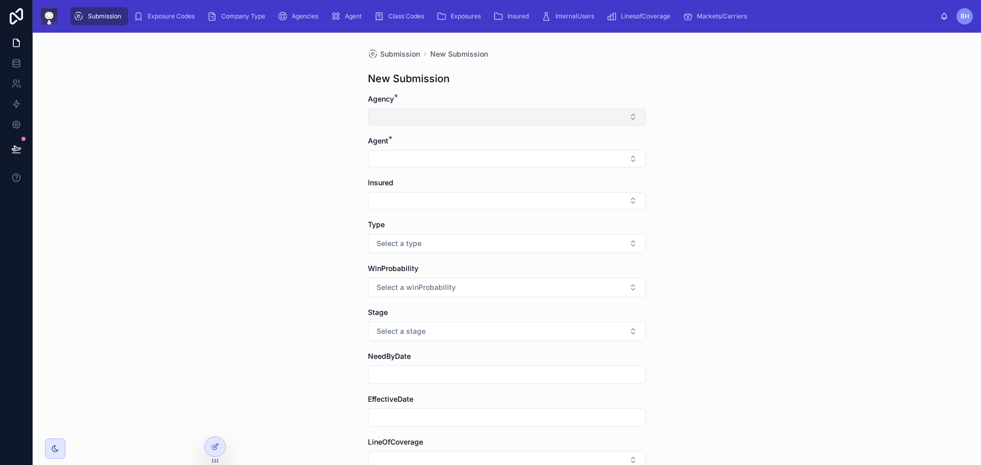
click at [634, 119] on button "Select Button" at bounding box center [507, 116] width 278 height 17
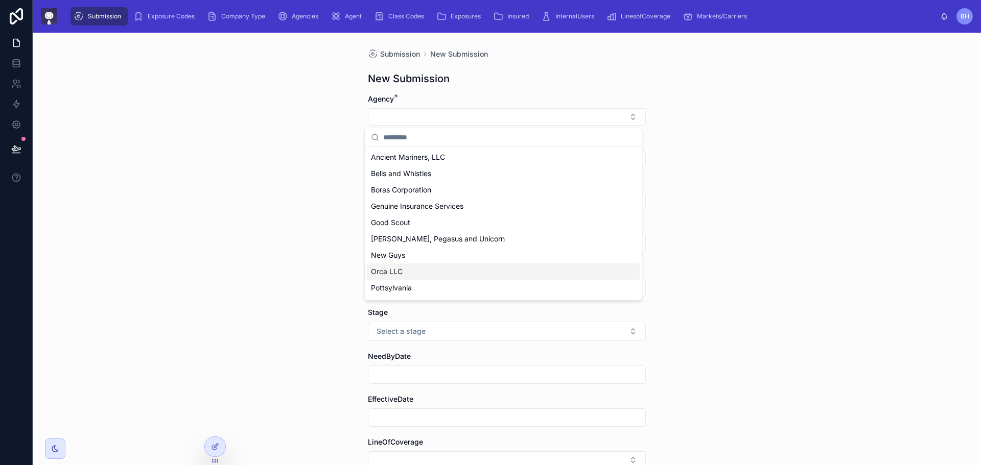
click at [387, 273] on span "Orca LLC" at bounding box center [387, 272] width 32 height 10
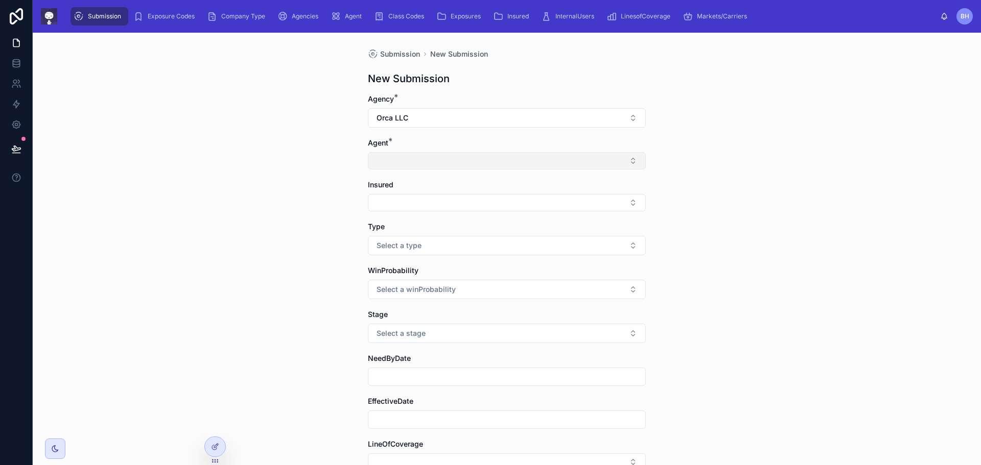
click at [433, 161] on button "Select Button" at bounding box center [507, 160] width 278 height 17
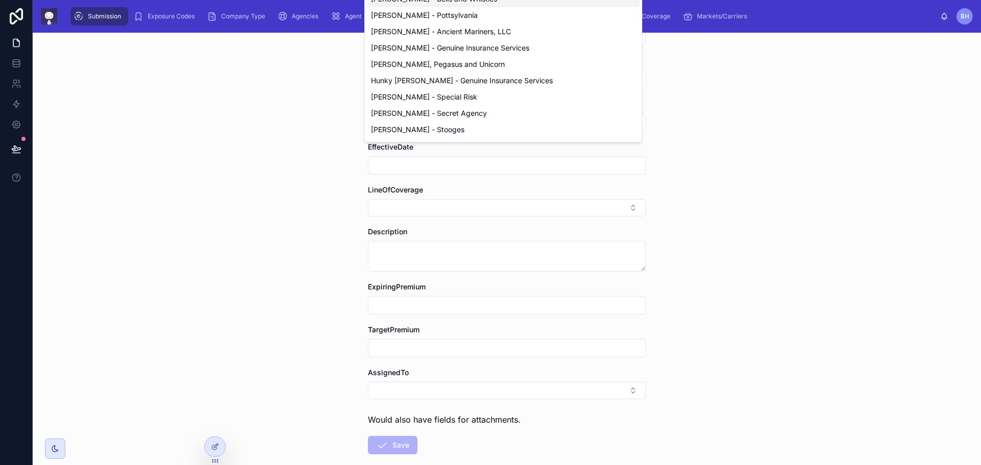
scroll to position [255, 0]
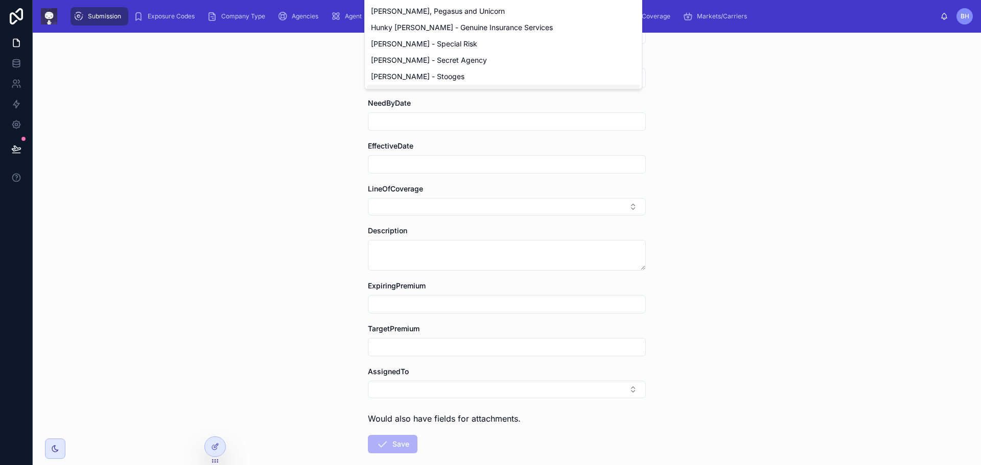
click at [730, 169] on div "Submission New Submission New Submission Agency * Orca LLC Agent * Insured Type…" at bounding box center [507, 249] width 948 height 433
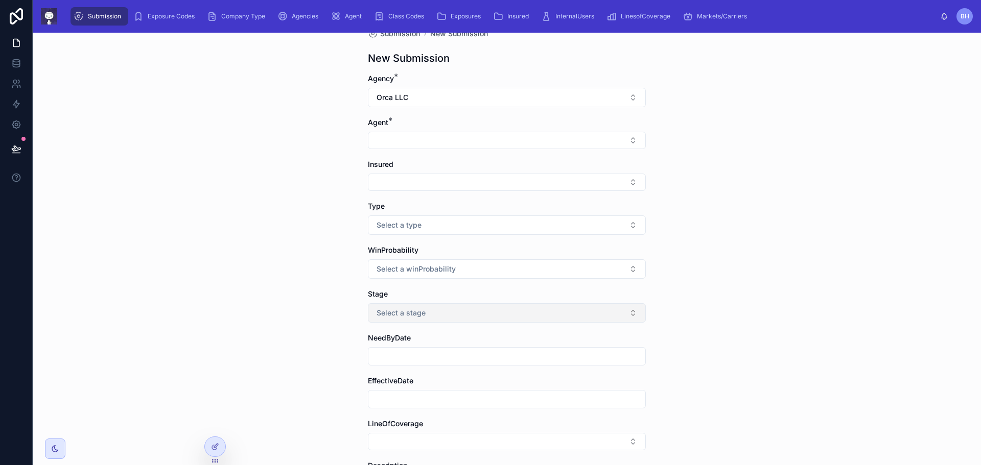
scroll to position [0, 0]
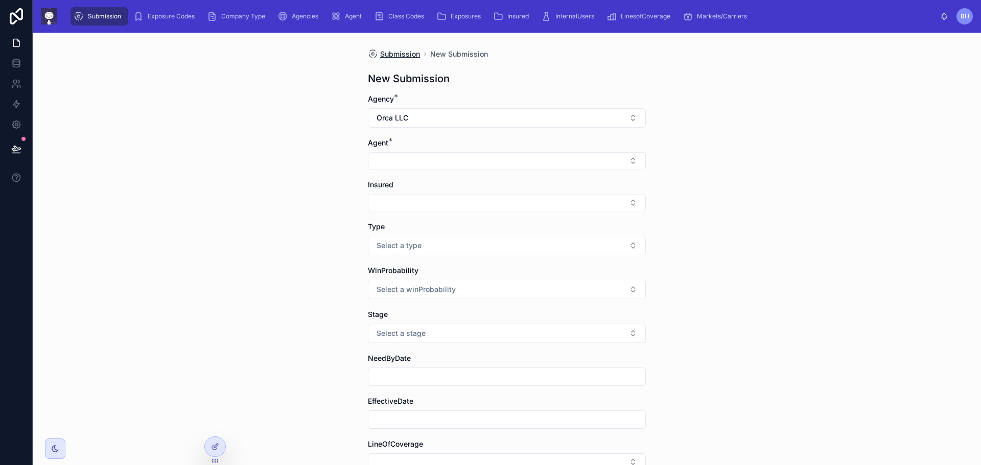
click at [383, 58] on span "Submission" at bounding box center [400, 54] width 40 height 10
